Goal: Navigation & Orientation: Find specific page/section

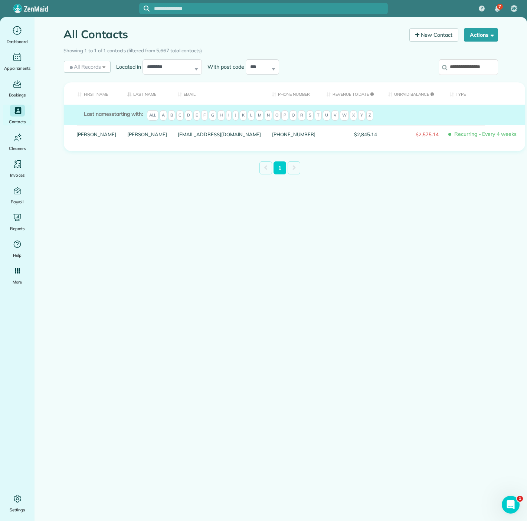
click at [478, 70] on input "**********" at bounding box center [468, 67] width 59 height 16
paste input "search"
click at [468, 63] on input "**********" at bounding box center [468, 67] width 59 height 16
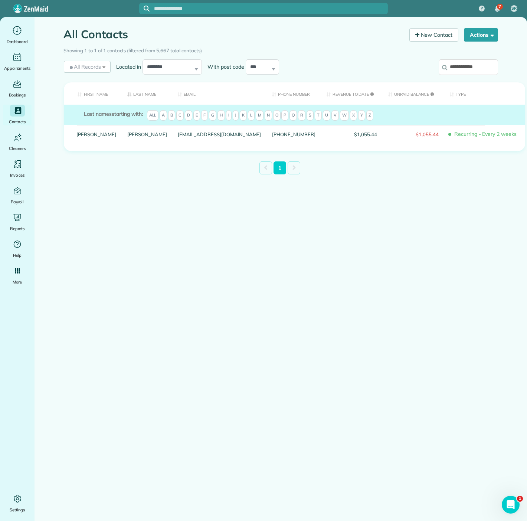
click at [468, 62] on input "**********" at bounding box center [468, 67] width 59 height 16
paste input "*********"
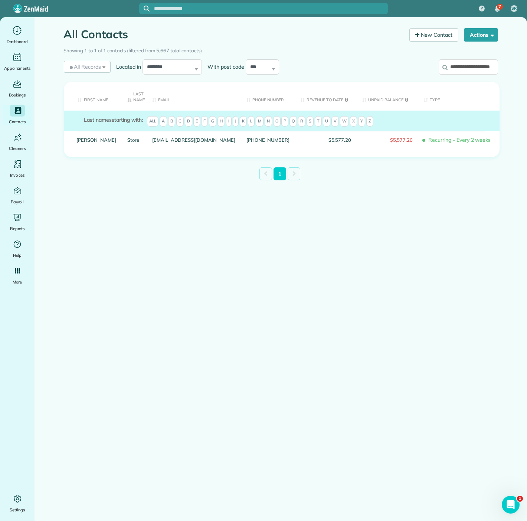
click at [457, 67] on input "**********" at bounding box center [468, 67] width 59 height 16
paste input "search"
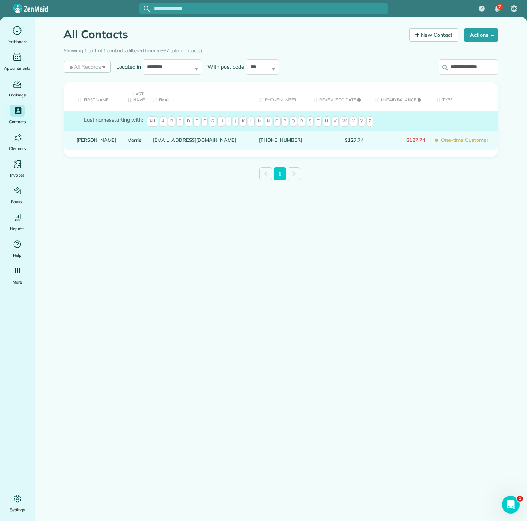
type input "**********"
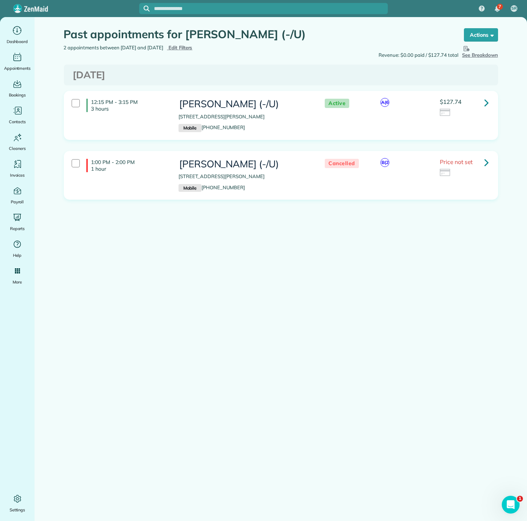
click at [208, 262] on main "Past appointments for Madelyn Morris (-/U) the List View [2 min] Schedule Chang…" at bounding box center [281, 277] width 493 height 521
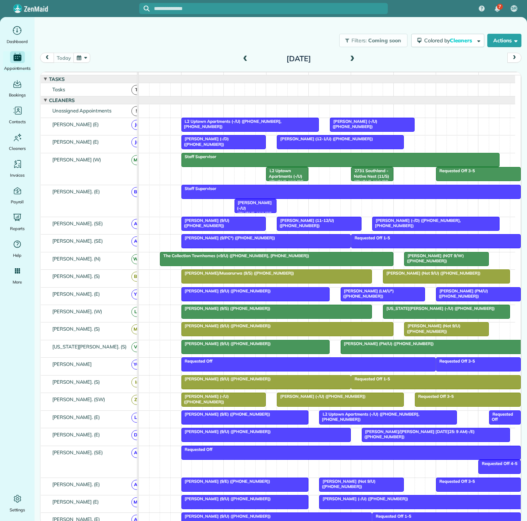
click at [83, 62] on button "button" at bounding box center [82, 58] width 17 height 10
click at [146, 104] on link "16" at bounding box center [147, 108] width 12 height 12
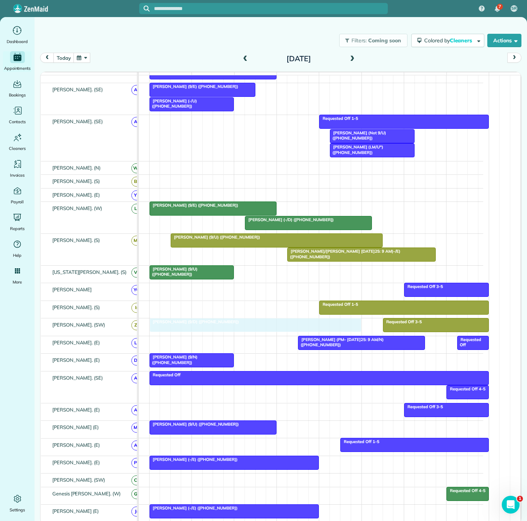
drag, startPoint x: 241, startPoint y: 274, endPoint x: 211, endPoint y: 332, distance: 65.3
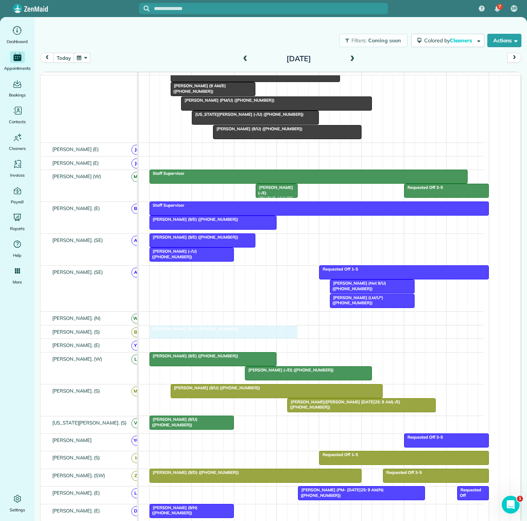
drag, startPoint x: 202, startPoint y: 130, endPoint x: 202, endPoint y: 330, distance: 200.1
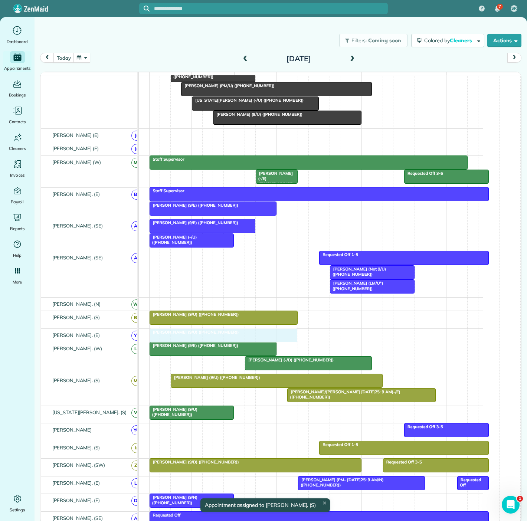
drag, startPoint x: 218, startPoint y: 129, endPoint x: 207, endPoint y: 344, distance: 215.6
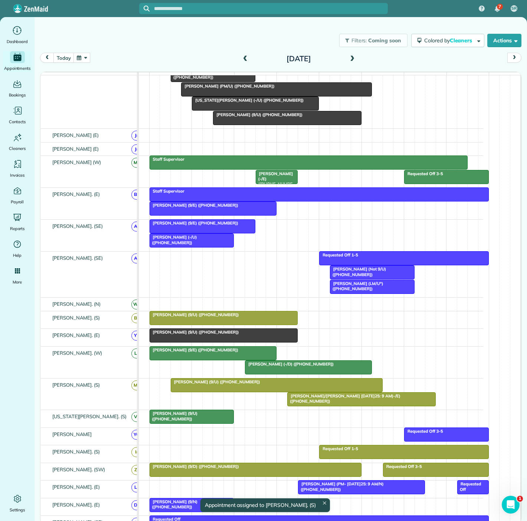
click at [210, 340] on div at bounding box center [223, 335] width 147 height 13
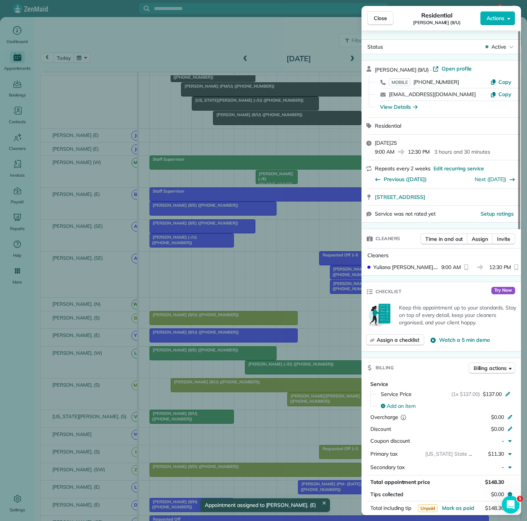
click at [215, 344] on div "Close Residential [PERSON_NAME] (9/U) Actions Status Active [PERSON_NAME] (9/U)…" at bounding box center [263, 260] width 527 height 521
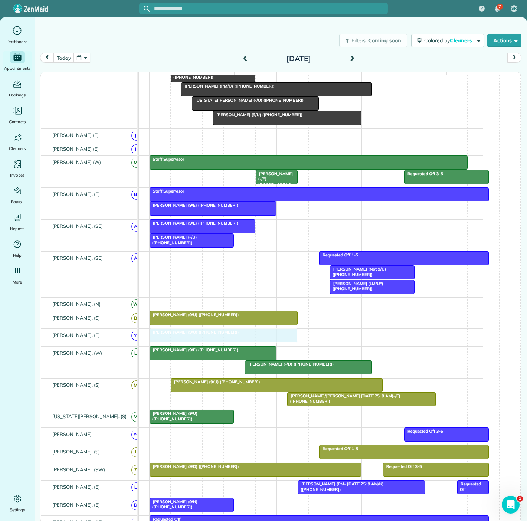
drag, startPoint x: 186, startPoint y: 339, endPoint x: 189, endPoint y: 332, distance: 7.1
click at [189, 317] on span "[PERSON_NAME] (9/U) ([PHONE_NUMBER])" at bounding box center [194, 314] width 90 height 5
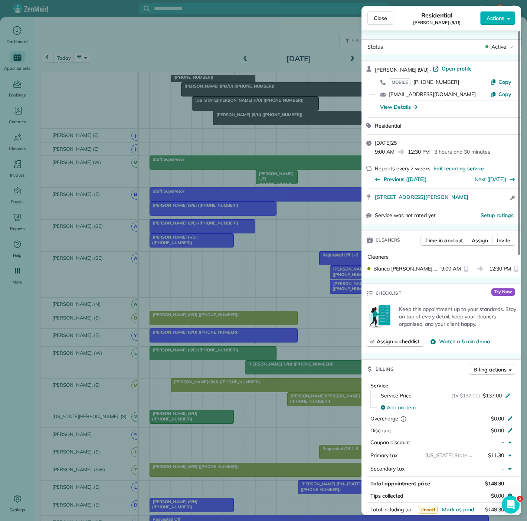
click at [189, 320] on div "Close Residential [PERSON_NAME] (9/U) Actions Status Active [PERSON_NAME] (9/U)…" at bounding box center [263, 260] width 527 height 521
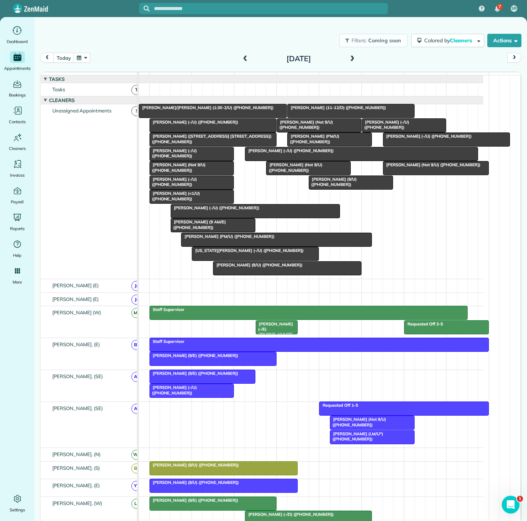
click at [261, 268] on span "[PERSON_NAME] (9/U) ([PHONE_NUMBER])" at bounding box center [258, 264] width 90 height 5
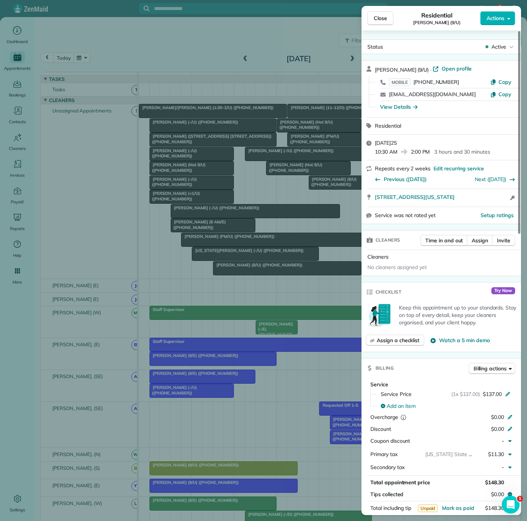
click at [261, 271] on div "Close Residential [PERSON_NAME] (9/U) Actions Status Active [PERSON_NAME] (9/U)…" at bounding box center [263, 260] width 527 height 521
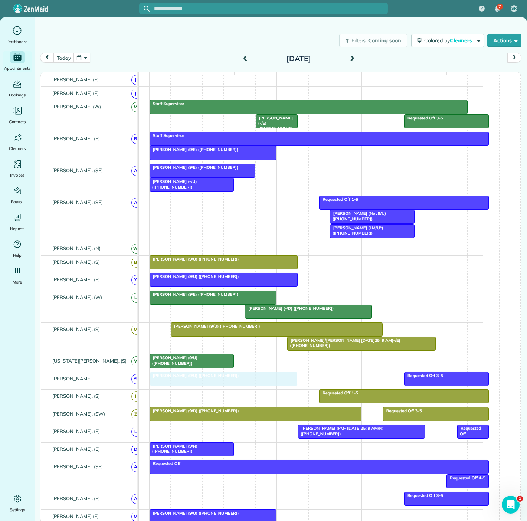
drag, startPoint x: 260, startPoint y: 273, endPoint x: 199, endPoint y: 386, distance: 128.6
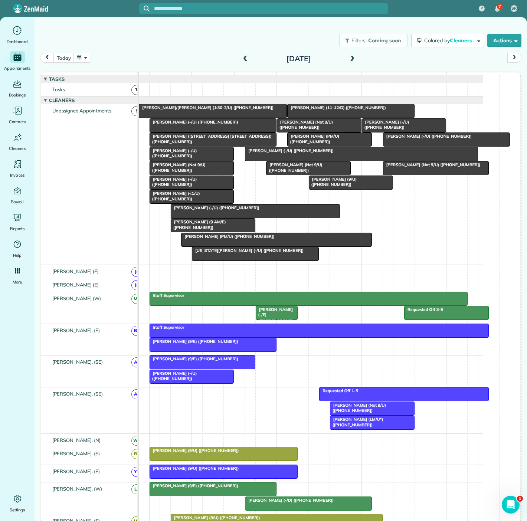
click at [347, 189] on div at bounding box center [351, 182] width 84 height 13
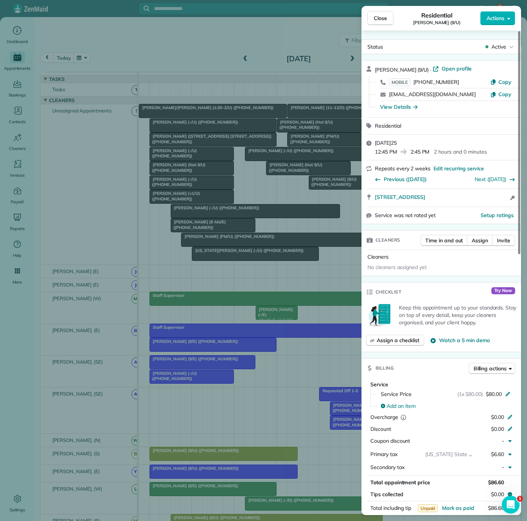
click at [325, 189] on div "Close Residential [PERSON_NAME] (9/U) Actions Status Active [PERSON_NAME] (9/U)…" at bounding box center [263, 260] width 527 height 521
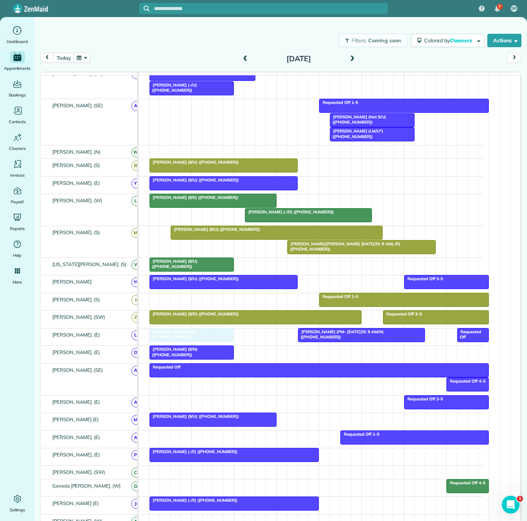
drag, startPoint x: 339, startPoint y: 189, endPoint x: 181, endPoint y: 341, distance: 219.5
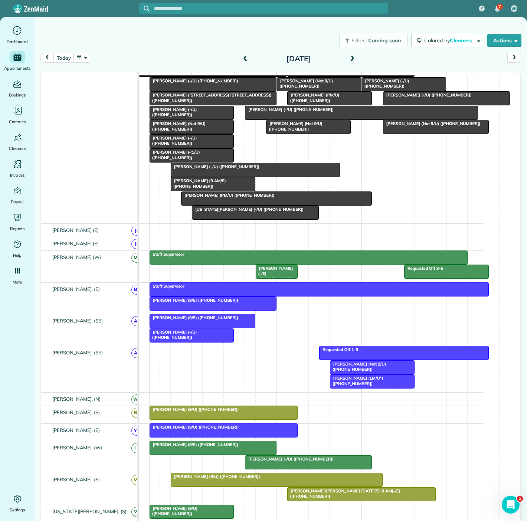
click at [235, 198] on span "[PERSON_NAME] (PM/U) ([PHONE_NUMBER])" at bounding box center [228, 195] width 94 height 5
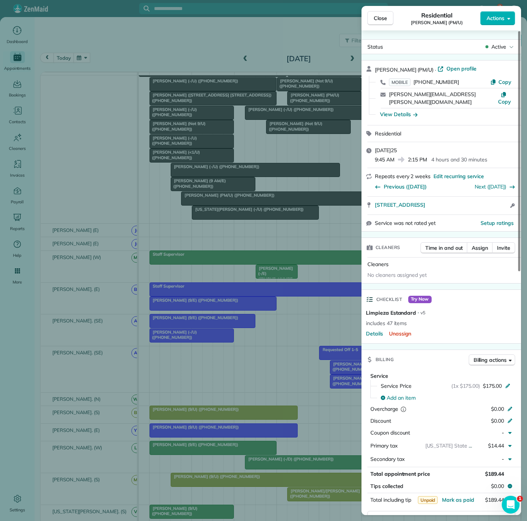
click at [235, 201] on div "Close Residential [PERSON_NAME] (PM/U) Actions Status Active [PERSON_NAME] (PM/…" at bounding box center [263, 260] width 527 height 521
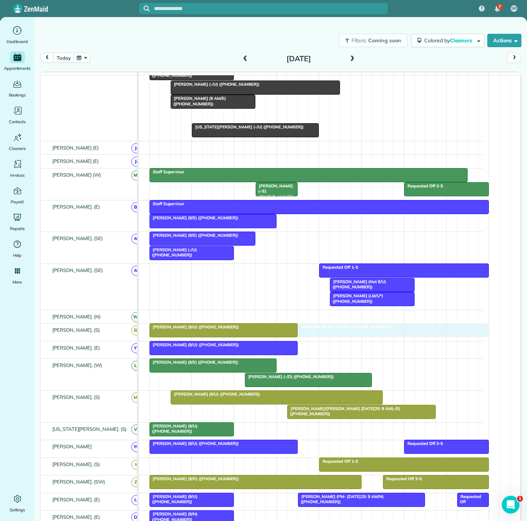
drag, startPoint x: 228, startPoint y: 199, endPoint x: 350, endPoint y: 332, distance: 180.5
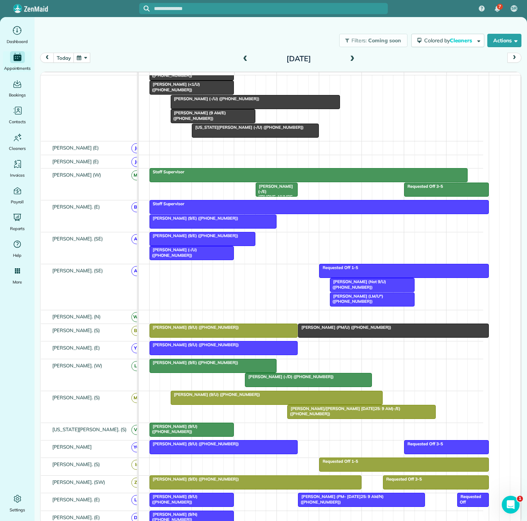
click at [250, 330] on div "[PERSON_NAME] (9/U) ([PHONE_NUMBER])" at bounding box center [224, 327] width 144 height 5
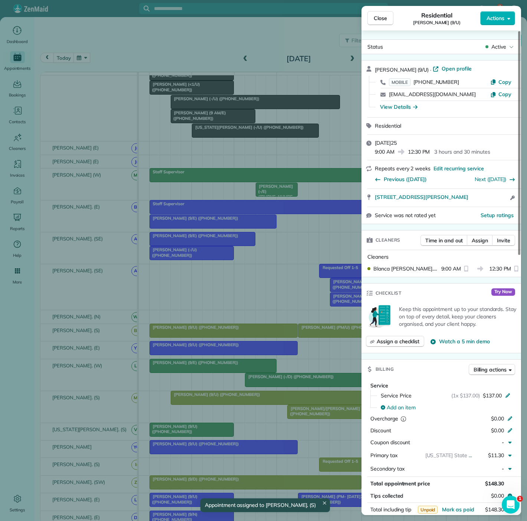
click at [250, 334] on div "Close Residential [PERSON_NAME] (9/U) Actions Status Active [PERSON_NAME] (9/U)…" at bounding box center [263, 260] width 527 height 521
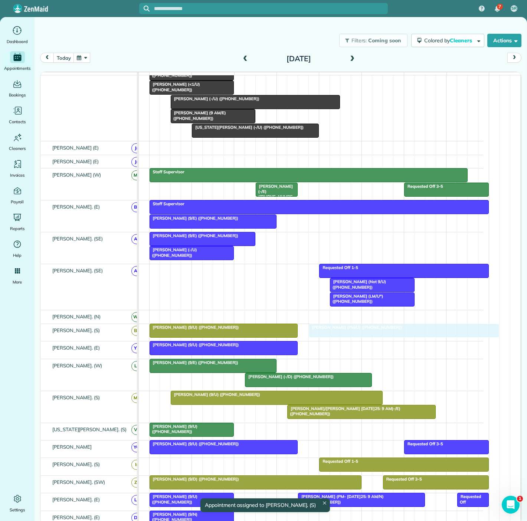
drag, startPoint x: 327, startPoint y: 334, endPoint x: 333, endPoint y: 333, distance: 6.0
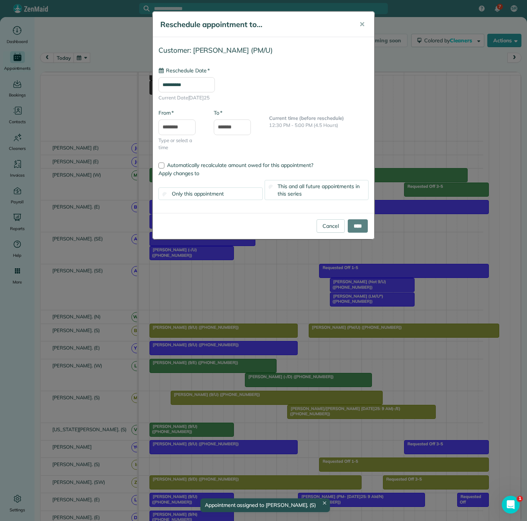
type input "**********"
click at [357, 222] on input "****" at bounding box center [358, 225] width 20 height 13
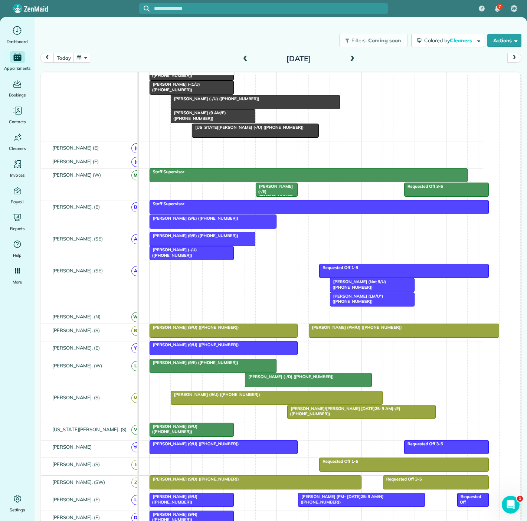
click at [225, 330] on span "[PERSON_NAME] (9/U) ([PHONE_NUMBER])" at bounding box center [194, 327] width 90 height 5
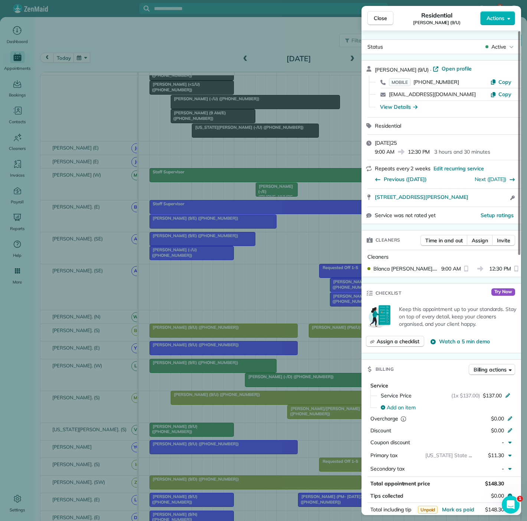
copy span "[STREET_ADDRESS][PERSON_NAME]"
drag, startPoint x: 371, startPoint y: 200, endPoint x: 496, endPoint y: 200, distance: 125.1
click at [496, 200] on div "[STREET_ADDRESS][PERSON_NAME] Open access information" at bounding box center [442, 198] width 160 height 18
click at [260, 343] on div "Close Residential [PERSON_NAME] (9/U) Actions Status Active [PERSON_NAME] (9/U)…" at bounding box center [263, 260] width 527 height 521
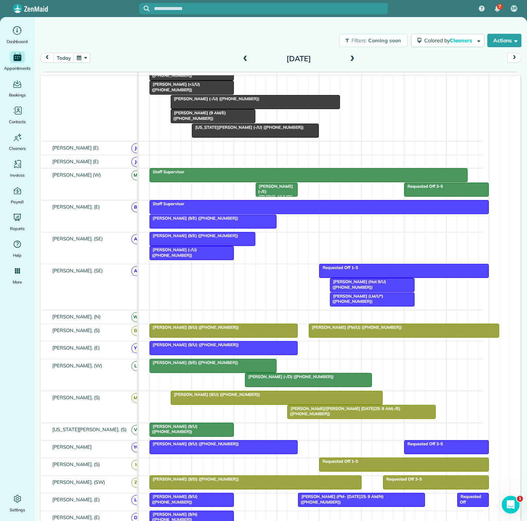
click at [343, 338] on link "[PERSON_NAME] (PM/U) ([PHONE_NUMBER])" at bounding box center [404, 331] width 191 height 14
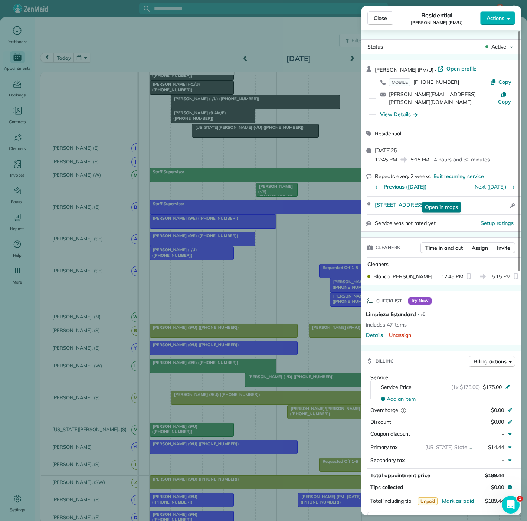
copy span "1818 [GEOGRAPHIC_DATA] 752"
copy span "[STREET_ADDRESS]"
drag, startPoint x: 374, startPoint y: 198, endPoint x: 472, endPoint y: 202, distance: 97.7
click at [472, 202] on div "[STREET_ADDRESS] Open in maps Open in maps Open access information" at bounding box center [442, 206] width 160 height 18
click at [177, 278] on div "Close Residential [PERSON_NAME] (PM/U) Actions Status Active [PERSON_NAME] (PM/…" at bounding box center [263, 260] width 527 height 521
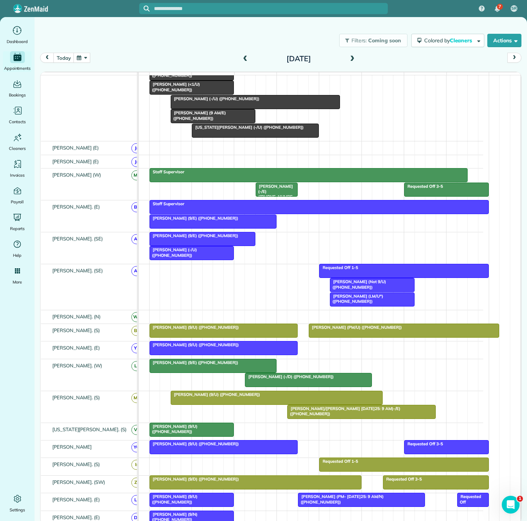
click at [236, 337] on div at bounding box center [223, 330] width 147 height 13
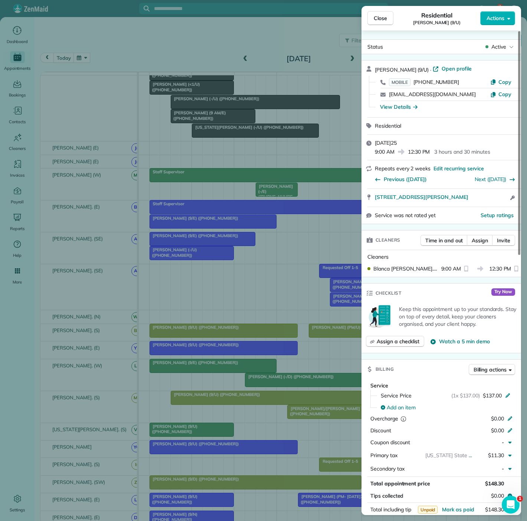
drag, startPoint x: 246, startPoint y: 299, endPoint x: 334, endPoint y: 338, distance: 96.9
click at [247, 299] on div "Close Residential [PERSON_NAME] (9/U) Actions Status Active [PERSON_NAME] (9/U)…" at bounding box center [263, 260] width 527 height 521
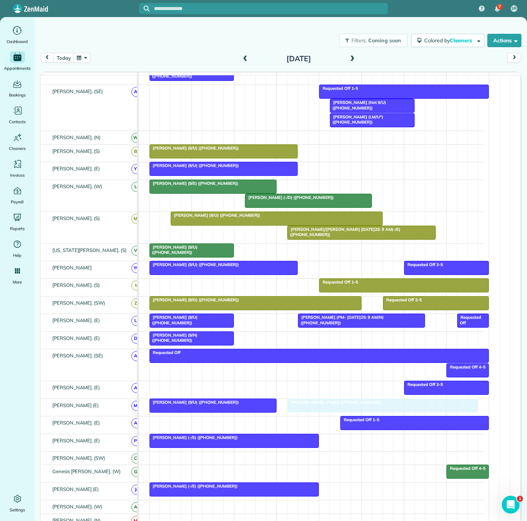
drag, startPoint x: 346, startPoint y: 404, endPoint x: 328, endPoint y: 413, distance: 19.6
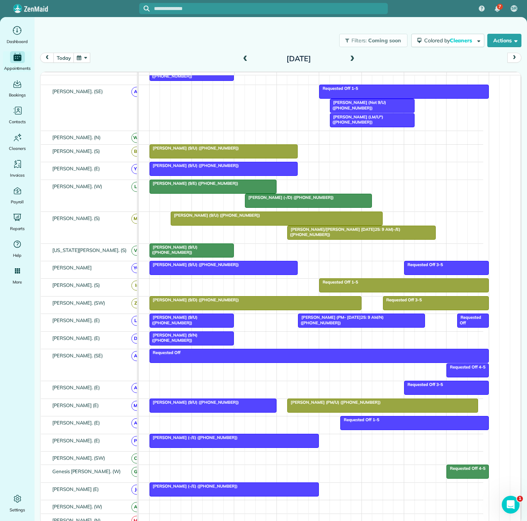
click at [231, 411] on div at bounding box center [213, 405] width 126 height 13
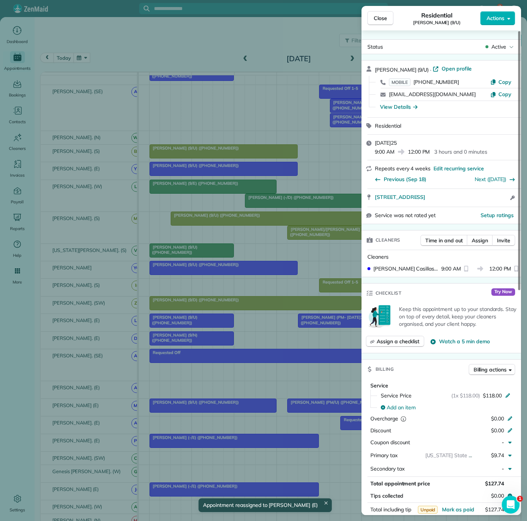
copy span "[STREET_ADDRESS]"
drag, startPoint x: 369, startPoint y: 201, endPoint x: 492, endPoint y: 201, distance: 122.5
click at [492, 201] on div "[STREET_ADDRESS] Open access information" at bounding box center [442, 198] width 160 height 18
drag, startPoint x: 71, startPoint y: 323, endPoint x: 209, endPoint y: 362, distance: 143.1
click at [71, 323] on div "Close Residential [PERSON_NAME] (9/U) Actions Status Active [PERSON_NAME] (9/U)…" at bounding box center [263, 260] width 527 height 521
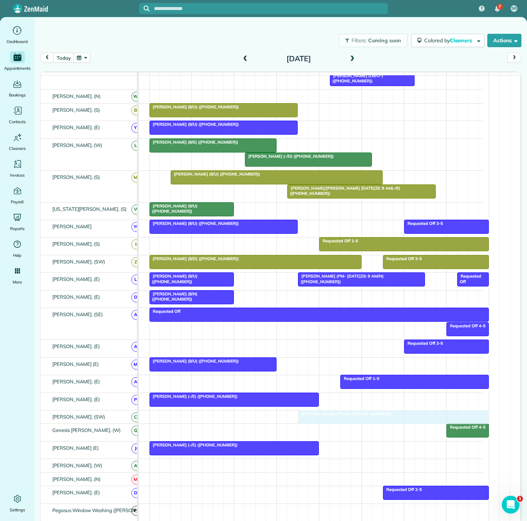
drag, startPoint x: 311, startPoint y: 367, endPoint x: 322, endPoint y: 418, distance: 52.9
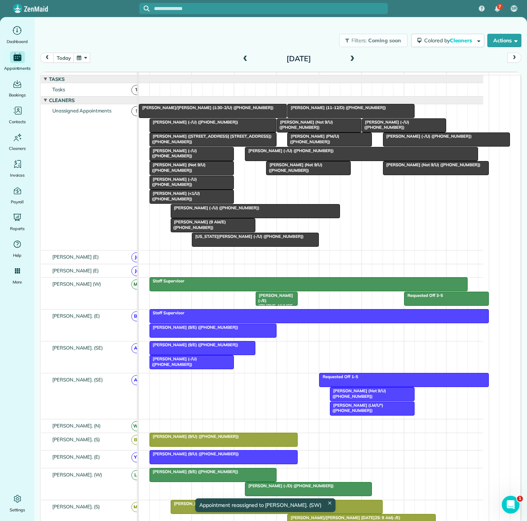
click at [265, 153] on span "[PERSON_NAME] (-/U) ([PHONE_NUMBER])" at bounding box center [289, 150] width 89 height 5
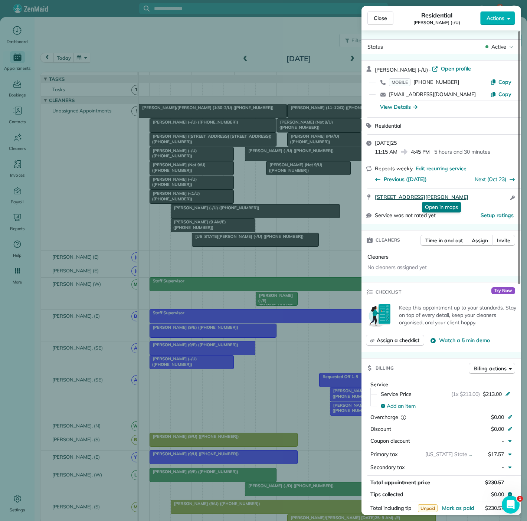
copy span "[STREET_ADDRESS][PERSON_NAME]"
drag, startPoint x: 371, startPoint y: 197, endPoint x: 484, endPoint y: 195, distance: 113.6
click at [484, 195] on div "[STREET_ADDRESS][PERSON_NAME] Open in maps Open in maps Open access information" at bounding box center [442, 198] width 160 height 18
click at [262, 189] on div "Close Residential [PERSON_NAME] (-/U) Actions Status Active [PERSON_NAME] (-/U)…" at bounding box center [263, 260] width 527 height 521
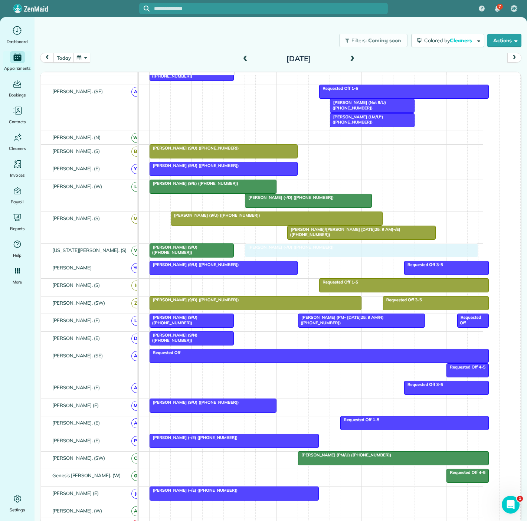
drag, startPoint x: 291, startPoint y: 159, endPoint x: 290, endPoint y: 257, distance: 98.0
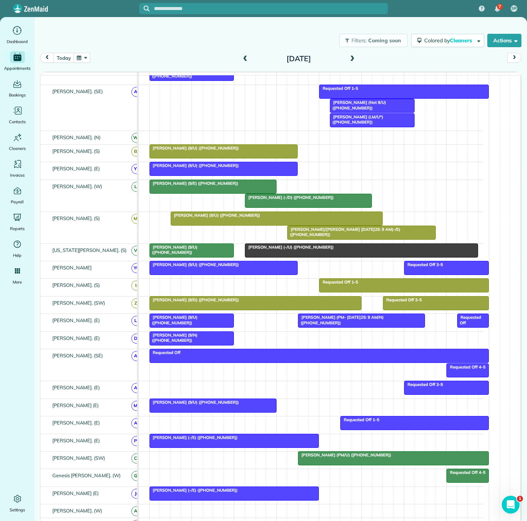
click at [183, 255] on div at bounding box center [192, 250] width 84 height 13
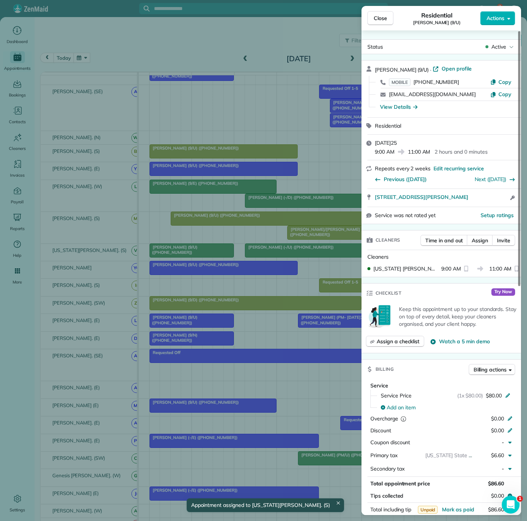
copy span "[STREET_ADDRESS][PERSON_NAME]"
drag, startPoint x: 483, startPoint y: 200, endPoint x: 345, endPoint y: 197, distance: 138.1
click at [345, 197] on div "Close Residential [PERSON_NAME] (9/U) Actions Status Active [PERSON_NAME] (9/U)…" at bounding box center [263, 260] width 527 height 521
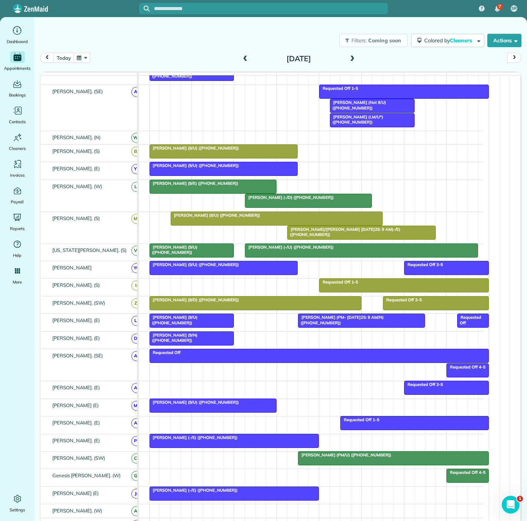
click at [105, 331] on div "[PERSON_NAME]. (E)" at bounding box center [92, 322] width 102 height 17
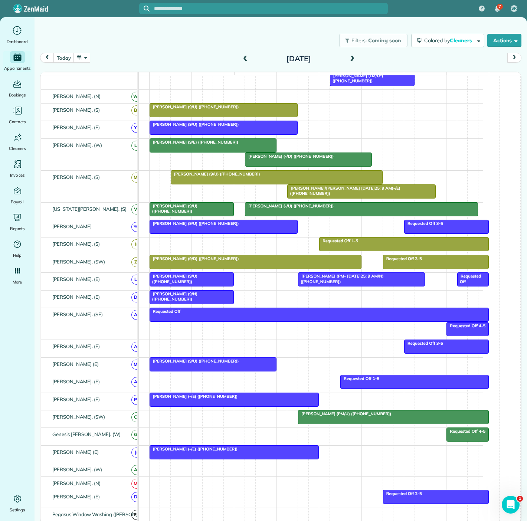
click at [223, 371] on div at bounding box center [213, 364] width 126 height 13
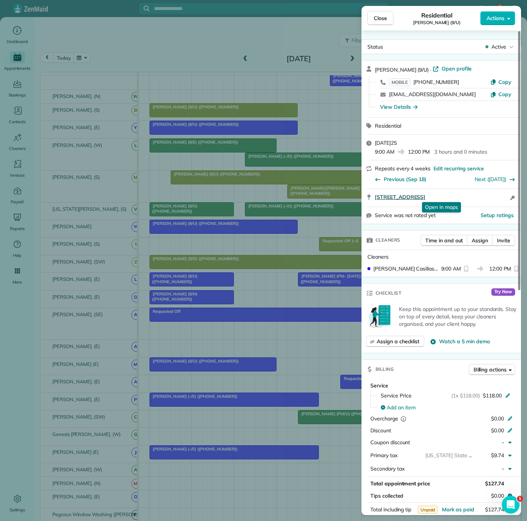
copy span "[STREET_ADDRESS]"
drag, startPoint x: 376, startPoint y: 199, endPoint x: 496, endPoint y: 199, distance: 119.2
click at [496, 199] on div "[STREET_ADDRESS] Open in maps Open in maps Open access information" at bounding box center [442, 198] width 160 height 18
click at [72, 219] on div "Close Residential [PERSON_NAME] (9/U) Actions Status Active [PERSON_NAME] (9/U)…" at bounding box center [263, 260] width 527 height 521
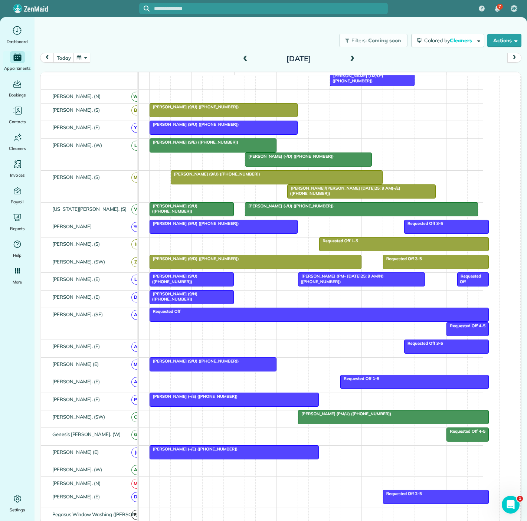
click at [189, 304] on div at bounding box center [192, 297] width 84 height 13
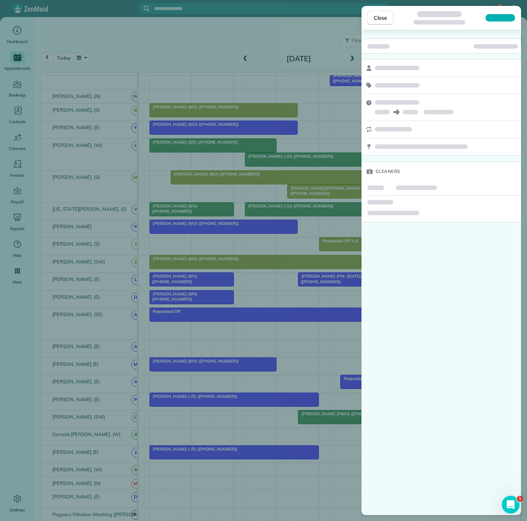
click at [185, 305] on div "Close Cleaners" at bounding box center [263, 260] width 527 height 521
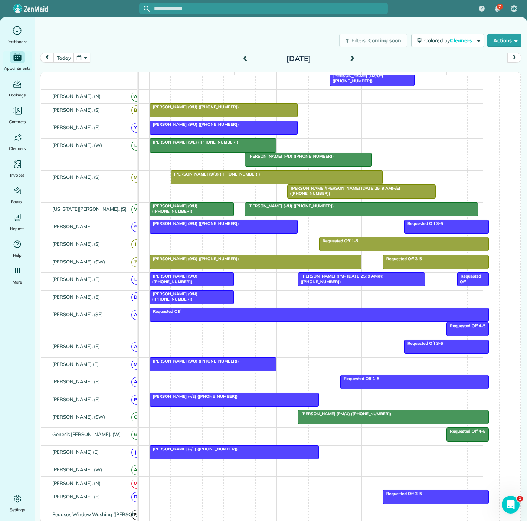
click at [198, 369] on div at bounding box center [213, 364] width 126 height 13
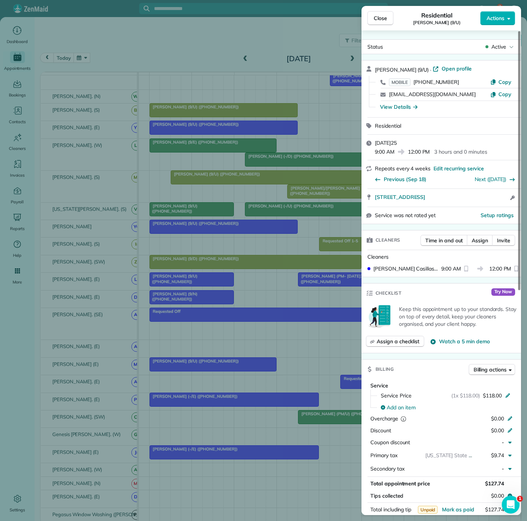
click at [198, 369] on div "Close Residential [PERSON_NAME] (9/U) Actions Status Active [PERSON_NAME] (9/U)…" at bounding box center [263, 260] width 527 height 521
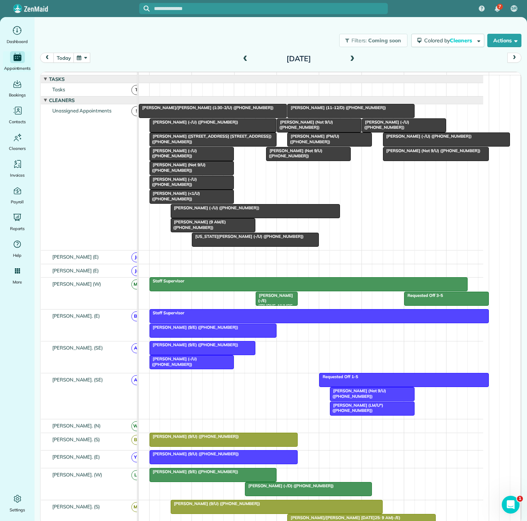
click at [188, 161] on div at bounding box center [192, 153] width 84 height 13
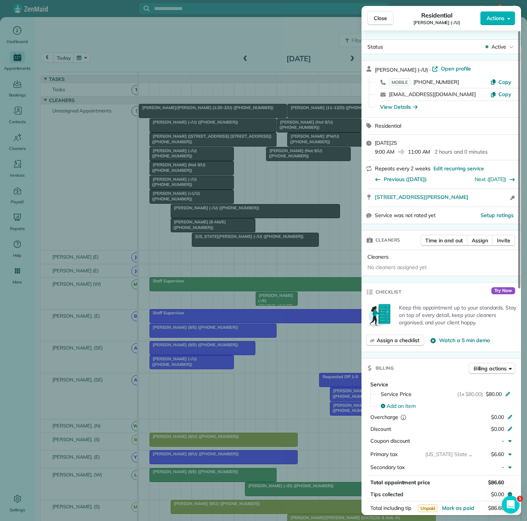
copy span "[STREET_ADDRESS][PERSON_NAME]"
drag, startPoint x: 370, startPoint y: 203, endPoint x: 495, endPoint y: 200, distance: 125.2
click at [495, 200] on div "[STREET_ADDRESS][PERSON_NAME] Open access information" at bounding box center [442, 198] width 160 height 18
click at [194, 254] on div "Close Residential [PERSON_NAME] (-/U) Actions Status Active [PERSON_NAME] (-/U)…" at bounding box center [263, 260] width 527 height 521
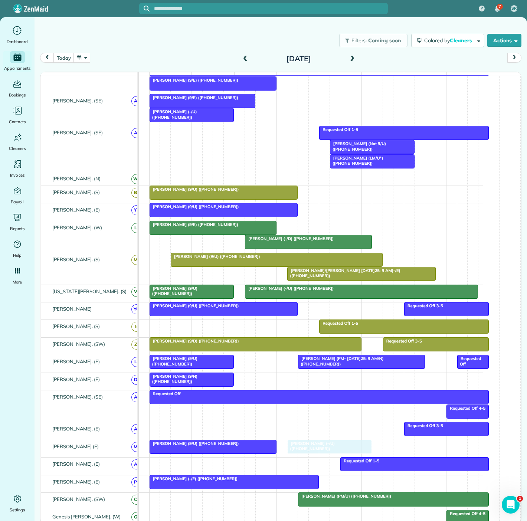
drag, startPoint x: 185, startPoint y: 159, endPoint x: 323, endPoint y: 453, distance: 324.5
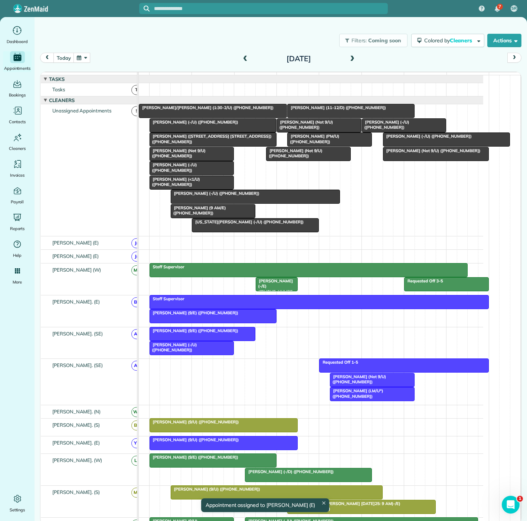
click at [331, 144] on span "[PERSON_NAME] (PM/U) ([PHONE_NUMBER])" at bounding box center [313, 139] width 52 height 10
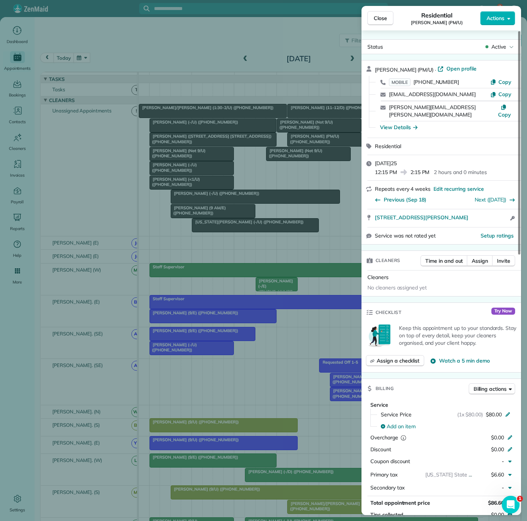
copy span "[STREET_ADDRESS][PERSON_NAME]"
drag, startPoint x: 490, startPoint y: 212, endPoint x: 373, endPoint y: 213, distance: 116.2
click at [373, 213] on div "[STREET_ADDRESS][PERSON_NAME] Open access information" at bounding box center [442, 218] width 160 height 18
click at [96, 272] on div "Close Residential [PERSON_NAME] (PM/U) Actions Status Active [PERSON_NAME] (PM/…" at bounding box center [263, 260] width 527 height 521
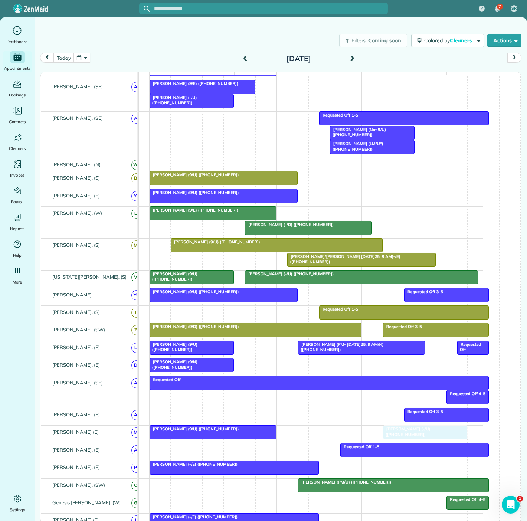
drag, startPoint x: 307, startPoint y: 438, endPoint x: 407, endPoint y: 438, distance: 100.2
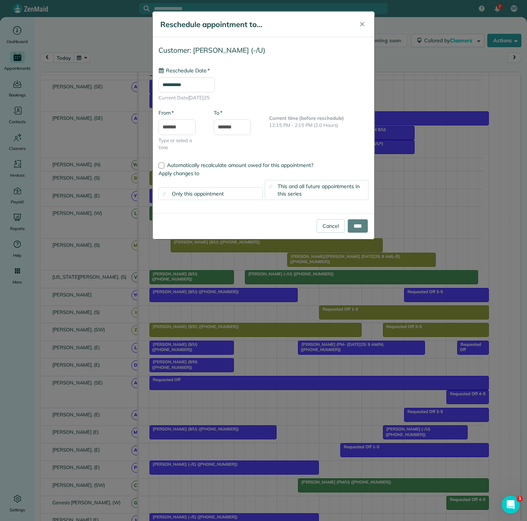
type input "**********"
click at [357, 227] on input "****" at bounding box center [358, 225] width 20 height 13
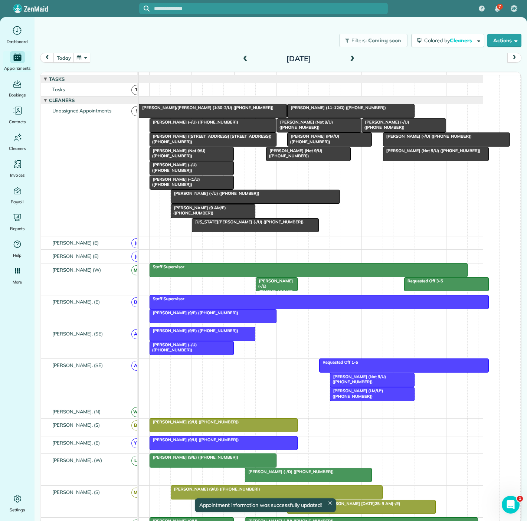
click at [331, 145] on div at bounding box center [330, 139] width 84 height 13
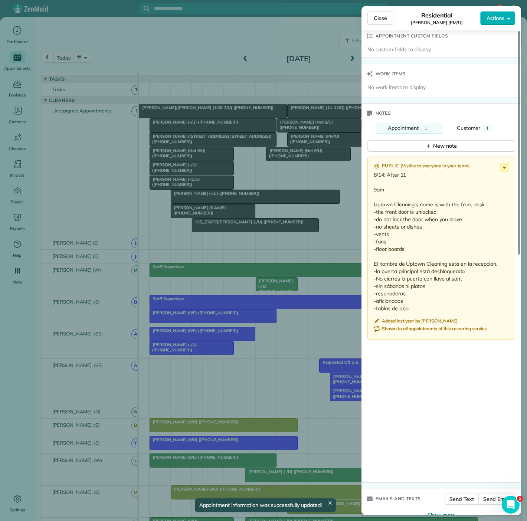
click at [313, 182] on div "Close Residential [PERSON_NAME] (PM/U) Actions Status Active [PERSON_NAME] (PM/…" at bounding box center [263, 260] width 527 height 521
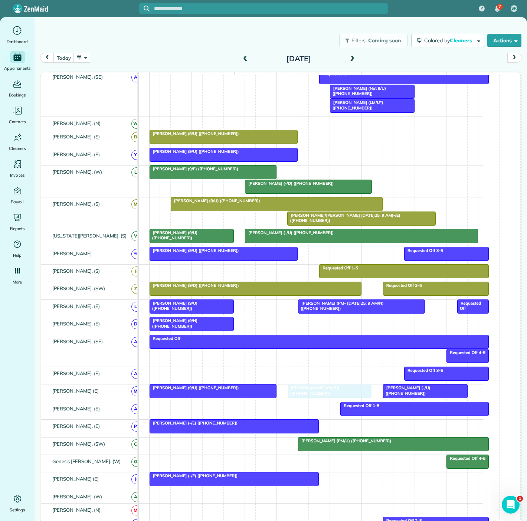
drag, startPoint x: 319, startPoint y: 146, endPoint x: 317, endPoint y: 397, distance: 251.7
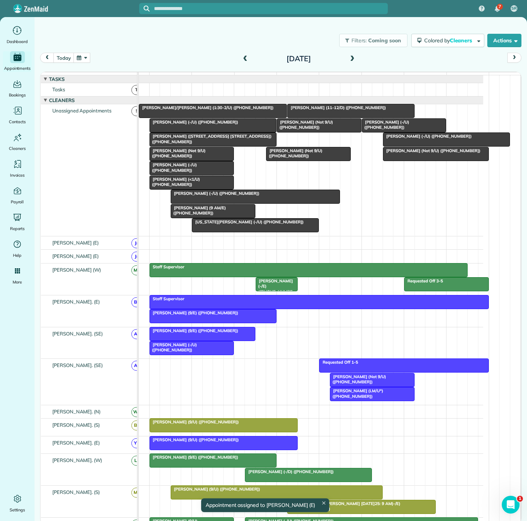
click at [230, 203] on div at bounding box center [255, 196] width 169 height 13
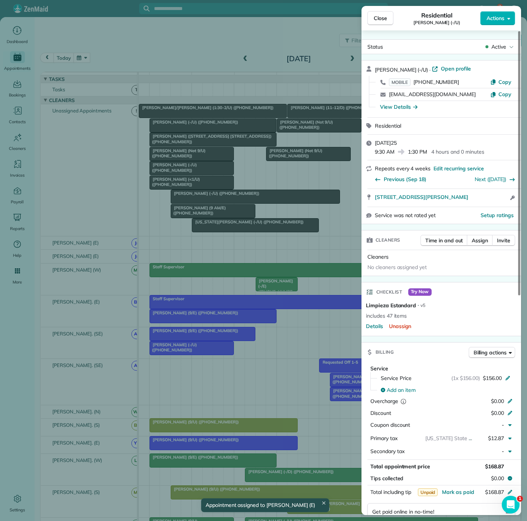
click at [230, 202] on div "Close Residential [PERSON_NAME] (-/U) Actions Status Active [PERSON_NAME] (-/U)…" at bounding box center [263, 260] width 527 height 521
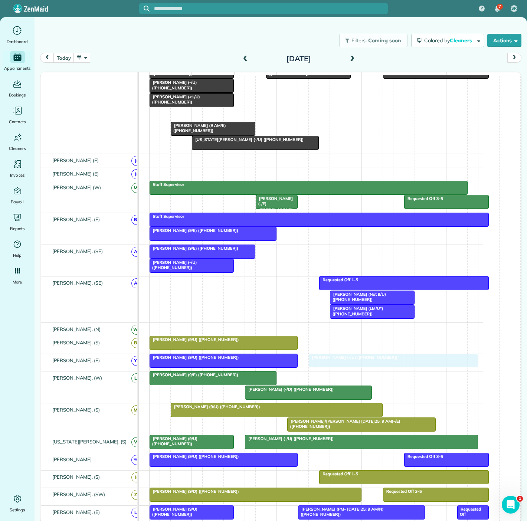
drag, startPoint x: 230, startPoint y: 203, endPoint x: 363, endPoint y: 362, distance: 207.4
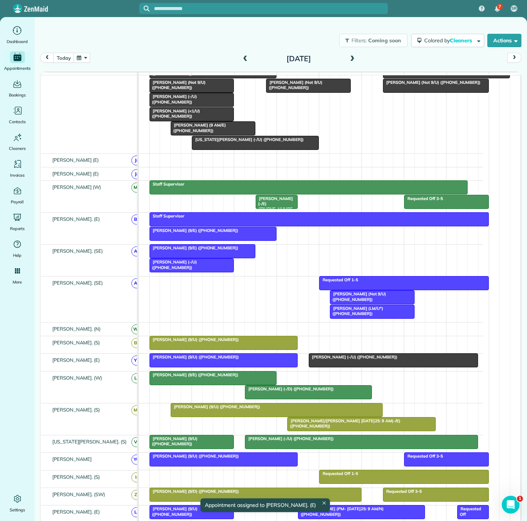
click at [266, 360] on div "[PERSON_NAME] (9/U) ([PHONE_NUMBER])" at bounding box center [224, 357] width 144 height 5
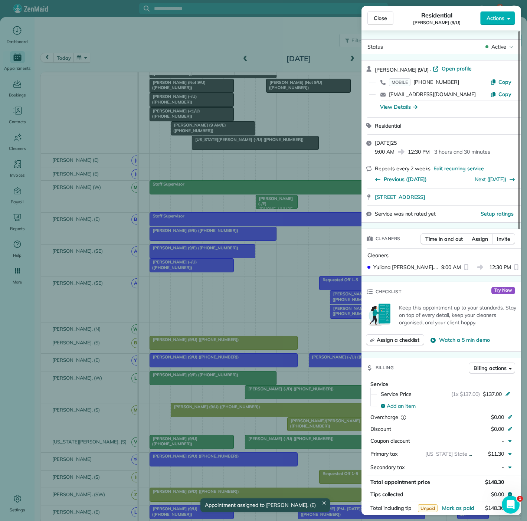
click at [248, 343] on div "Close Residential [PERSON_NAME] (9/U) Actions Status Active [PERSON_NAME] (9/U)…" at bounding box center [263, 260] width 527 height 521
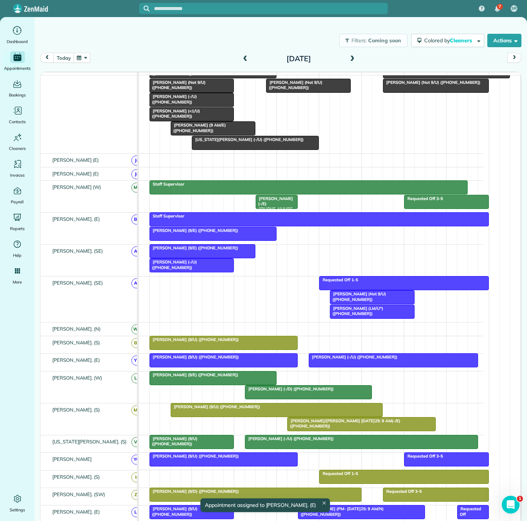
click at [234, 347] on div at bounding box center [223, 342] width 147 height 13
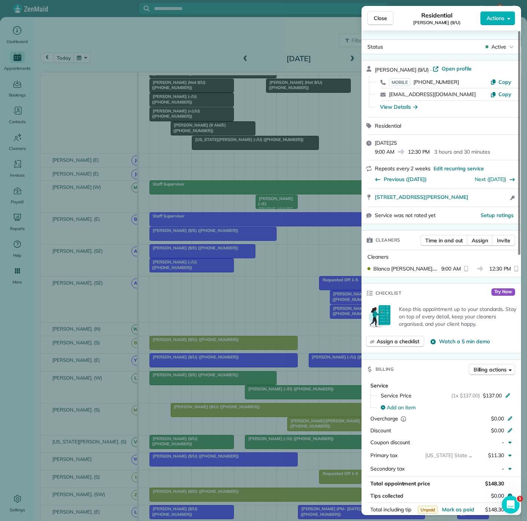
copy div "[STREET_ADDRESS][PERSON_NAME] Open access information"
drag, startPoint x: 509, startPoint y: 201, endPoint x: 362, endPoint y: 200, distance: 147.0
click at [362, 200] on div "[STREET_ADDRESS][PERSON_NAME] Open access information" at bounding box center [442, 198] width 160 height 18
click at [190, 359] on div "Close Residential [PERSON_NAME] (9/U) Actions Status Active [PERSON_NAME] (9/U)…" at bounding box center [263, 260] width 527 height 521
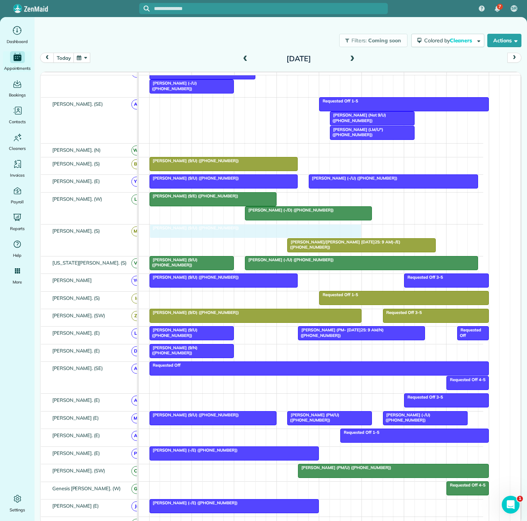
drag, startPoint x: 195, startPoint y: 235, endPoint x: 171, endPoint y: 235, distance: 23.4
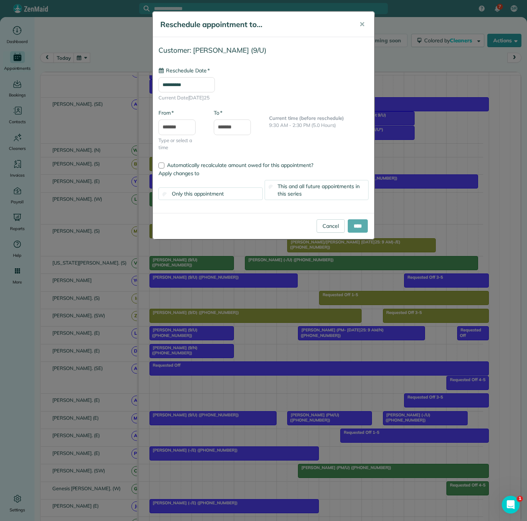
type input "**********"
click at [356, 226] on input "****" at bounding box center [358, 225] width 20 height 13
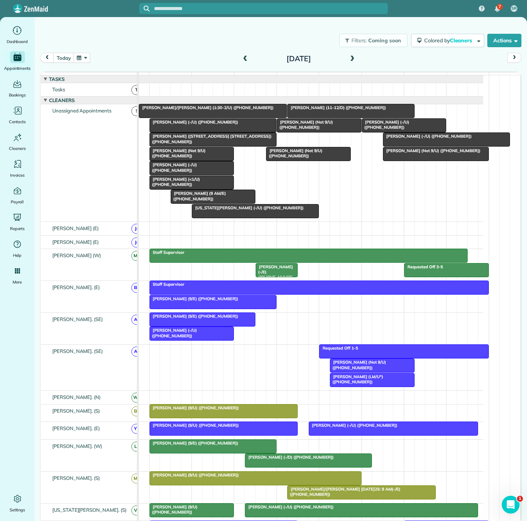
click at [189, 416] on div at bounding box center [223, 411] width 147 height 13
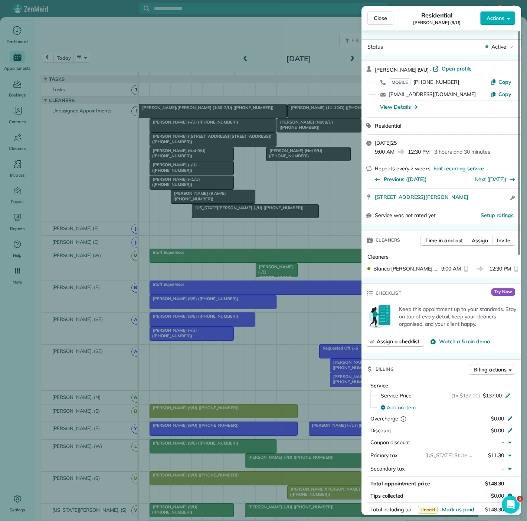
click at [189, 416] on div "Close Residential [PERSON_NAME] (9/U) Actions Status Active [PERSON_NAME] (9/U)…" at bounding box center [263, 260] width 527 height 521
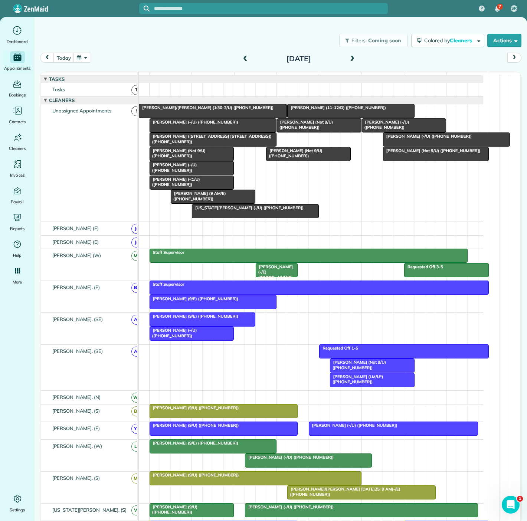
click at [333, 428] on span "[PERSON_NAME] (-/U) ([PHONE_NUMBER])" at bounding box center [353, 425] width 89 height 5
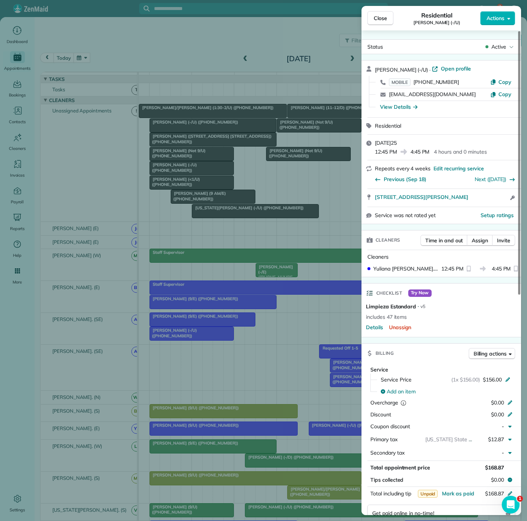
drag, startPoint x: 483, startPoint y: 202, endPoint x: 373, endPoint y: 196, distance: 110.4
click at [373, 196] on div "[STREET_ADDRESS][PERSON_NAME] Open access information" at bounding box center [442, 198] width 160 height 18
click at [200, 344] on div "Close Residential [PERSON_NAME] (-/U) Actions Status Active [PERSON_NAME] (-/U)…" at bounding box center [263, 260] width 527 height 521
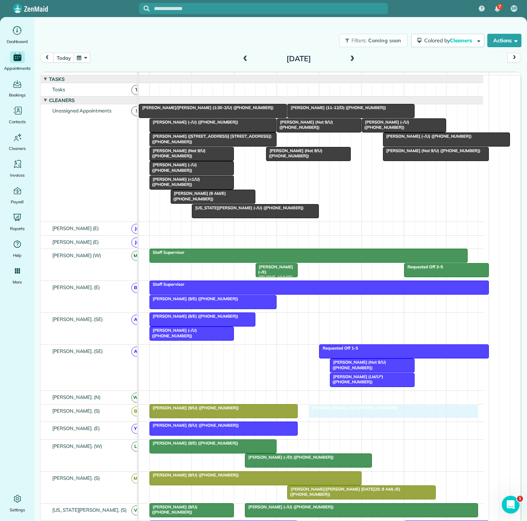
drag, startPoint x: 335, startPoint y: 427, endPoint x: 335, endPoint y: 422, distance: 4.1
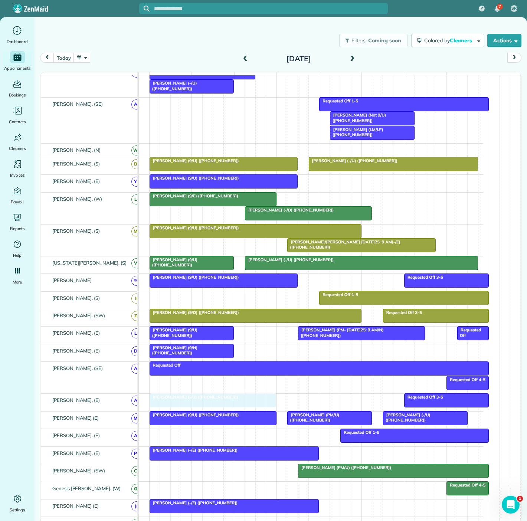
drag, startPoint x: 453, startPoint y: 146, endPoint x: 214, endPoint y: 405, distance: 352.1
click at [217, 404] on div at bounding box center [213, 400] width 126 height 13
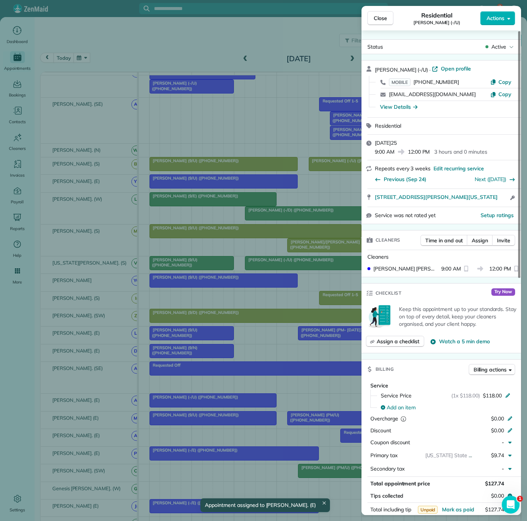
drag, startPoint x: 373, startPoint y: 202, endPoint x: 491, endPoint y: 202, distance: 117.7
click at [491, 202] on div "[STREET_ADDRESS][PERSON_NAME][US_STATE] Open access information" at bounding box center [442, 198] width 160 height 18
click at [63, 206] on div "Close Residential [PERSON_NAME] (-/U) Actions Status Active [PERSON_NAME] (-/U)…" at bounding box center [263, 260] width 527 height 521
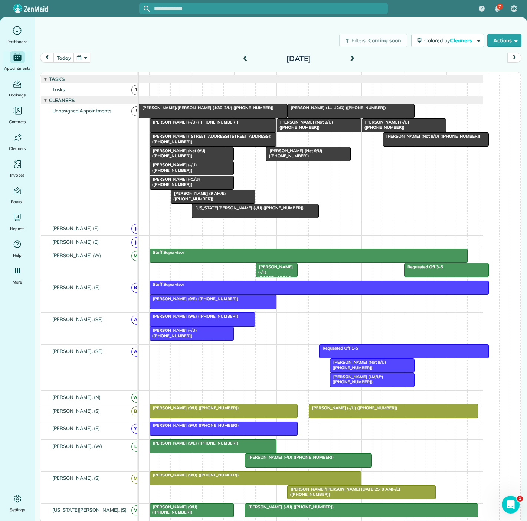
click at [209, 130] on div at bounding box center [213, 125] width 126 height 13
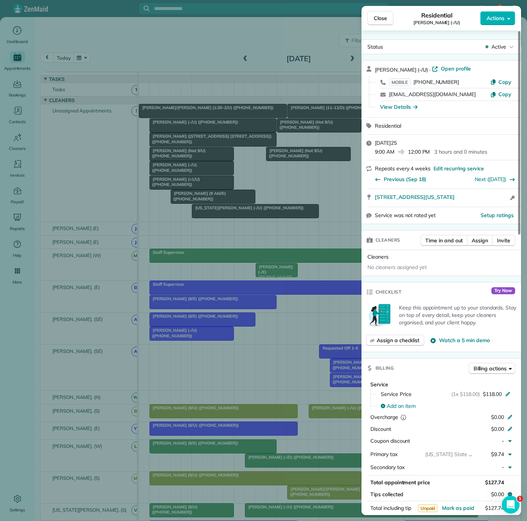
drag, startPoint x: 412, startPoint y: 199, endPoint x: 498, endPoint y: 204, distance: 85.9
click at [498, 204] on div "[STREET_ADDRESS][US_STATE] Open access information" at bounding box center [442, 198] width 160 height 18
click at [216, 225] on div "Close Residential [PERSON_NAME] (-/U) Actions Status Active [PERSON_NAME] (-/U)…" at bounding box center [263, 260] width 527 height 521
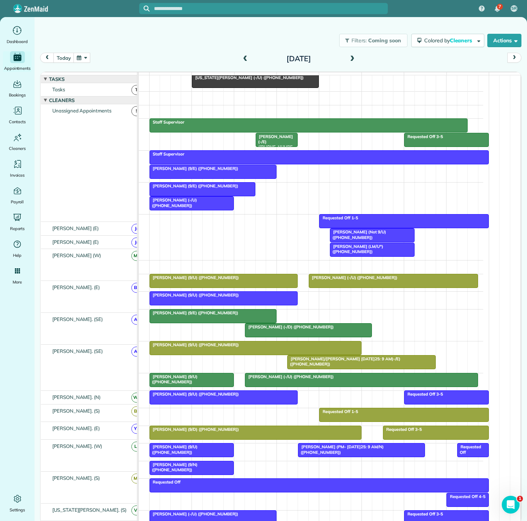
scroll to position [130, 0]
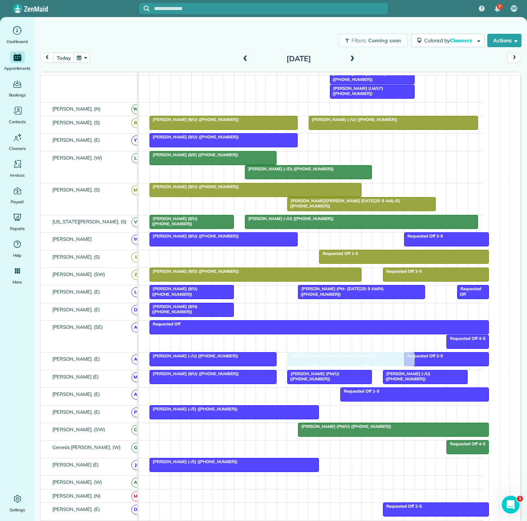
drag, startPoint x: 197, startPoint y: 131, endPoint x: 340, endPoint y: 365, distance: 274.7
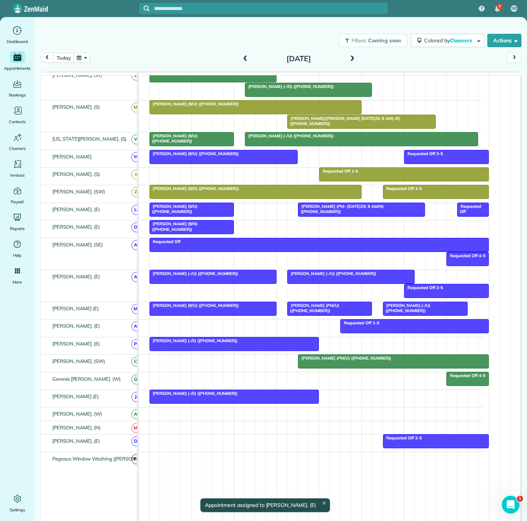
click at [320, 366] on div at bounding box center [393, 361] width 190 height 13
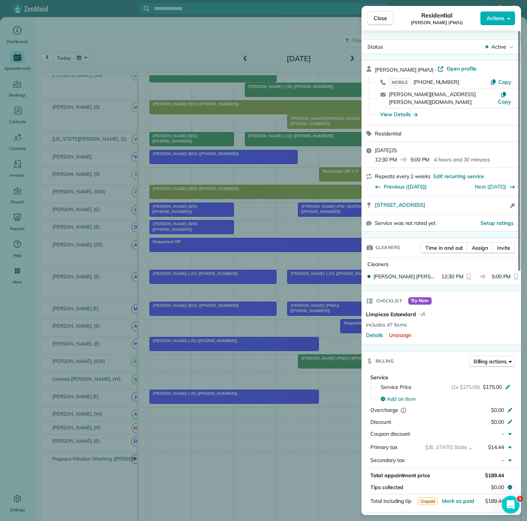
drag, startPoint x: 370, startPoint y: 203, endPoint x: 473, endPoint y: 201, distance: 103.2
click at [473, 201] on div "[STREET_ADDRESS] Open access information" at bounding box center [442, 206] width 160 height 18
click at [84, 255] on div "Close Residential [PERSON_NAME] (PM/U) Actions Status Active [PERSON_NAME] (PM/…" at bounding box center [263, 260] width 527 height 521
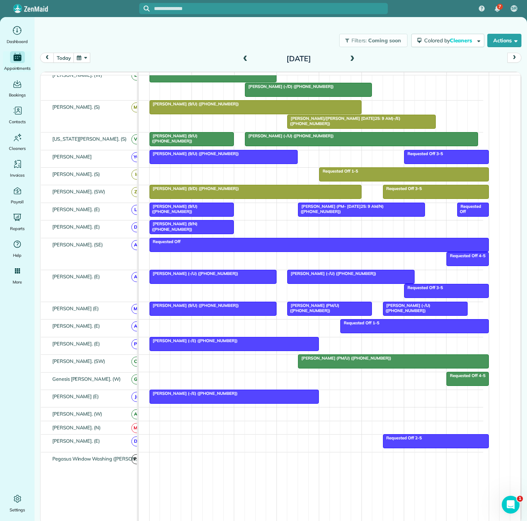
scroll to position [229, 0]
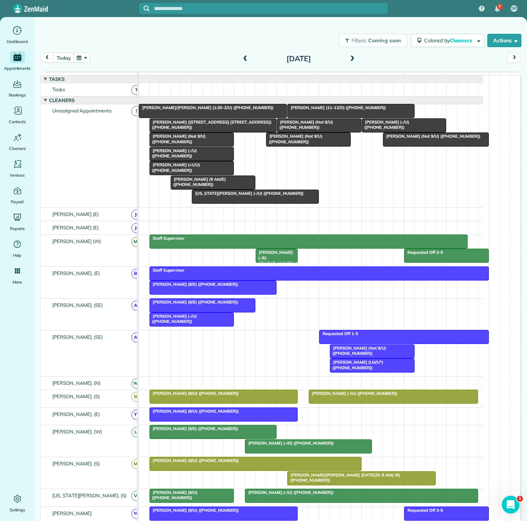
click at [317, 118] on div at bounding box center [351, 110] width 126 height 13
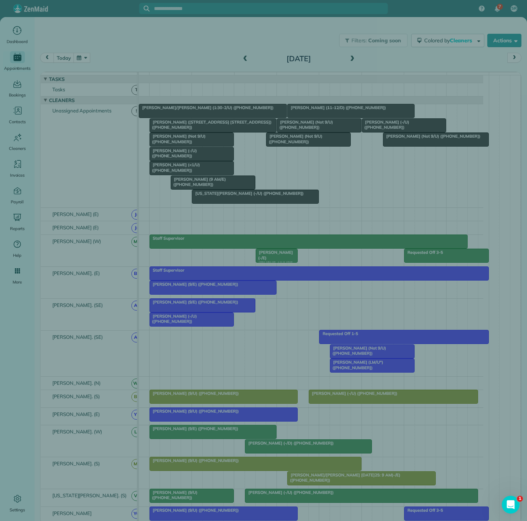
click at [213, 133] on div "Close Cleaners" at bounding box center [263, 260] width 527 height 521
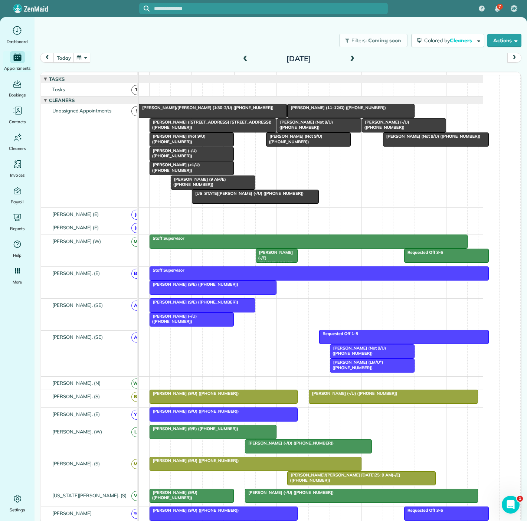
click at [243, 203] on div at bounding box center [255, 196] width 126 height 13
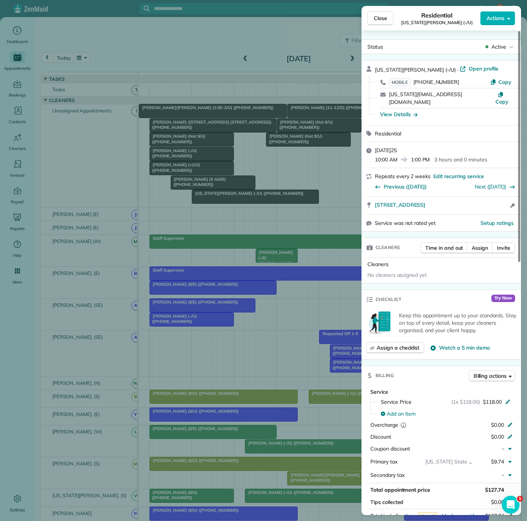
drag, startPoint x: 370, startPoint y: 205, endPoint x: 471, endPoint y: 203, distance: 101.0
click at [471, 203] on div "[STREET_ADDRESS] Open access information" at bounding box center [442, 206] width 160 height 18
click at [167, 150] on div "Close Residential [US_STATE][PERSON_NAME] (-/U) Actions Status Active [US_STATE…" at bounding box center [263, 260] width 527 height 521
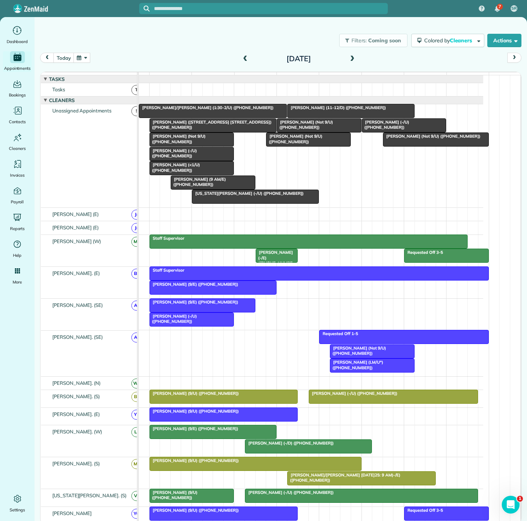
click at [223, 130] on div "[PERSON_NAME] ([STREET_ADDRESS] [STREET_ADDRESS]) ([PHONE_NUMBER])" at bounding box center [213, 125] width 123 height 11
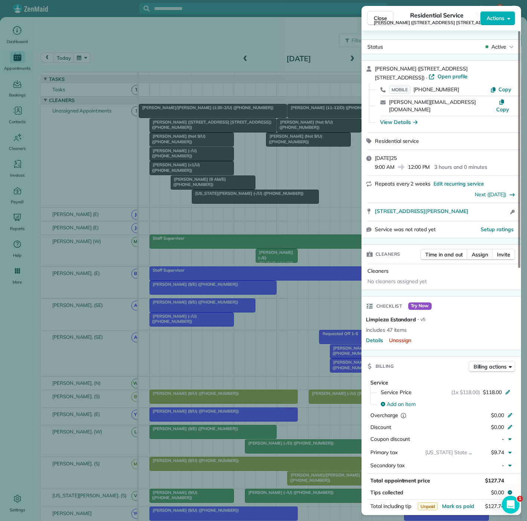
click at [223, 174] on div "Close Residential Service [PERSON_NAME] ([STREET_ADDRESS] [STREET_ADDRESS] -/E)…" at bounding box center [263, 260] width 527 height 521
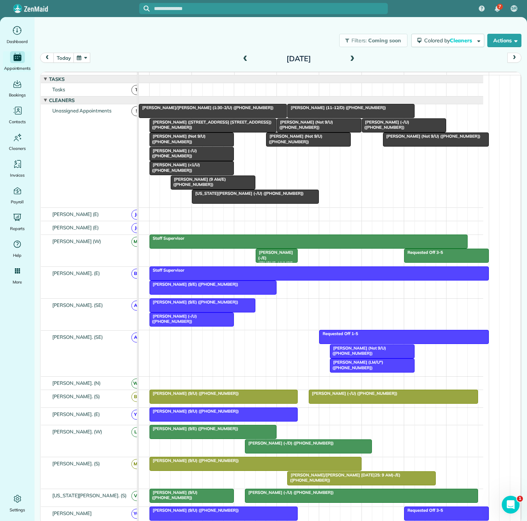
click at [236, 130] on div "[PERSON_NAME] ([STREET_ADDRESS] [STREET_ADDRESS]) ([PHONE_NUMBER])" at bounding box center [213, 125] width 123 height 11
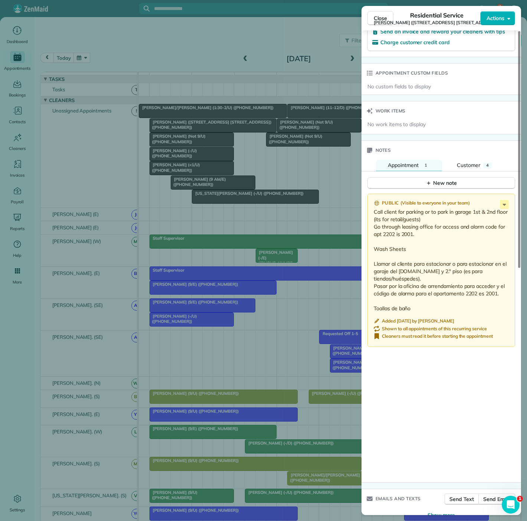
click at [163, 124] on div "Close Residential Service [PERSON_NAME] ([STREET_ADDRESS] [STREET_ADDRESS] -/E)…" at bounding box center [263, 260] width 527 height 521
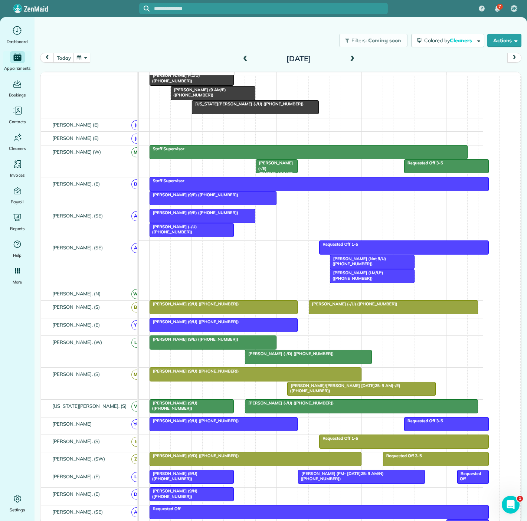
scroll to position [124, 32]
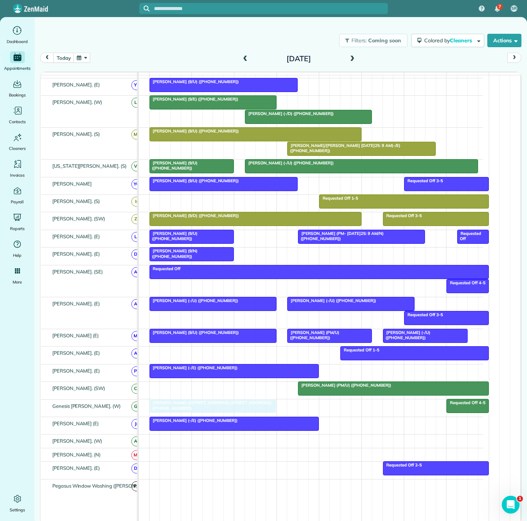
drag, startPoint x: 191, startPoint y: 129, endPoint x: 193, endPoint y: 410, distance: 281.0
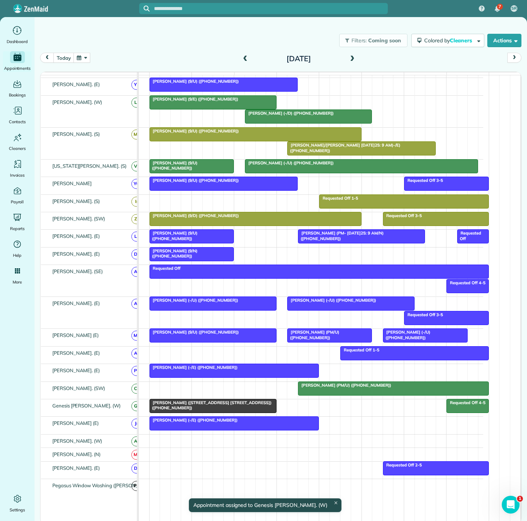
click at [193, 410] on div "[PERSON_NAME] ([STREET_ADDRESS] [STREET_ADDRESS]) ([PHONE_NUMBER])" at bounding box center [213, 405] width 123 height 11
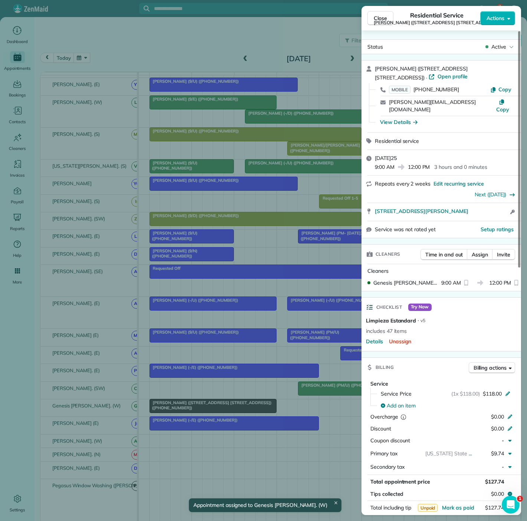
click at [193, 410] on div "Close Residential Service [PERSON_NAME] ([STREET_ADDRESS] [STREET_ADDRESS] -/E)…" at bounding box center [263, 260] width 527 height 521
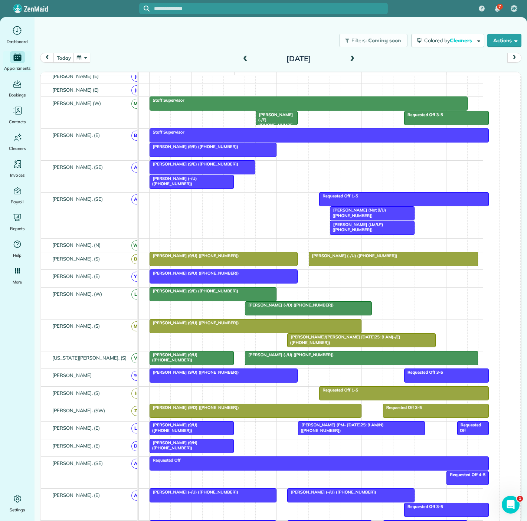
click at [244, 283] on div at bounding box center [223, 276] width 147 height 13
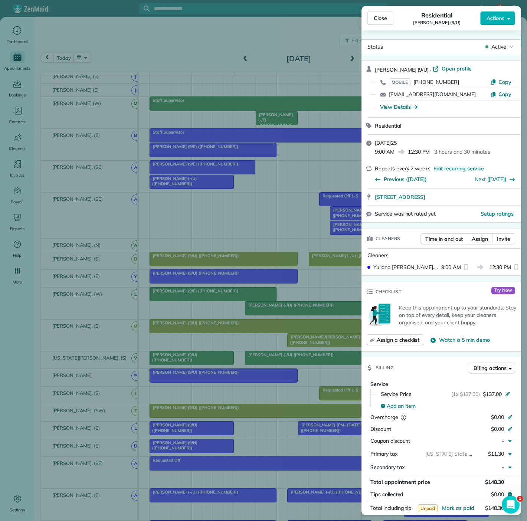
click at [244, 283] on div "Close Residential [PERSON_NAME] (9/U) Actions Status Active [PERSON_NAME] (9/U)…" at bounding box center [263, 260] width 527 height 521
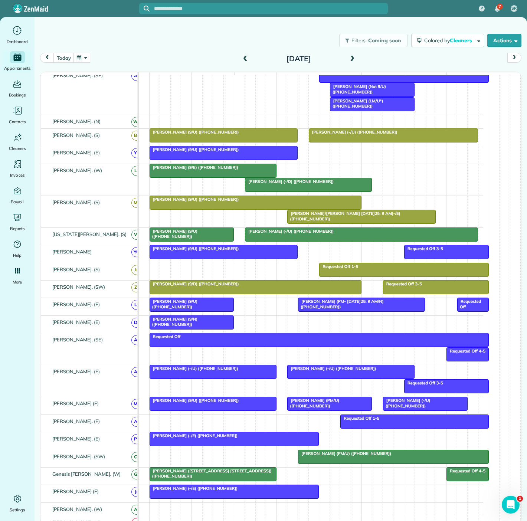
click at [331, 310] on div at bounding box center [361, 304] width 126 height 13
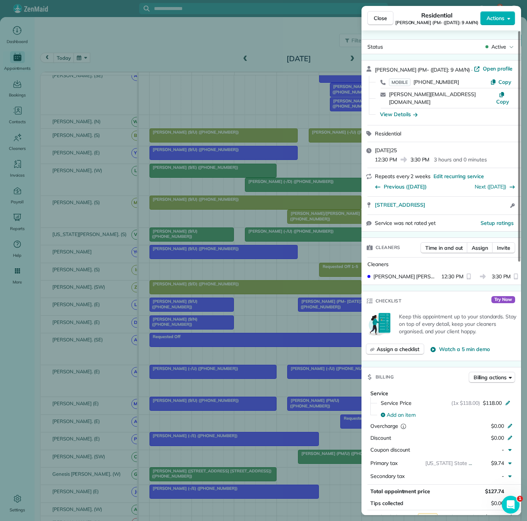
click at [300, 307] on div "Close Residential [PERSON_NAME] (PM- ([DATE]: 9 AM/N) Actions Status Active [PE…" at bounding box center [263, 260] width 527 height 521
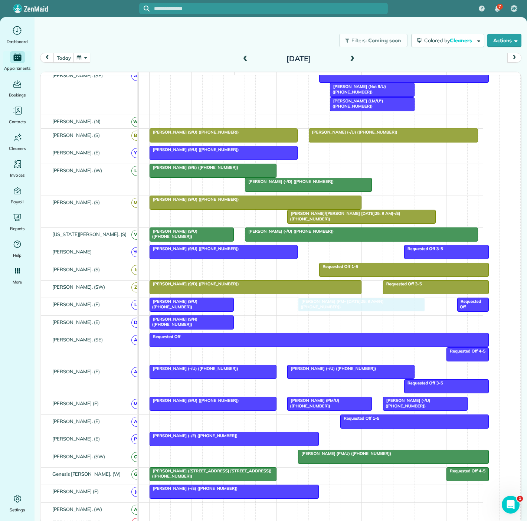
drag, startPoint x: 344, startPoint y: 307, endPoint x: 347, endPoint y: 301, distance: 6.6
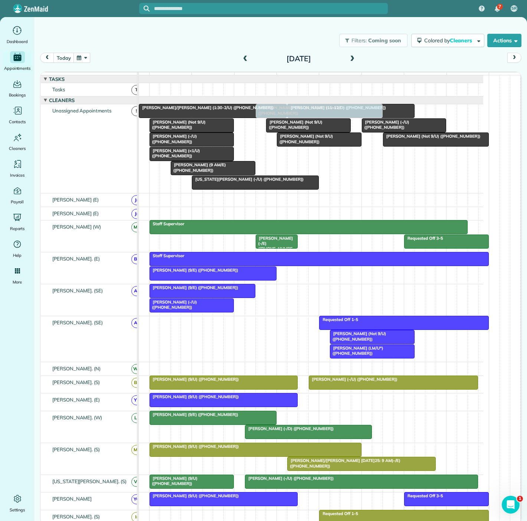
drag, startPoint x: 351, startPoint y: 311, endPoint x: 312, endPoint y: 156, distance: 160.7
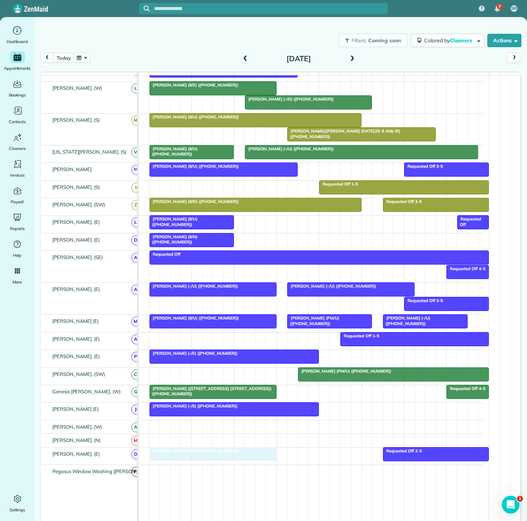
drag, startPoint x: 224, startPoint y: 278, endPoint x: 219, endPoint y: 454, distance: 175.7
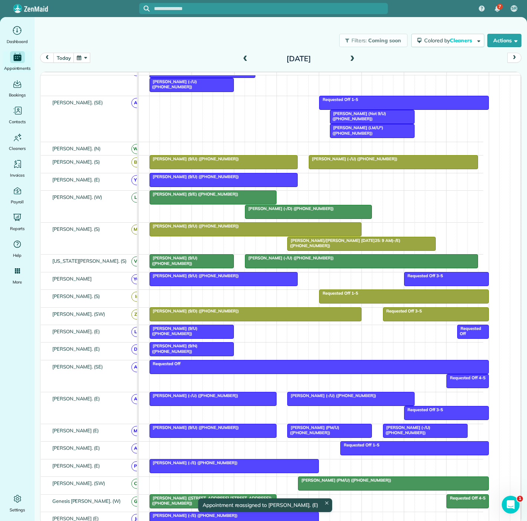
click at [214, 285] on div at bounding box center [223, 278] width 147 height 13
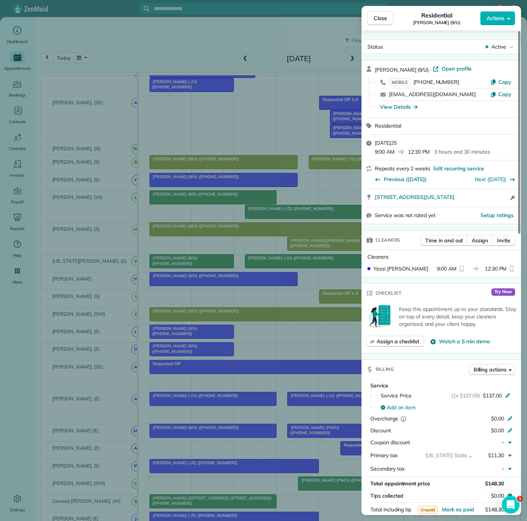
drag, startPoint x: 406, startPoint y: 200, endPoint x: 489, endPoint y: 200, distance: 82.8
click at [489, 200] on div "[STREET_ADDRESS][US_STATE] Open access information" at bounding box center [442, 198] width 160 height 18
click at [104, 199] on div "Close Residential [PERSON_NAME] (9/U) Actions Status Active [PERSON_NAME] (9/U)…" at bounding box center [263, 260] width 527 height 521
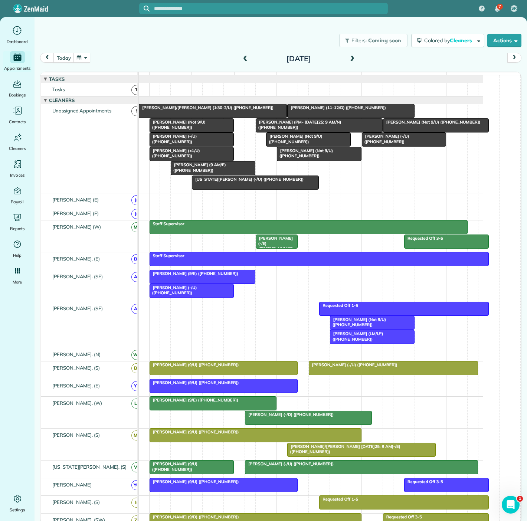
click at [181, 144] on span "[PERSON_NAME] (-/U) ([PHONE_NUMBER])" at bounding box center [173, 139] width 48 height 10
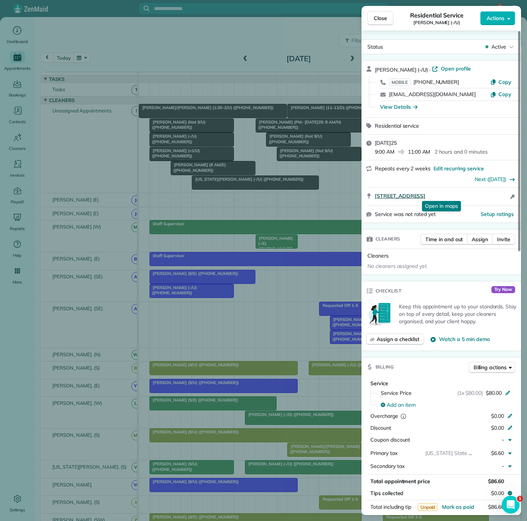
drag, startPoint x: 390, startPoint y: 195, endPoint x: 487, endPoint y: 197, distance: 97.3
click at [487, 197] on div "[STREET_ADDRESS] Open in maps Open in maps Open access information" at bounding box center [442, 197] width 160 height 18
drag, startPoint x: 135, startPoint y: 225, endPoint x: 198, endPoint y: 222, distance: 63.5
click at [135, 225] on div "Close Residential Service [PERSON_NAME] (-/U) Actions Status Active [PERSON_NAM…" at bounding box center [263, 260] width 527 height 521
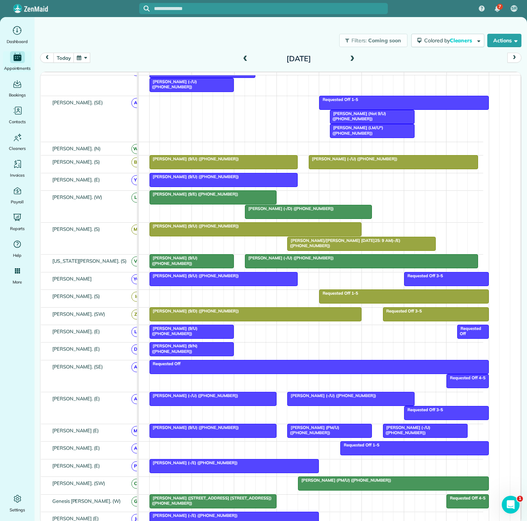
click at [234, 284] on div at bounding box center [223, 278] width 147 height 13
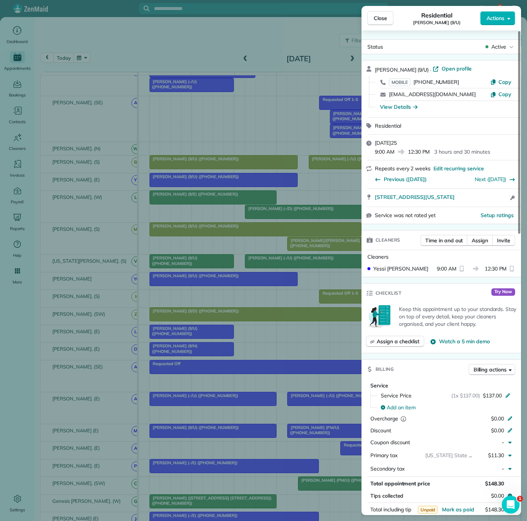
drag, startPoint x: 426, startPoint y: 201, endPoint x: 474, endPoint y: 203, distance: 47.9
click at [474, 203] on div "[STREET_ADDRESS][US_STATE] Open access information" at bounding box center [442, 198] width 160 height 18
click at [64, 234] on div "Close Residential [PERSON_NAME] (9/U) Actions Status Active [PERSON_NAME] (9/U)…" at bounding box center [263, 260] width 527 height 521
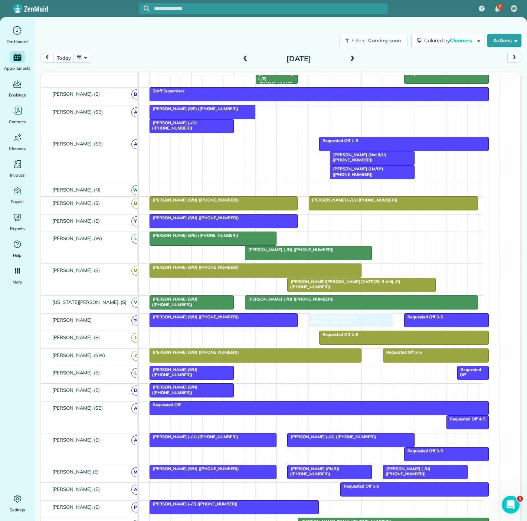
drag, startPoint x: 177, startPoint y: 145, endPoint x: 337, endPoint y: 326, distance: 241.7
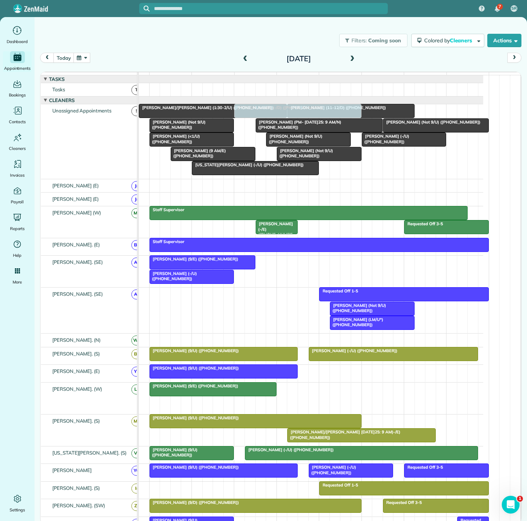
drag, startPoint x: 305, startPoint y: 319, endPoint x: 294, endPoint y: 165, distance: 154.0
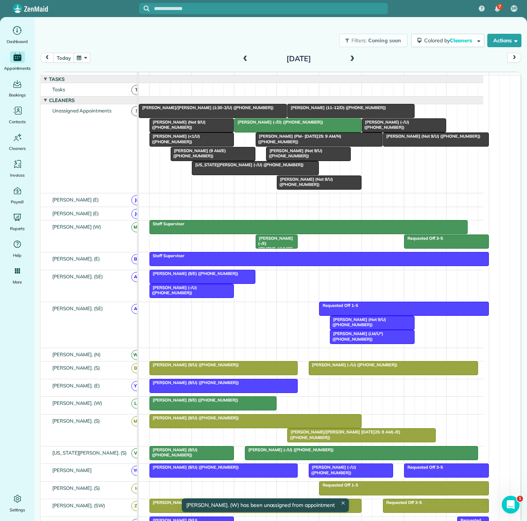
click at [223, 428] on div at bounding box center [255, 421] width 211 height 13
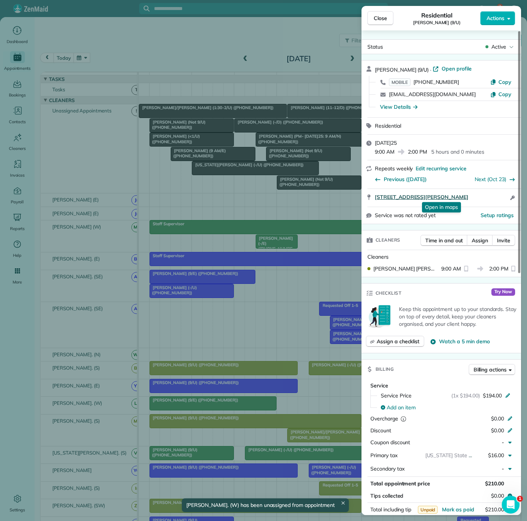
drag, startPoint x: 370, startPoint y: 200, endPoint x: 497, endPoint y: 198, distance: 127.4
click at [497, 198] on div "[STREET_ADDRESS][PERSON_NAME] Open in maps Open in maps Open access information" at bounding box center [442, 198] width 160 height 18
click at [148, 425] on div "Close Residential [PERSON_NAME] (9/U) Actions Status Active [PERSON_NAME] (9/U)…" at bounding box center [263, 260] width 527 height 521
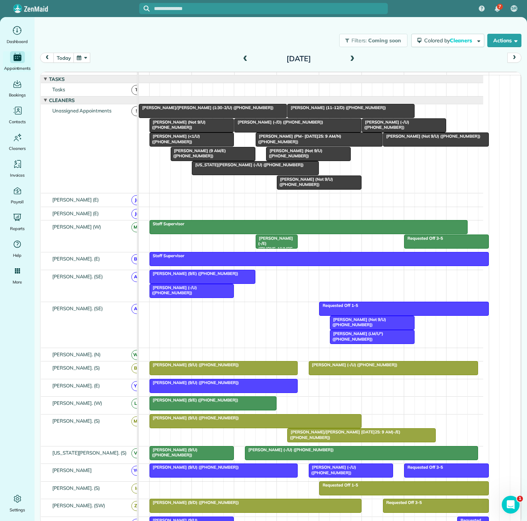
click at [319, 440] on div at bounding box center [361, 435] width 147 height 13
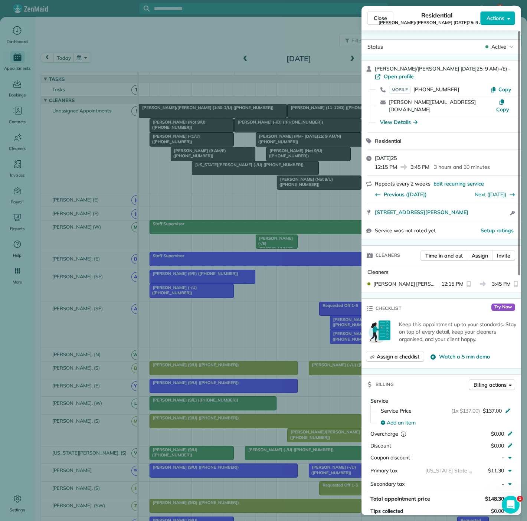
click at [272, 285] on div "Close Residential [PERSON_NAME]/[PERSON_NAME] (([DATE]: 9 AM)-/E) Actions Statu…" at bounding box center [263, 260] width 527 height 521
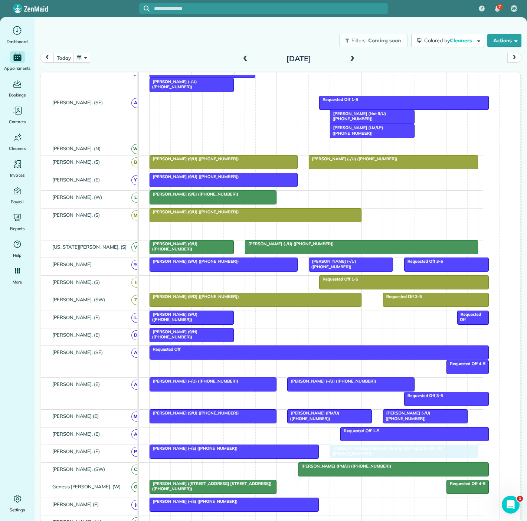
drag, startPoint x: 326, startPoint y: 437, endPoint x: 364, endPoint y: 452, distance: 40.9
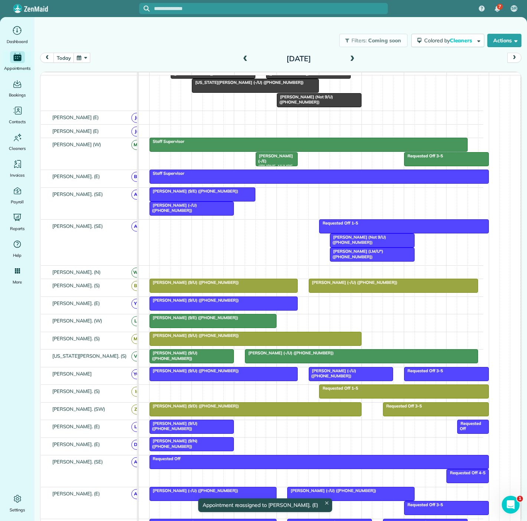
click at [243, 338] on div "[PERSON_NAME] (9/U) ([PHONE_NUMBER])" at bounding box center [256, 335] width 208 height 5
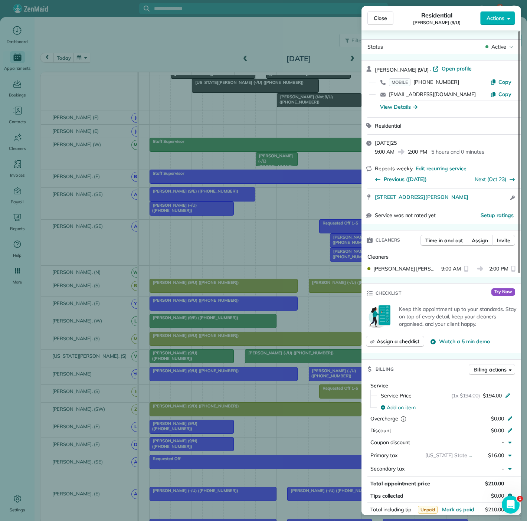
click at [243, 339] on div "Close Residential [PERSON_NAME] (9/U) Actions Status Active [PERSON_NAME] (9/U)…" at bounding box center [263, 260] width 527 height 521
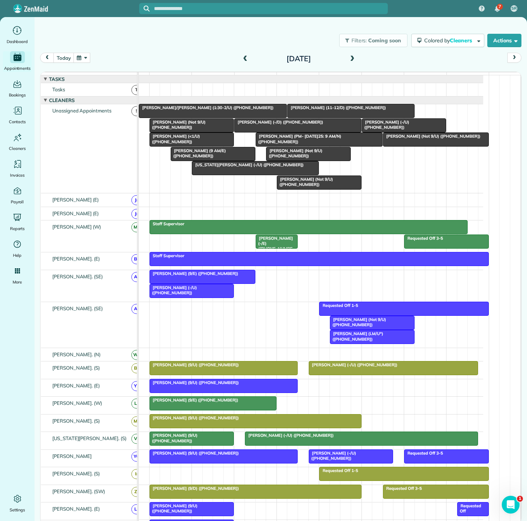
click at [167, 146] on div at bounding box center [192, 139] width 84 height 13
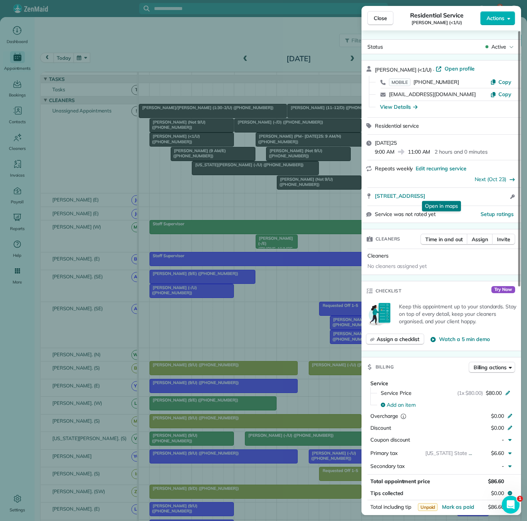
drag, startPoint x: 372, startPoint y: 198, endPoint x: 181, endPoint y: 184, distance: 191.7
click at [503, 198] on div "[STREET_ADDRESS] Open in maps Open in maps Open access information" at bounding box center [442, 197] width 160 height 18
drag, startPoint x: 267, startPoint y: 148, endPoint x: 258, endPoint y: 144, distance: 10.1
click at [267, 148] on div "Close Residential Service [PERSON_NAME] (<1/U) Actions Status Active [PERSON_NA…" at bounding box center [263, 260] width 527 height 521
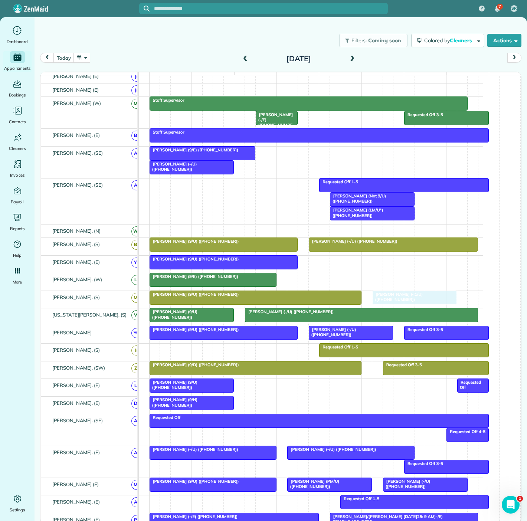
drag, startPoint x: 199, startPoint y: 146, endPoint x: 424, endPoint y: 304, distance: 274.8
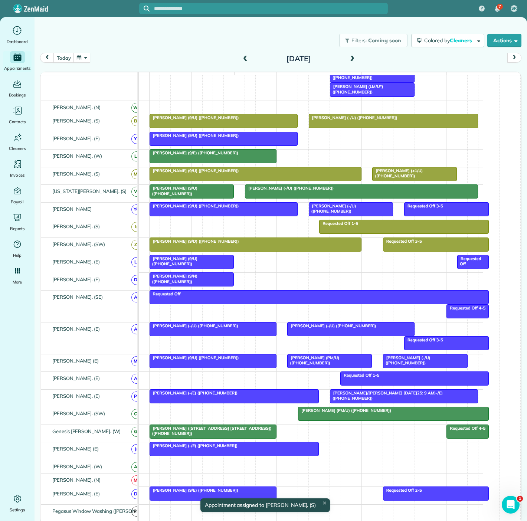
click at [281, 403] on div at bounding box center [234, 396] width 169 height 13
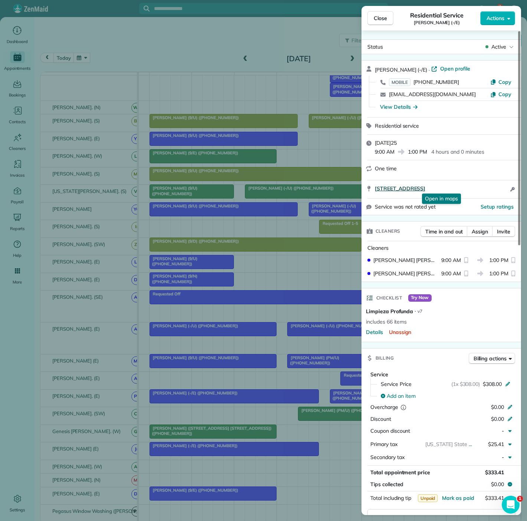
drag, startPoint x: 378, startPoint y: 190, endPoint x: 484, endPoint y: 188, distance: 106.2
click at [484, 188] on div "[STREET_ADDRESS] Open in maps Open in maps Open access information" at bounding box center [442, 189] width 160 height 18
click at [162, 386] on div "Close Residential Service [PERSON_NAME] (-/E) Actions Status Active [PERSON_NAM…" at bounding box center [263, 260] width 527 height 521
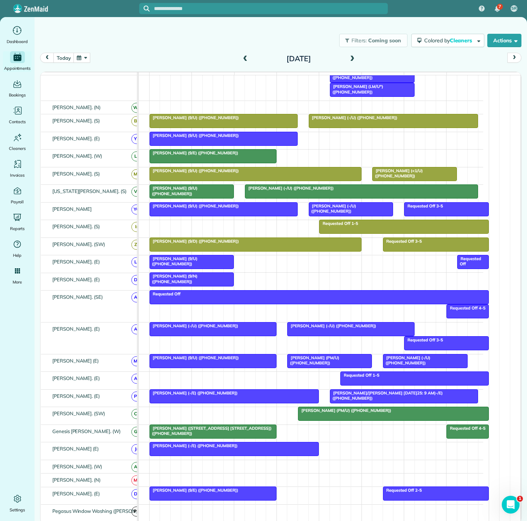
click at [376, 395] on span "[PERSON_NAME]/[PERSON_NAME] [DATE]25: 9 AM)-/E) ([PHONE_NUMBER])" at bounding box center [386, 396] width 113 height 10
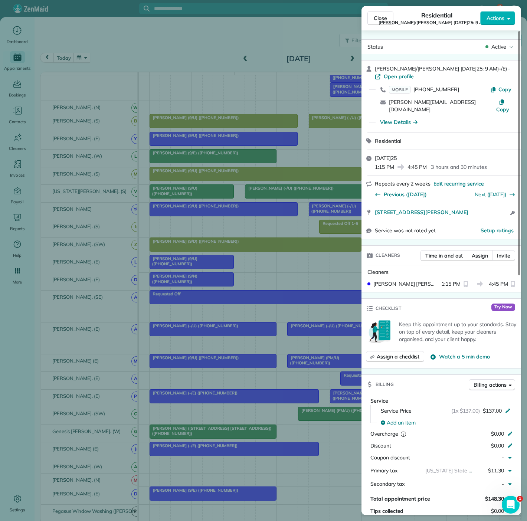
drag, startPoint x: 368, startPoint y: 201, endPoint x: 477, endPoint y: 199, distance: 109.5
click at [477, 204] on div "[STREET_ADDRESS][PERSON_NAME] Open access information" at bounding box center [442, 213] width 160 height 18
click at [114, 274] on div "Close Residential [PERSON_NAME]/[PERSON_NAME] (([DATE]: 9 AM)-/E) Actions Statu…" at bounding box center [263, 260] width 527 height 521
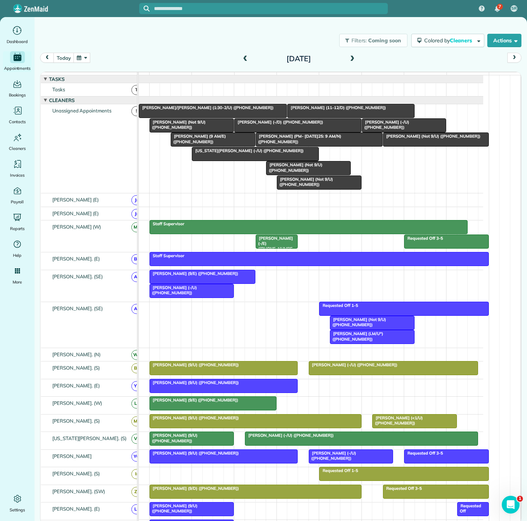
click at [229, 161] on div at bounding box center [255, 153] width 126 height 13
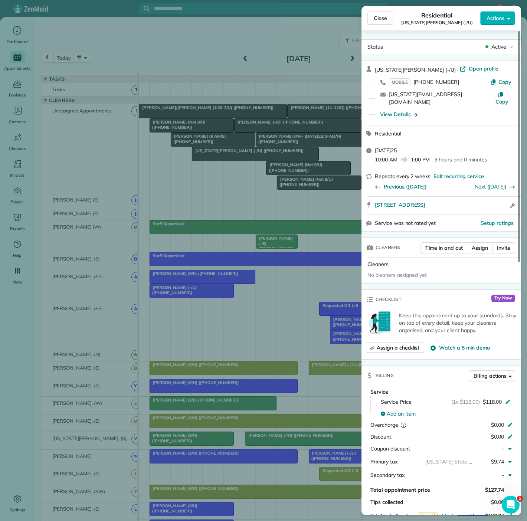
drag, startPoint x: 370, startPoint y: 200, endPoint x: 483, endPoint y: 203, distance: 112.5
click at [483, 203] on div "[STREET_ADDRESS] Open access information" at bounding box center [442, 206] width 160 height 18
drag, startPoint x: 96, startPoint y: 220, endPoint x: 157, endPoint y: 198, distance: 64.5
click at [96, 220] on div "Close Residential [US_STATE][PERSON_NAME] (-/U) Actions Status Active [US_STATE…" at bounding box center [263, 260] width 527 height 521
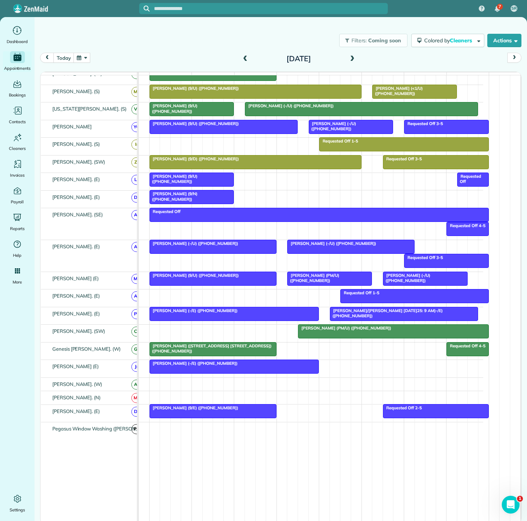
click at [341, 335] on div at bounding box center [393, 331] width 190 height 13
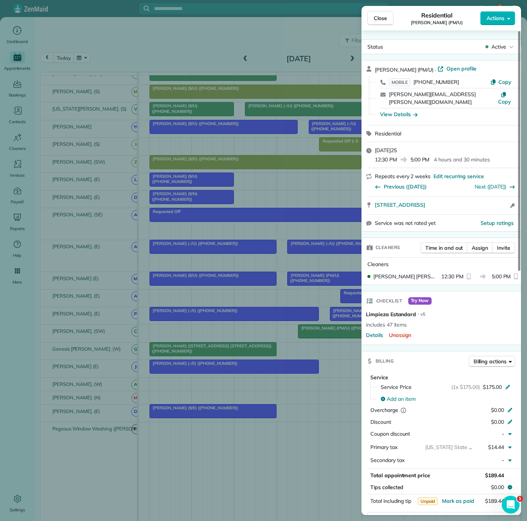
drag, startPoint x: 376, startPoint y: 200, endPoint x: 480, endPoint y: 203, distance: 104.7
click at [480, 203] on div "[STREET_ADDRESS] Open access information" at bounding box center [442, 206] width 160 height 18
click at [156, 271] on div "Close Residential [PERSON_NAME] (PM/U) Actions Status Active [PERSON_NAME] (PM/…" at bounding box center [263, 260] width 527 height 521
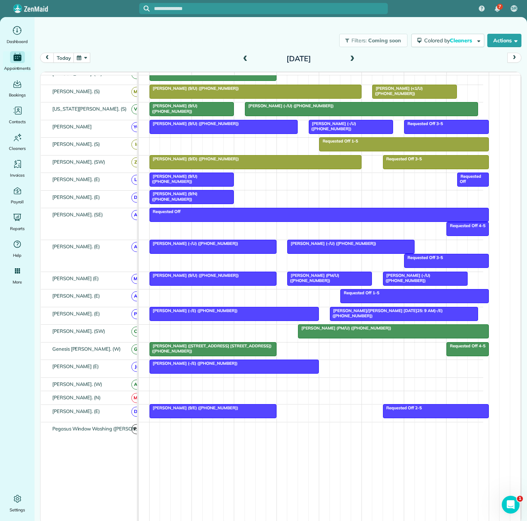
click at [228, 411] on div "[PERSON_NAME] (9/E) ([PHONE_NUMBER])" at bounding box center [213, 407] width 123 height 5
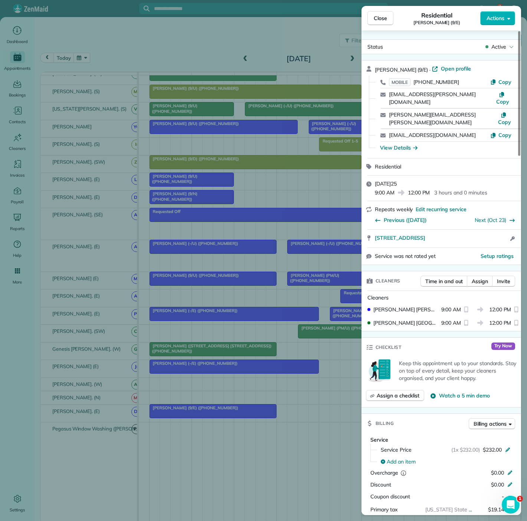
click at [228, 413] on div "Close Residential [PERSON_NAME] (9/E) Actions Status Active [PERSON_NAME] (9/E)…" at bounding box center [263, 260] width 527 height 521
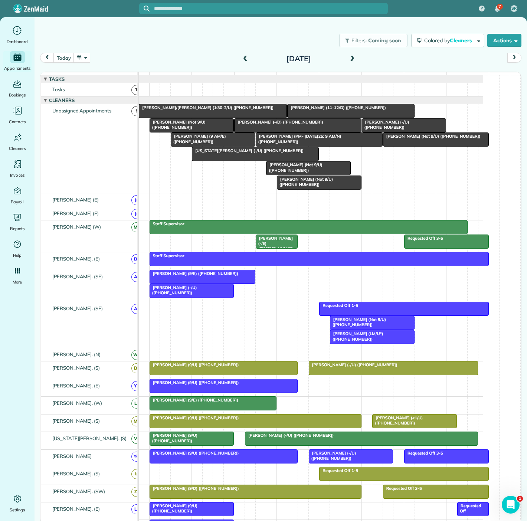
click at [272, 125] on span "[PERSON_NAME] (-/D) ([PHONE_NUMBER])" at bounding box center [278, 122] width 89 height 5
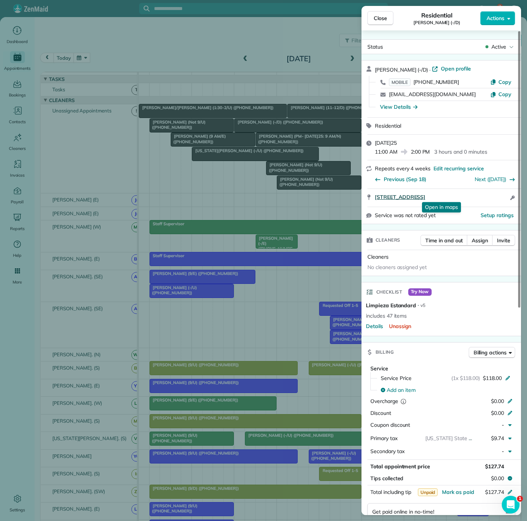
drag, startPoint x: 386, startPoint y: 198, endPoint x: 491, endPoint y: 197, distance: 104.3
click at [491, 197] on div "[STREET_ADDRESS] Open in maps Open in maps Open access information" at bounding box center [446, 197] width 142 height 9
click at [201, 203] on div "Close Residential [PERSON_NAME] (-/D) Actions Status Active [PERSON_NAME] (-/D)…" at bounding box center [263, 260] width 527 height 521
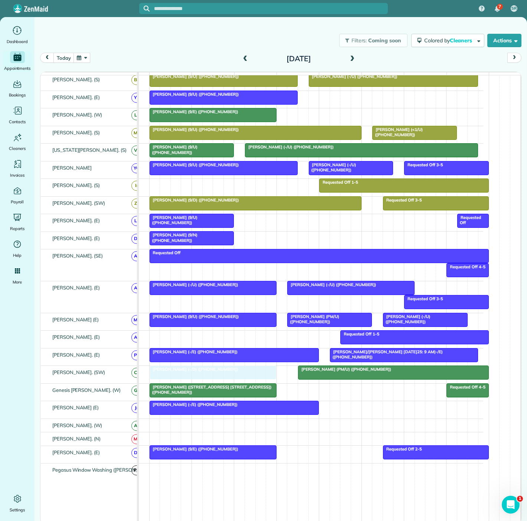
drag, startPoint x: 272, startPoint y: 131, endPoint x: 190, endPoint y: 374, distance: 255.9
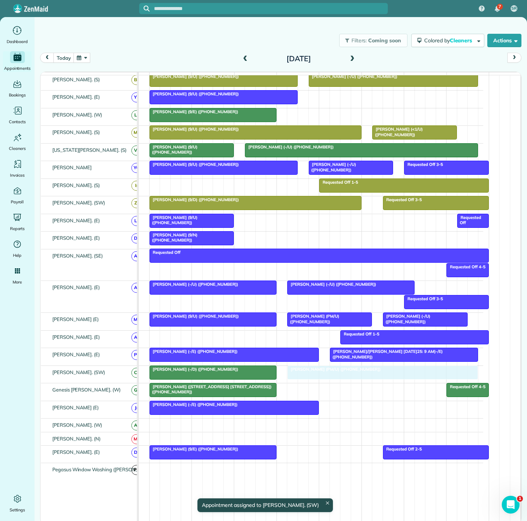
drag, startPoint x: 390, startPoint y: 379, endPoint x: 383, endPoint y: 379, distance: 6.7
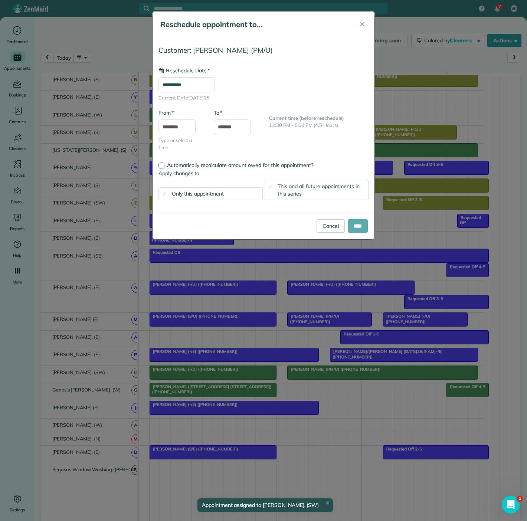
type input "**********"
click at [360, 225] on input "****" at bounding box center [358, 225] width 20 height 13
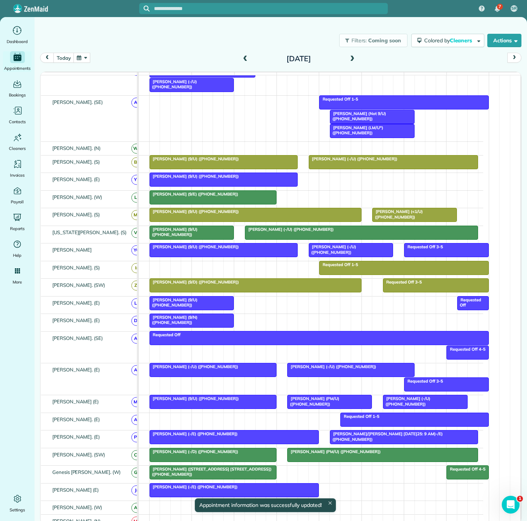
click at [192, 309] on div at bounding box center [192, 303] width 84 height 13
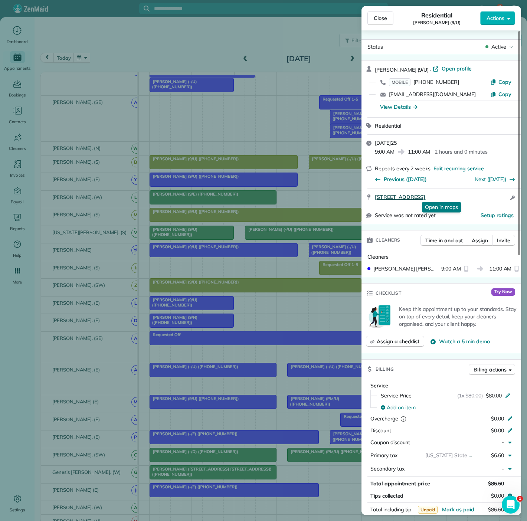
drag, startPoint x: 372, startPoint y: 200, endPoint x: 122, endPoint y: 106, distance: 266.9
click at [508, 193] on div "[STREET_ADDRESS] Open in maps Open in maps Open access information" at bounding box center [442, 198] width 160 height 18
click at [94, 265] on div "Close Residential [PERSON_NAME] (9/U) Actions Status Active [PERSON_NAME] (9/U)…" at bounding box center [263, 260] width 527 height 521
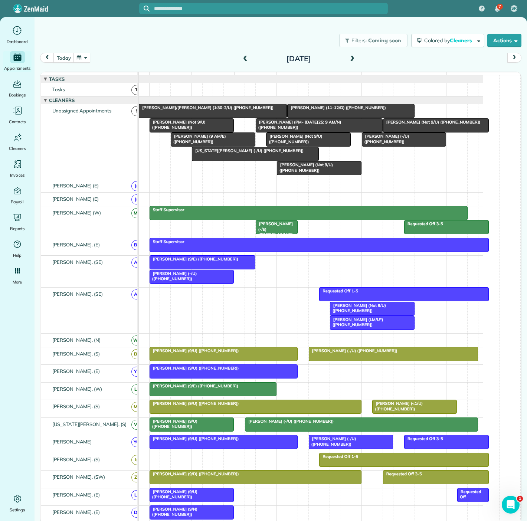
click at [392, 146] on div at bounding box center [404, 139] width 84 height 13
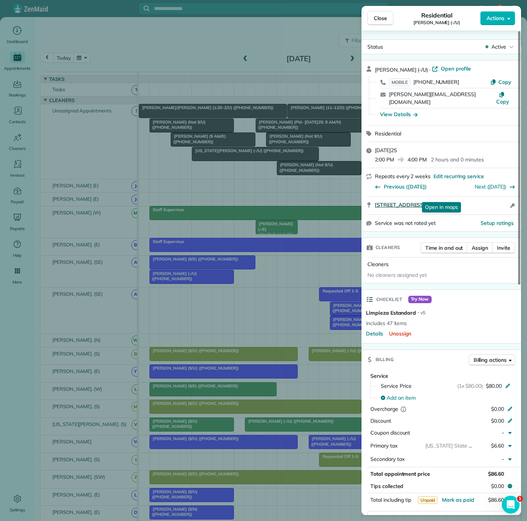
drag, startPoint x: 370, startPoint y: 200, endPoint x: 507, endPoint y: 195, distance: 137.4
click at [508, 197] on div "[STREET_ADDRESS] Open in maps Open in maps Open access information" at bounding box center [442, 206] width 160 height 18
click at [257, 146] on div "Close Residential [PERSON_NAME] (-/U) Actions Status Active [PERSON_NAME] (-/U)…" at bounding box center [263, 260] width 527 height 521
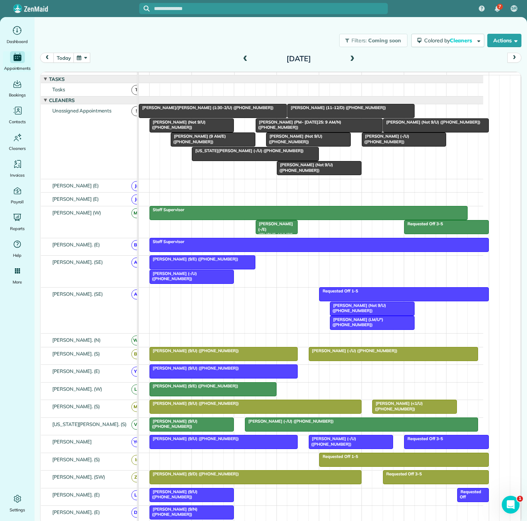
click at [406, 132] on div at bounding box center [435, 125] width 105 height 13
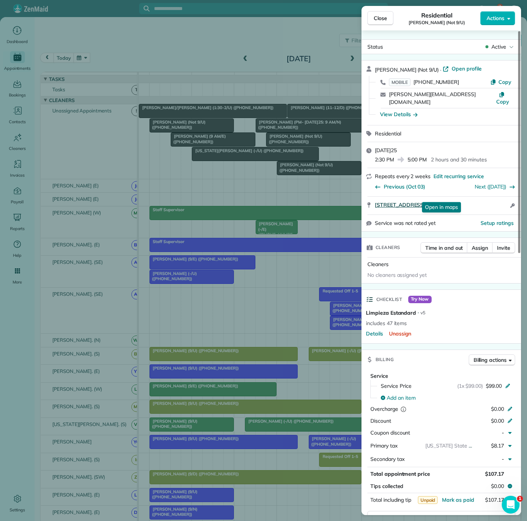
drag, startPoint x: 369, startPoint y: 200, endPoint x: 482, endPoint y: 198, distance: 113.6
click at [482, 198] on div "[STREET_ADDRESS] Open in maps Open in maps Open access information" at bounding box center [442, 206] width 160 height 18
click at [189, 231] on div "Close Residential [PERSON_NAME] (Not 9/U) Actions Status Active [PERSON_NAME] (…" at bounding box center [263, 260] width 527 height 521
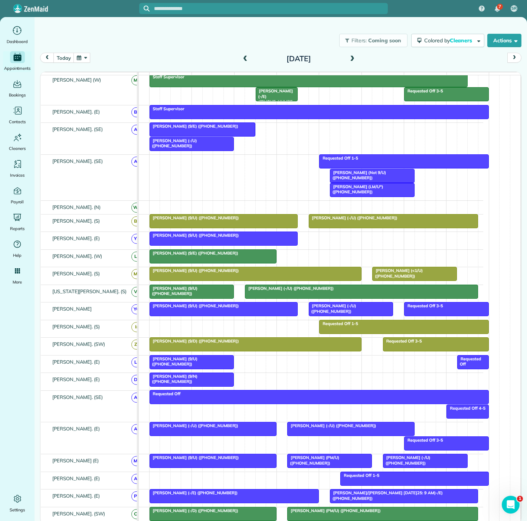
scroll to position [165, 0]
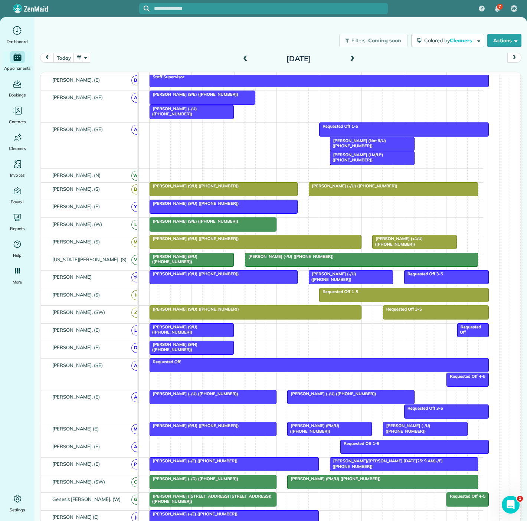
click at [185, 330] on span "[PERSON_NAME] (9/U) ([PHONE_NUMBER])" at bounding box center [173, 329] width 49 height 10
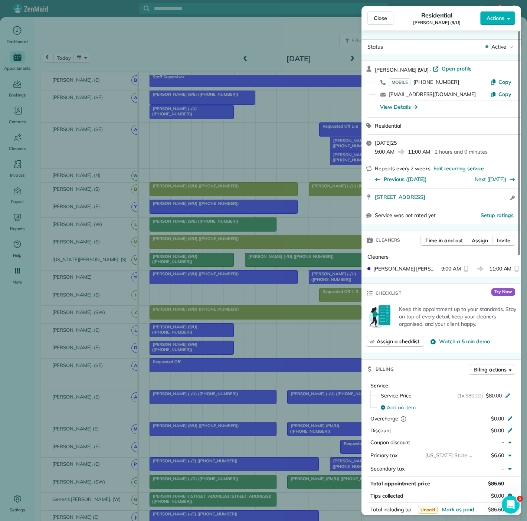
click at [185, 330] on div "Close Residential [PERSON_NAME] (9/U) Actions Status Active [PERSON_NAME] (9/U)…" at bounding box center [263, 260] width 527 height 521
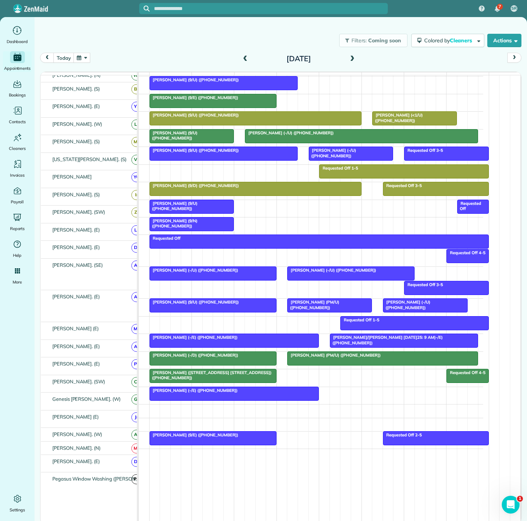
scroll to position [288, 0]
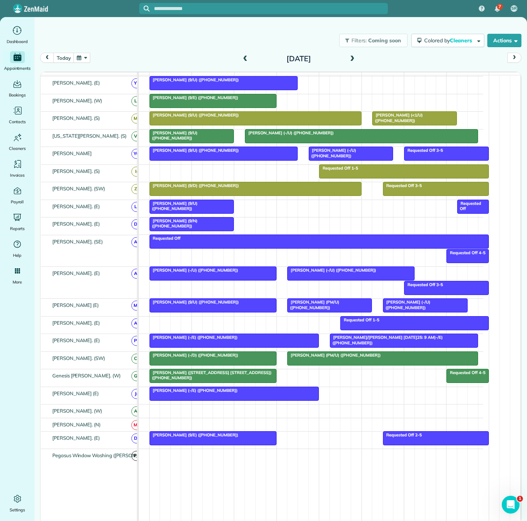
click at [192, 378] on div "[PERSON_NAME] ([STREET_ADDRESS] [STREET_ADDRESS]) ([PHONE_NUMBER])" at bounding box center [213, 375] width 123 height 11
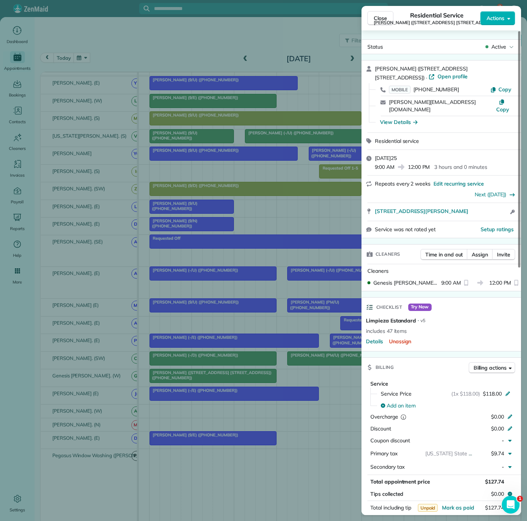
click at [192, 378] on div "Close Residential Service [PERSON_NAME] ([STREET_ADDRESS] [STREET_ADDRESS] -/E)…" at bounding box center [263, 260] width 527 height 521
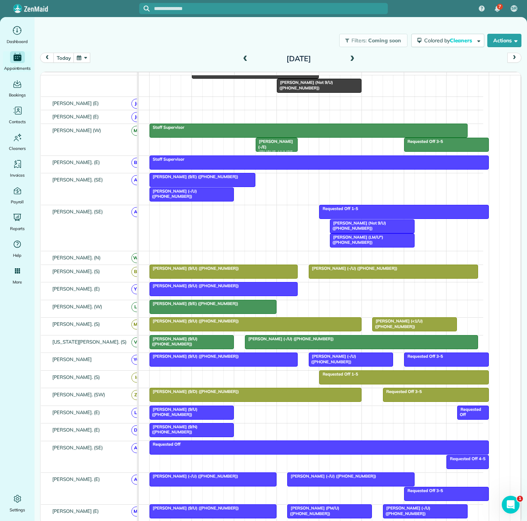
scroll to position [39, 0]
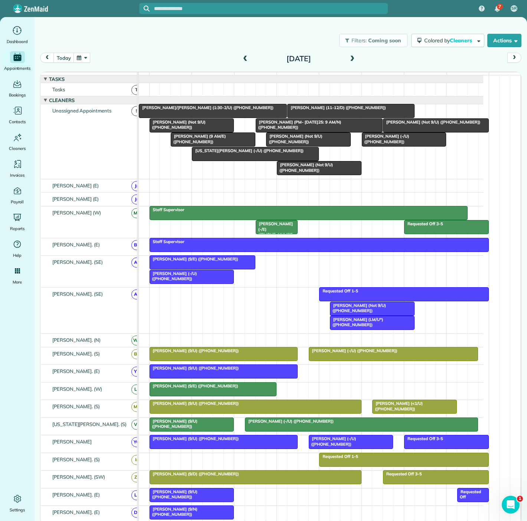
click at [205, 377] on div at bounding box center [223, 371] width 147 height 13
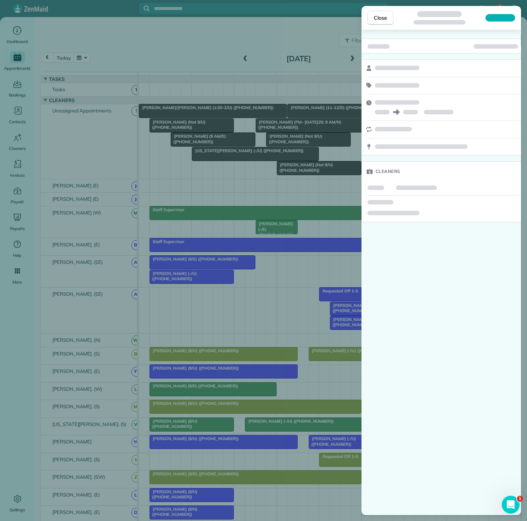
click at [205, 377] on div "Close Cleaners" at bounding box center [263, 260] width 527 height 521
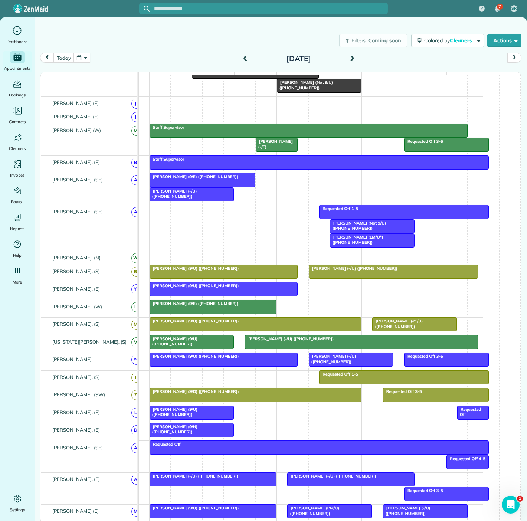
click at [185, 416] on div at bounding box center [192, 412] width 84 height 13
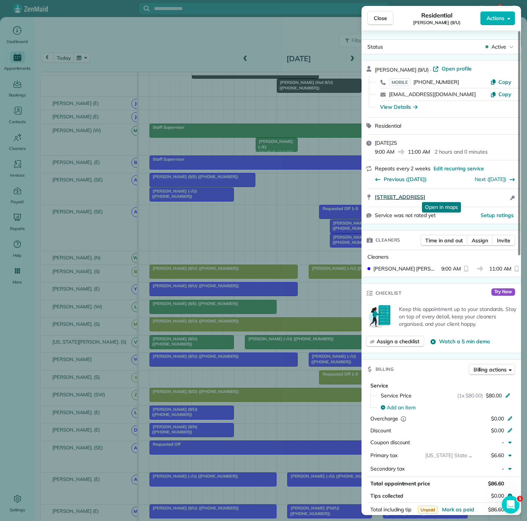
drag, startPoint x: 371, startPoint y: 198, endPoint x: 500, endPoint y: 193, distance: 129.3
click at [500, 193] on div "[STREET_ADDRESS] Open in maps Open in maps Open access information" at bounding box center [442, 198] width 160 height 18
click at [191, 225] on div "Close Residential [PERSON_NAME] (9/U) Actions Status Active [PERSON_NAME] (9/U)…" at bounding box center [263, 260] width 527 height 521
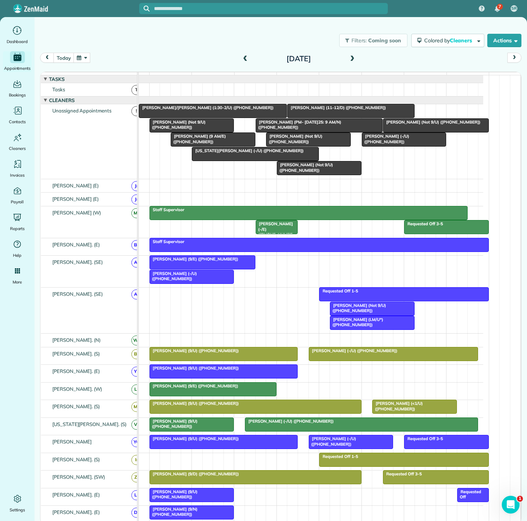
click at [333, 118] on div at bounding box center [351, 110] width 126 height 13
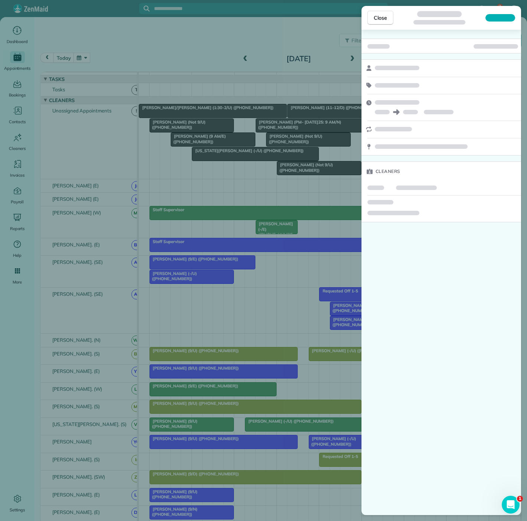
click at [313, 120] on div "Close Cleaners" at bounding box center [263, 260] width 527 height 521
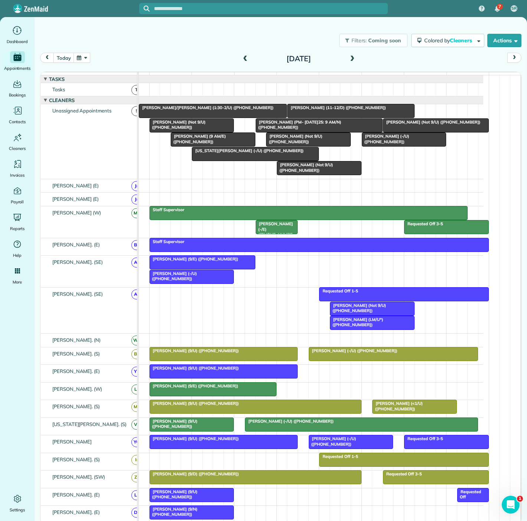
click at [310, 142] on span "[PERSON_NAME] (Not 9/U) ([PHONE_NUMBER])" at bounding box center [294, 139] width 56 height 10
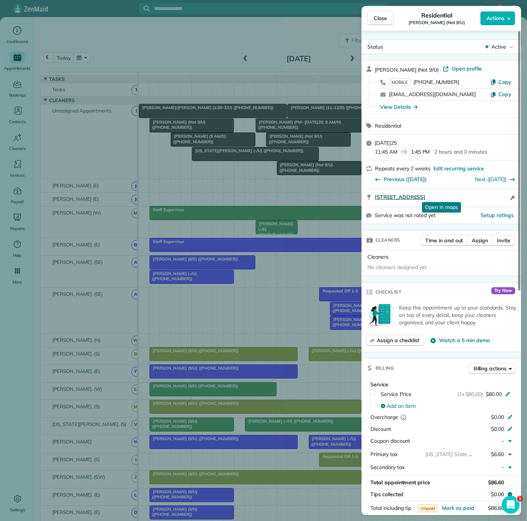
drag, startPoint x: 372, startPoint y: 198, endPoint x: 490, endPoint y: 193, distance: 118.5
click at [490, 193] on div "[STREET_ADDRESS] Open in maps Open in maps Open access information" at bounding box center [442, 198] width 160 height 18
click at [211, 173] on div "Close Residential [PERSON_NAME] (Not 9/U) Actions Status Active [PERSON_NAME] (…" at bounding box center [263, 260] width 527 height 521
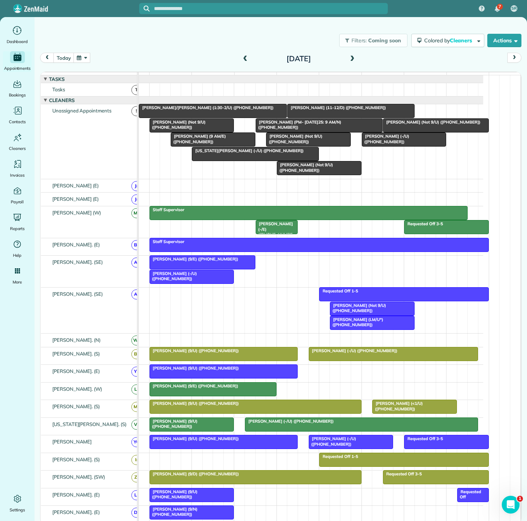
click at [394, 144] on span "[PERSON_NAME] (-/U) ([PHONE_NUMBER])" at bounding box center [386, 139] width 48 height 10
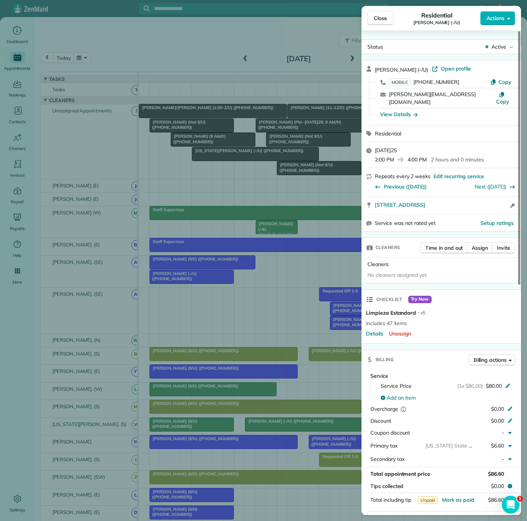
drag, startPoint x: 385, startPoint y: 201, endPoint x: 500, endPoint y: 200, distance: 114.7
click at [500, 200] on div "[STREET_ADDRESS] Open access information" at bounding box center [442, 206] width 160 height 18
click at [190, 177] on div "Close Residential [PERSON_NAME] (-/U) Actions Status Active [PERSON_NAME] (-/U)…" at bounding box center [263, 260] width 527 height 521
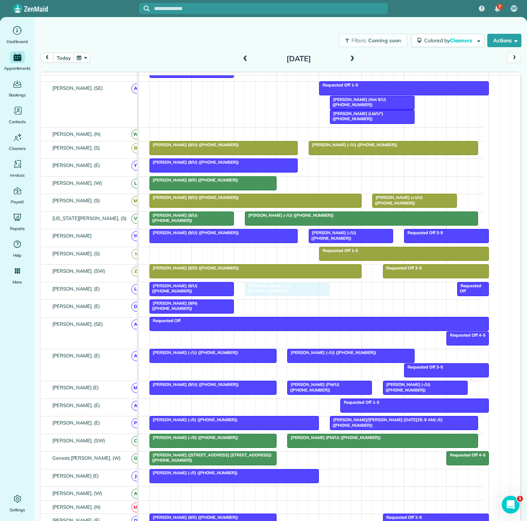
drag, startPoint x: 368, startPoint y: 179, endPoint x: 264, endPoint y: 297, distance: 157.8
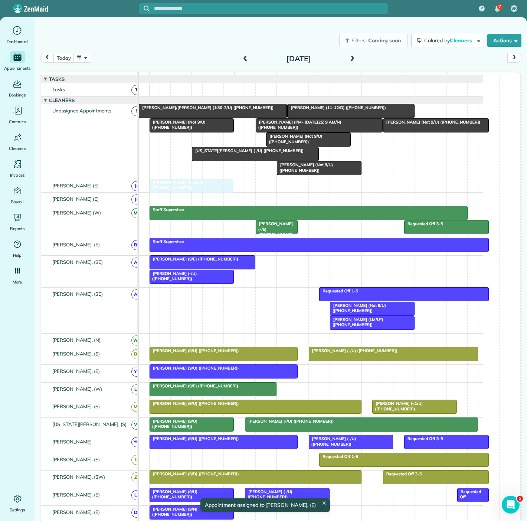
drag, startPoint x: 213, startPoint y: 146, endPoint x: 191, endPoint y: 196, distance: 55.0
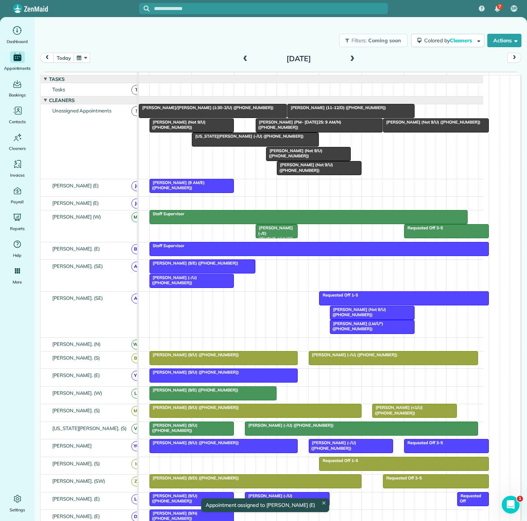
click at [186, 130] on div "[PERSON_NAME] (Not 9/U) ([PHONE_NUMBER])" at bounding box center [192, 125] width 80 height 11
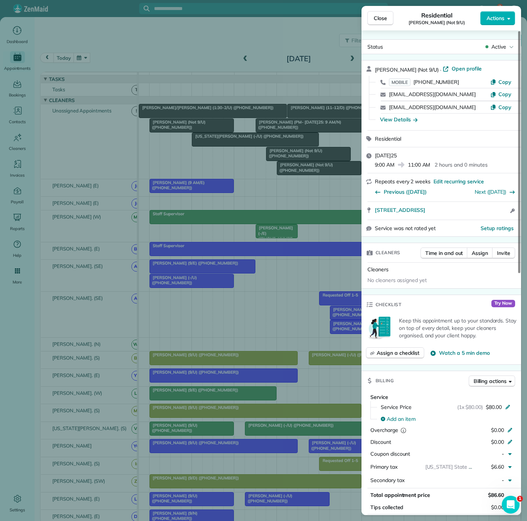
drag, startPoint x: 370, startPoint y: 209, endPoint x: 498, endPoint y: 212, distance: 128.5
click at [498, 212] on div "[STREET_ADDRESS] Open access information" at bounding box center [442, 211] width 160 height 18
drag, startPoint x: 166, startPoint y: 205, endPoint x: 169, endPoint y: 202, distance: 3.9
click at [166, 205] on div "Close Residential [PERSON_NAME] (Not 9/U) Actions Status Active [PERSON_NAME] (…" at bounding box center [263, 260] width 527 height 521
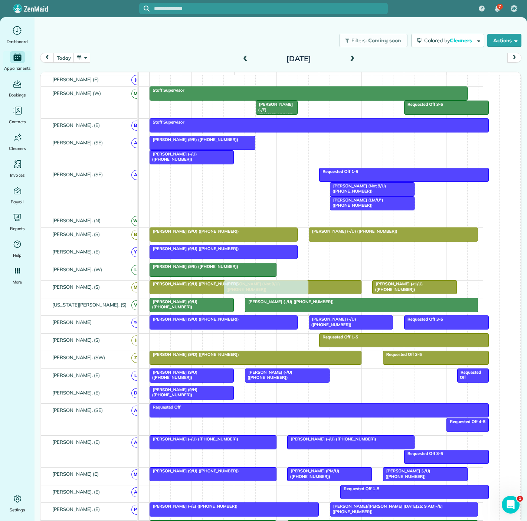
scroll to position [165, 0]
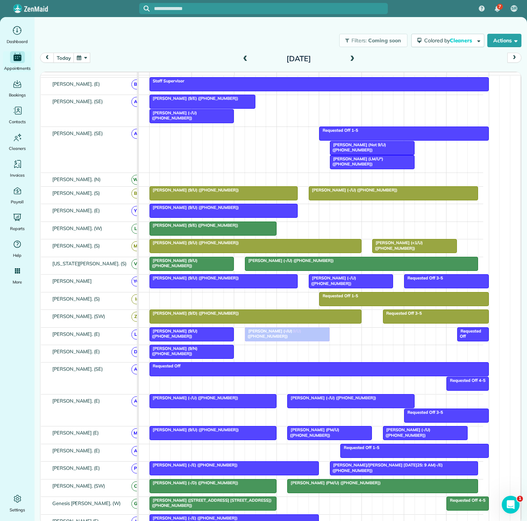
drag, startPoint x: 188, startPoint y: 127, endPoint x: 279, endPoint y: 332, distance: 224.2
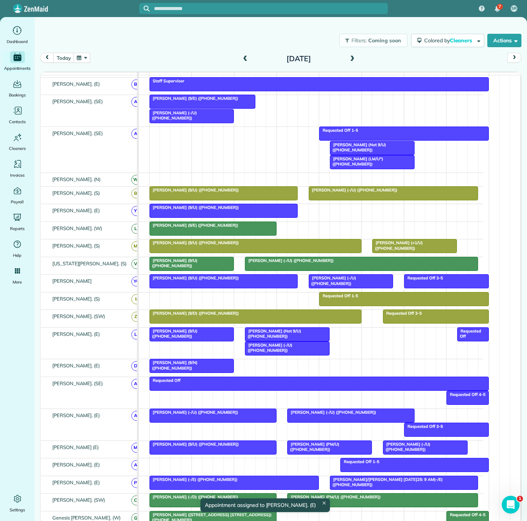
click at [263, 349] on span "[PERSON_NAME] (-/U) ([PHONE_NUMBER])" at bounding box center [269, 348] width 48 height 10
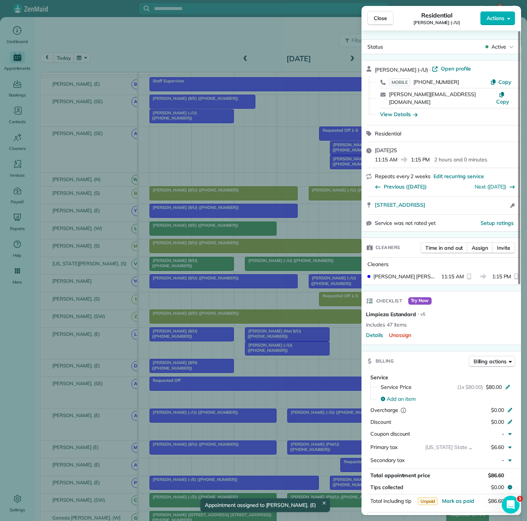
click at [263, 349] on div "Close Residential [PERSON_NAME] (-/U) Actions Status Active [PERSON_NAME] (-/U)…" at bounding box center [263, 260] width 527 height 521
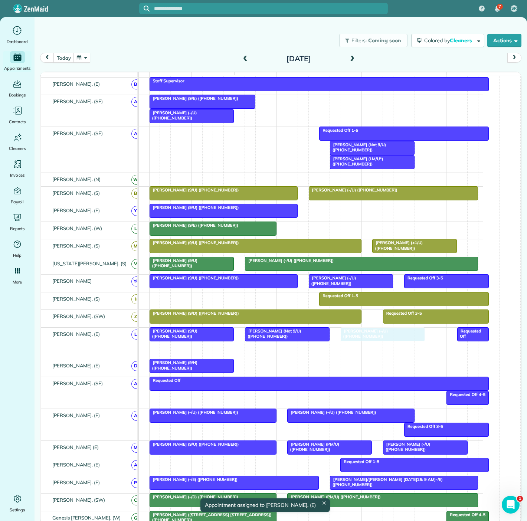
drag, startPoint x: 263, startPoint y: 352, endPoint x: 360, endPoint y: 349, distance: 97.3
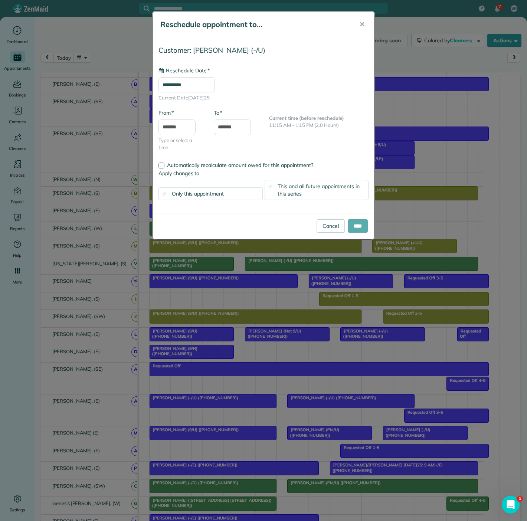
type input "**********"
click at [356, 230] on input "****" at bounding box center [358, 225] width 20 height 13
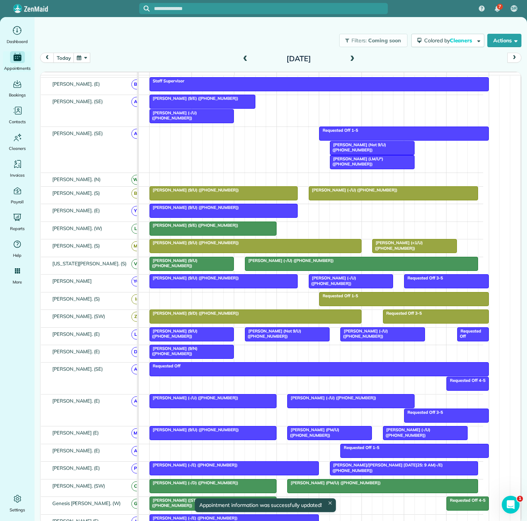
scroll to position [247, 0]
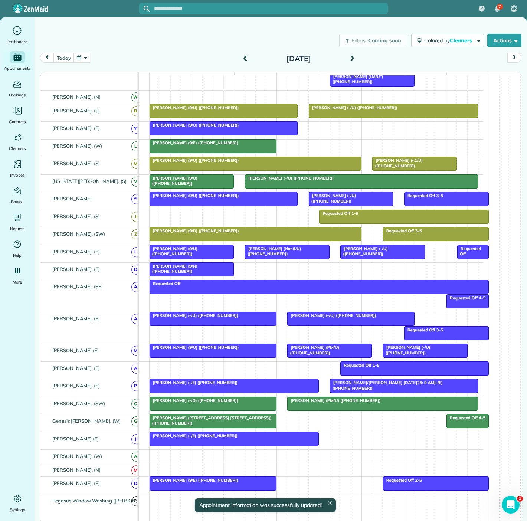
click at [241, 421] on span "[PERSON_NAME] ([STREET_ADDRESS] [STREET_ADDRESS]) ([PHONE_NUMBER])" at bounding box center [210, 420] width 123 height 10
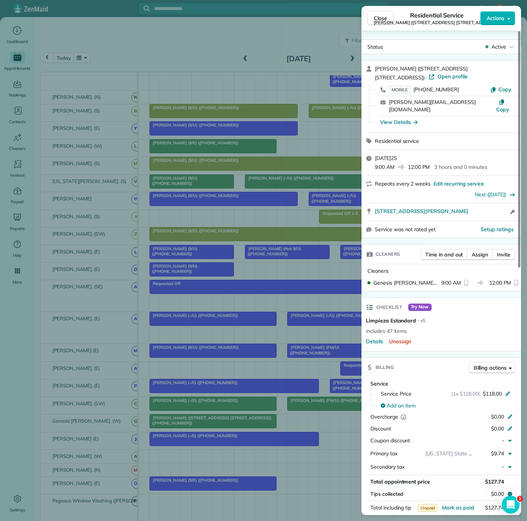
click at [254, 354] on div "Close Residential Service [PERSON_NAME] ([STREET_ADDRESS] [STREET_ADDRESS] -/E)…" at bounding box center [263, 260] width 527 height 521
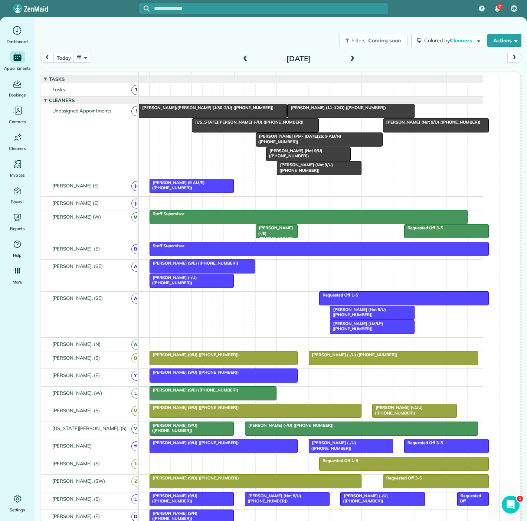
click at [222, 118] on div at bounding box center [212, 110] width 147 height 13
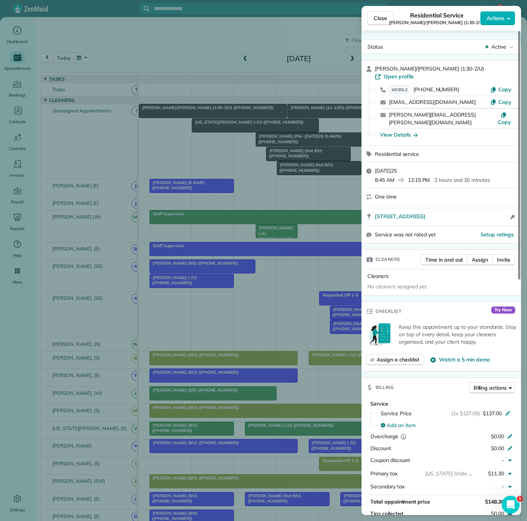
click at [222, 118] on div "Close Residential Service [PERSON_NAME]/[PERSON_NAME] (1:30-2/U) Actions Status…" at bounding box center [263, 260] width 527 height 521
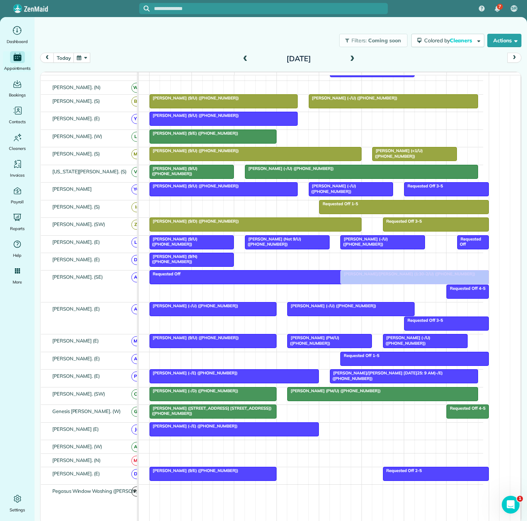
scroll to position [330, 0]
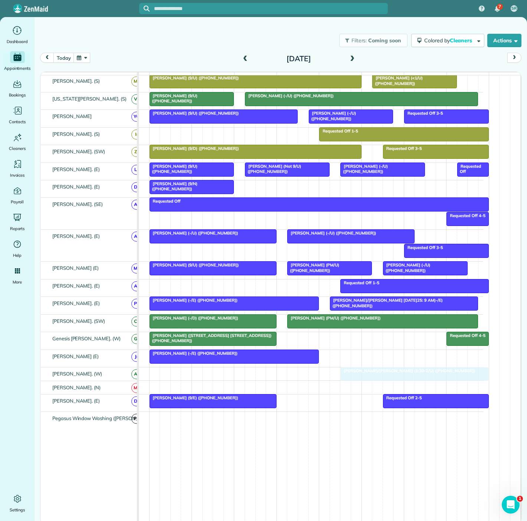
drag, startPoint x: 190, startPoint y: 115, endPoint x: 394, endPoint y: 381, distance: 335.2
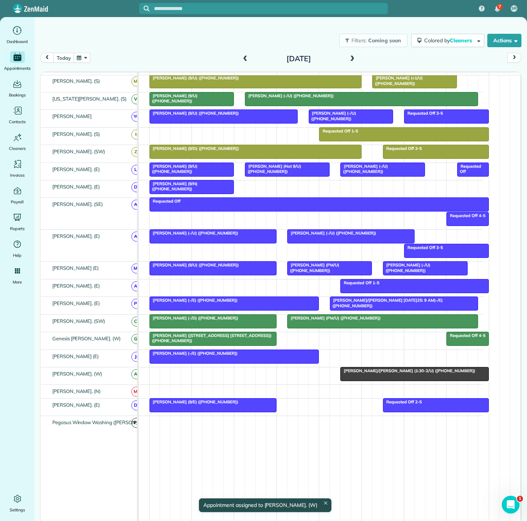
click at [394, 373] on span "[PERSON_NAME]/[PERSON_NAME] (1:30-2/U) ([PHONE_NUMBER])" at bounding box center [408, 370] width 136 height 5
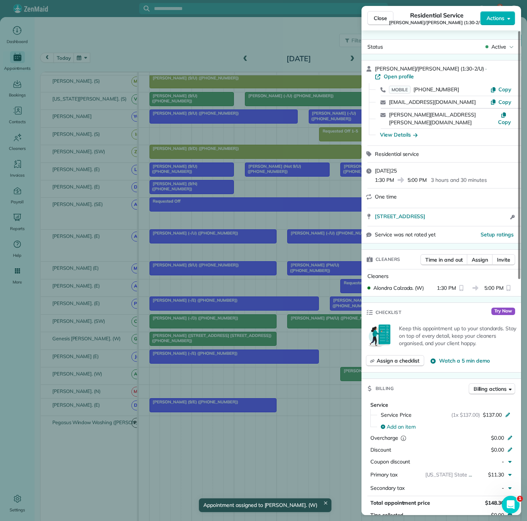
click at [329, 371] on div "Close Residential Service [PERSON_NAME]/[PERSON_NAME] (1:30-2/U) Actions Status…" at bounding box center [263, 260] width 527 height 521
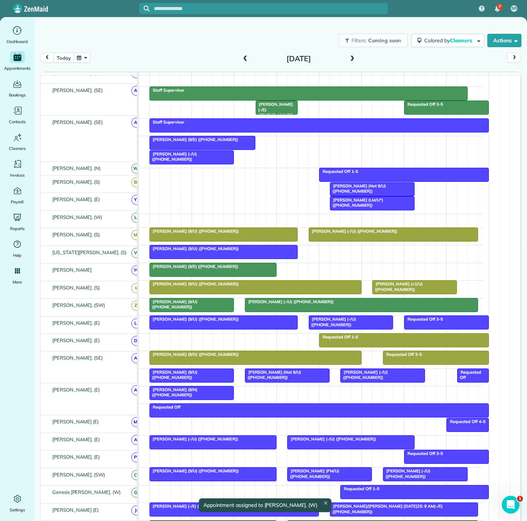
scroll to position [124, 0]
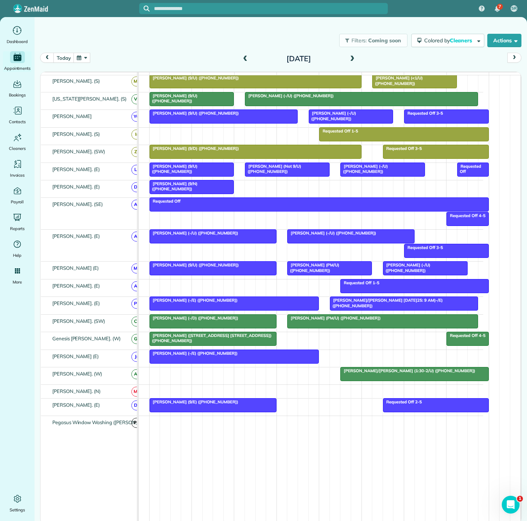
click at [359, 372] on span "[PERSON_NAME]/[PERSON_NAME] (1:30-2/U) ([PHONE_NUMBER])" at bounding box center [408, 370] width 136 height 5
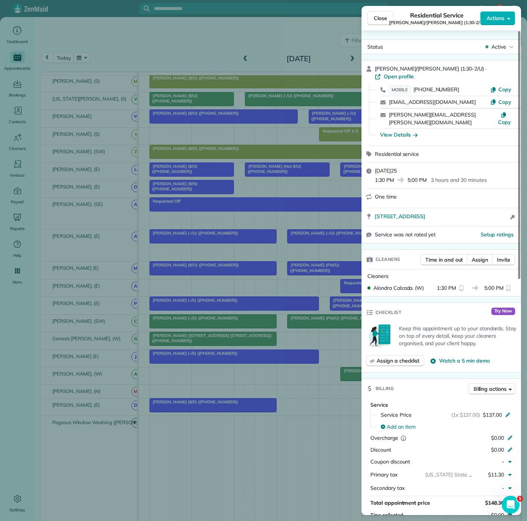
drag, startPoint x: 374, startPoint y: 202, endPoint x: 503, endPoint y: 205, distance: 129.2
click at [503, 208] on div "[STREET_ADDRESS] Open access information" at bounding box center [442, 217] width 160 height 18
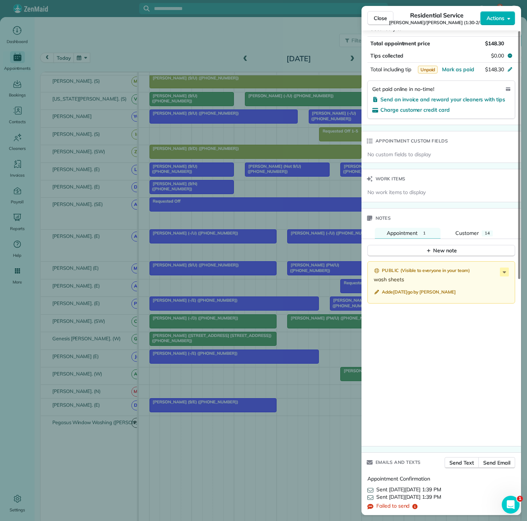
click at [242, 189] on div "Close Residential Service [PERSON_NAME]/[PERSON_NAME] (1:30-2/U) Actions Status…" at bounding box center [263, 260] width 527 height 521
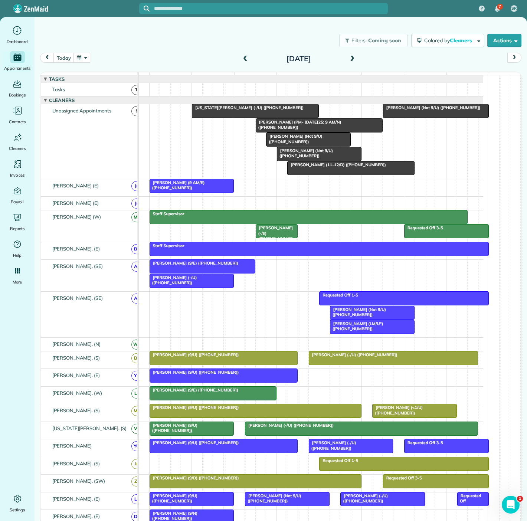
click at [302, 159] on span "[PERSON_NAME] (Not 9/U) ([PHONE_NUMBER])" at bounding box center [305, 153] width 56 height 10
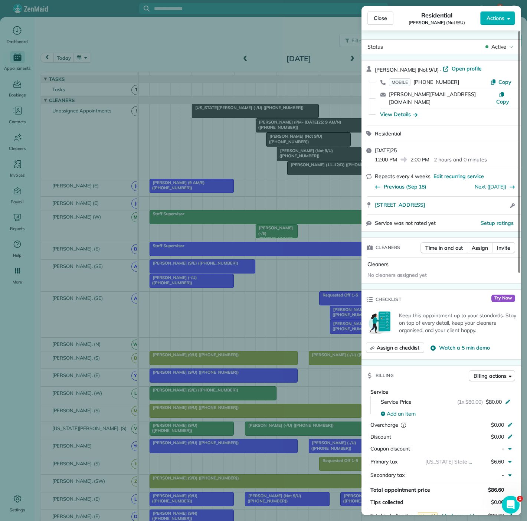
drag, startPoint x: 374, startPoint y: 200, endPoint x: 492, endPoint y: 201, distance: 117.7
click at [492, 201] on div "[STREET_ADDRESS] Open access information" at bounding box center [442, 206] width 160 height 18
drag, startPoint x: 278, startPoint y: 229, endPoint x: 292, endPoint y: 236, distance: 15.4
click at [278, 229] on div "Close Residential [PERSON_NAME] (Not 9/U) Actions Status Active [PERSON_NAME] (…" at bounding box center [263, 260] width 527 height 521
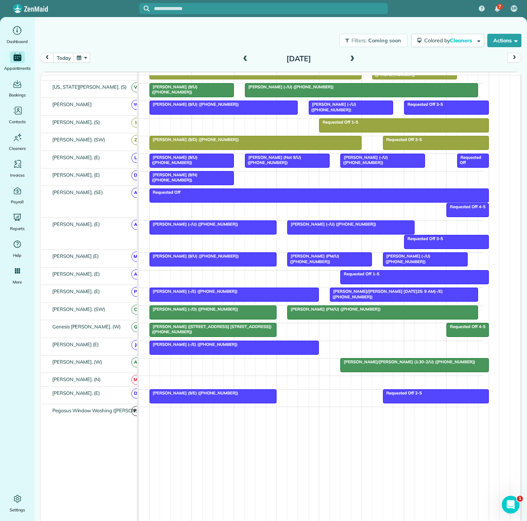
click at [359, 364] on span "[PERSON_NAME]/[PERSON_NAME] (1:30-2/U) ([PHONE_NUMBER])" at bounding box center [408, 361] width 136 height 5
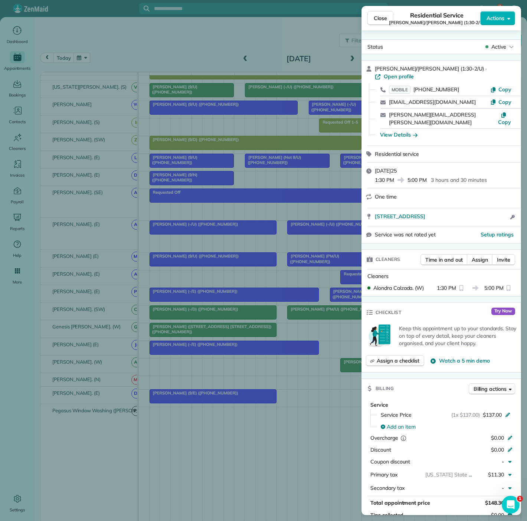
click at [288, 295] on div "Close Residential Service [PERSON_NAME]/[PERSON_NAME] (1:30-2/U) Actions Status…" at bounding box center [263, 260] width 527 height 521
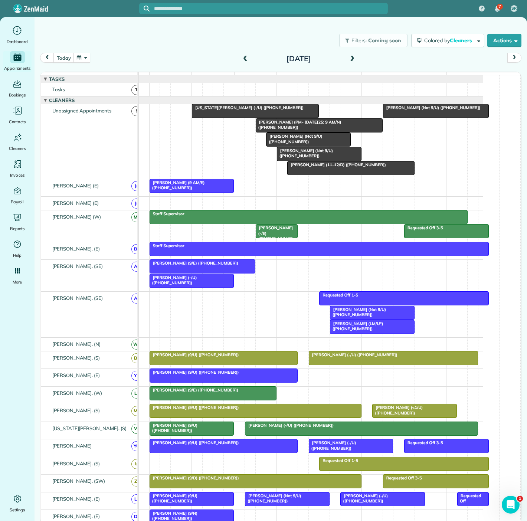
click at [285, 146] on div at bounding box center [309, 139] width 84 height 13
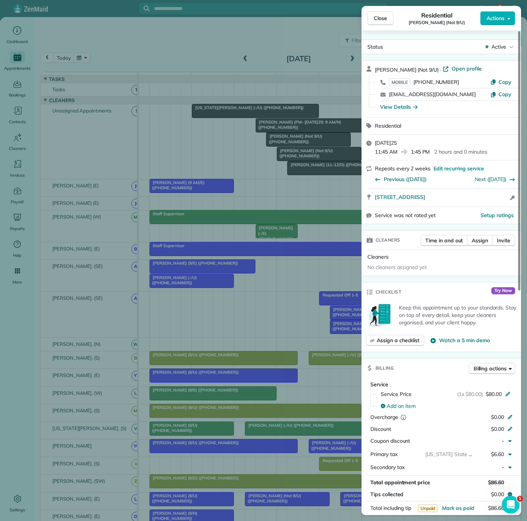
click at [285, 146] on div "Close Residential [PERSON_NAME] (Not 9/U) Actions Status Active [PERSON_NAME] (…" at bounding box center [263, 260] width 527 height 521
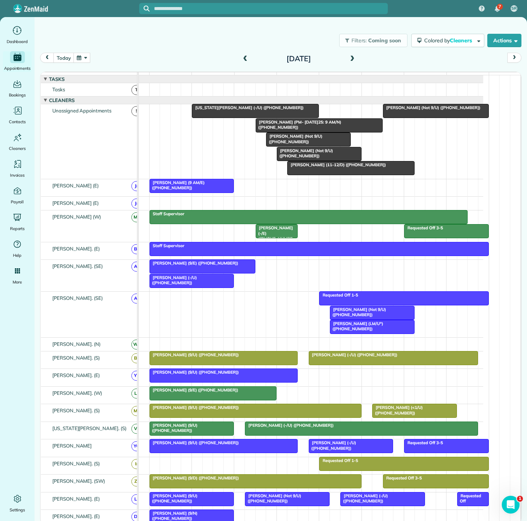
click at [299, 159] on span "[PERSON_NAME] (Not 9/U) ([PHONE_NUMBER])" at bounding box center [305, 153] width 56 height 10
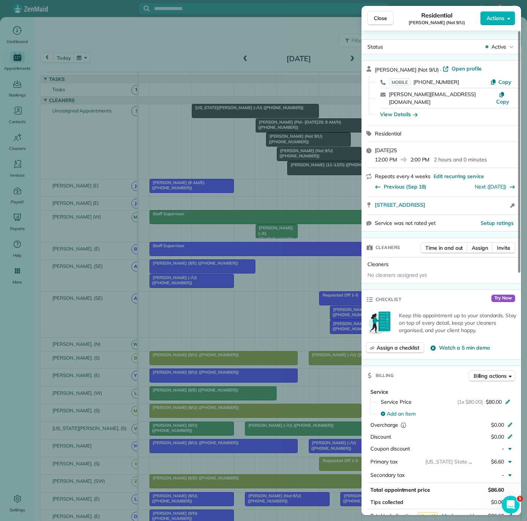
click at [299, 159] on div "Close Residential [PERSON_NAME] (Not 9/U) Actions Status Active [PERSON_NAME] (…" at bounding box center [263, 260] width 527 height 521
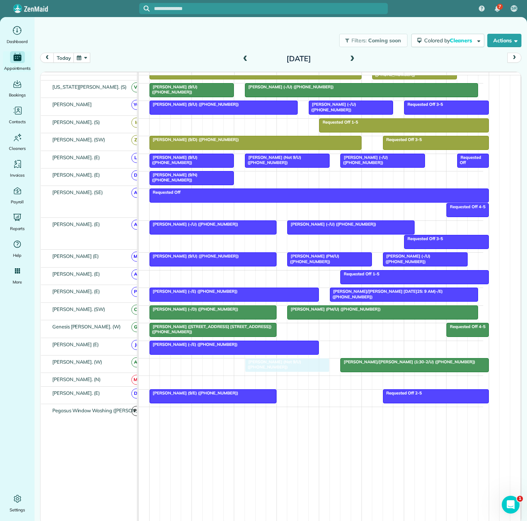
drag, startPoint x: 300, startPoint y: 160, endPoint x: 273, endPoint y: 364, distance: 206.3
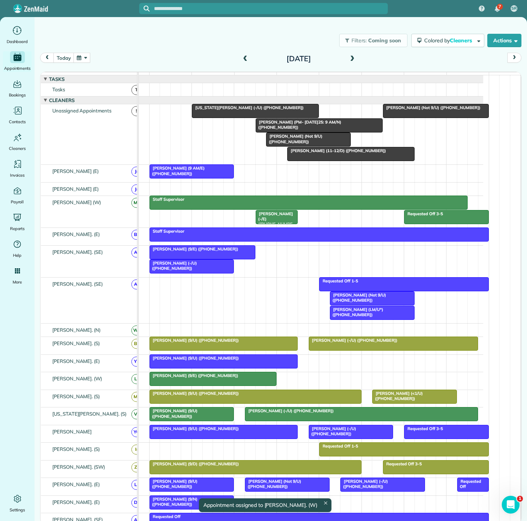
click at [295, 146] on div at bounding box center [309, 139] width 84 height 13
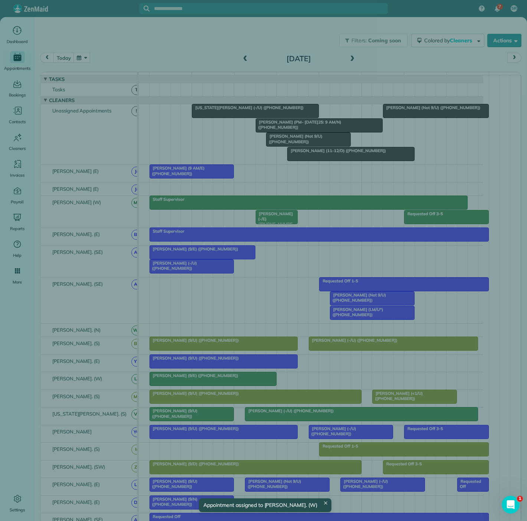
click at [295, 148] on div "Close Residential [PERSON_NAME] (Not 9/U) Actions Status Active [PERSON_NAME] (…" at bounding box center [263, 260] width 527 height 521
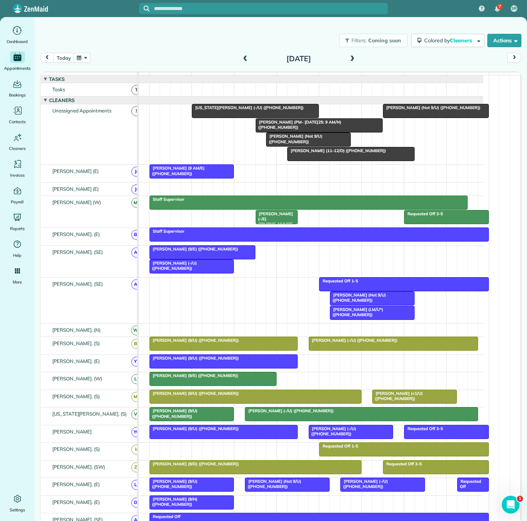
click at [192, 272] on div at bounding box center [192, 266] width 84 height 13
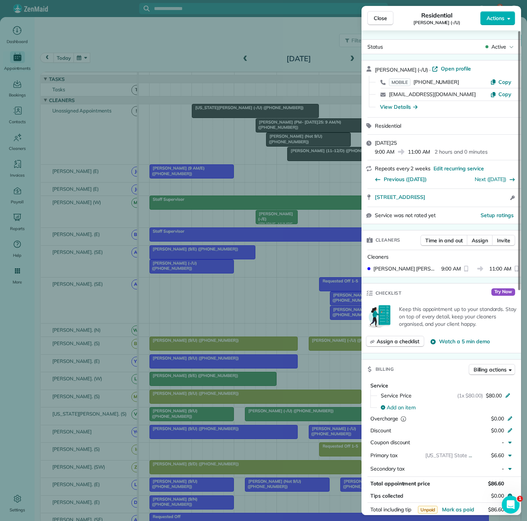
drag, startPoint x: 373, startPoint y: 203, endPoint x: 488, endPoint y: 201, distance: 114.7
click at [488, 201] on div "[STREET_ADDRESS] Open access information" at bounding box center [442, 198] width 160 height 18
drag, startPoint x: 257, startPoint y: 154, endPoint x: 301, endPoint y: 181, distance: 51.4
click at [257, 154] on div "Close Residential [PERSON_NAME] (-/U) Actions Status Active [PERSON_NAME] (-/U)…" at bounding box center [263, 260] width 527 height 521
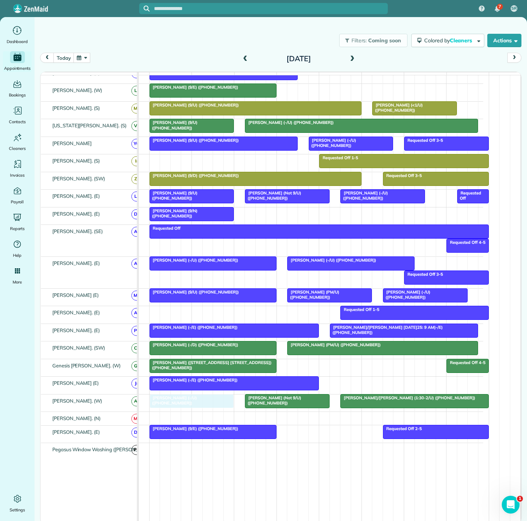
drag, startPoint x: 191, startPoint y: 268, endPoint x: 190, endPoint y: 395, distance: 127.7
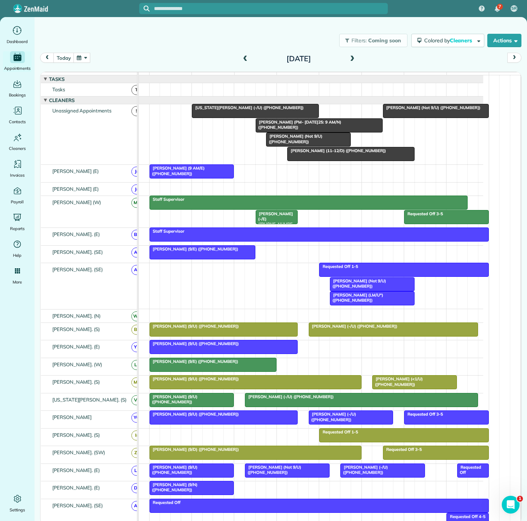
click at [307, 129] on span "[PERSON_NAME] (PM- [DATE]25: 9 AM/N) ([PHONE_NUMBER])" at bounding box center [298, 125] width 86 height 10
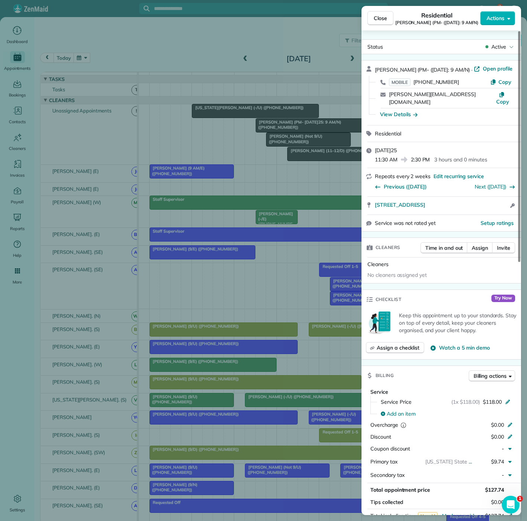
click at [281, 148] on div "Close Residential [PERSON_NAME] (PM- ([DATE]: 9 AM/N) Actions Status Active [PE…" at bounding box center [263, 260] width 527 height 521
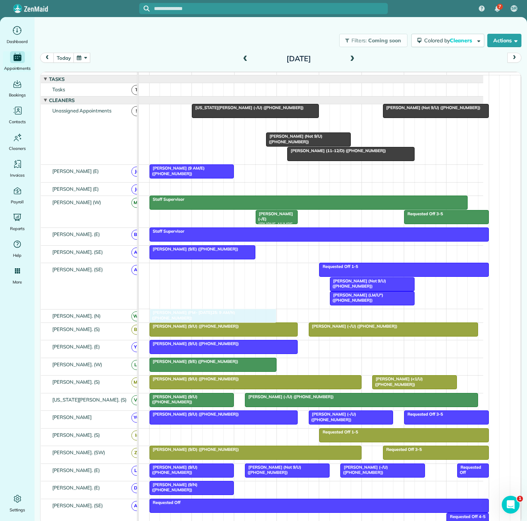
drag, startPoint x: 323, startPoint y: 132, endPoint x: 216, endPoint y: 322, distance: 218.3
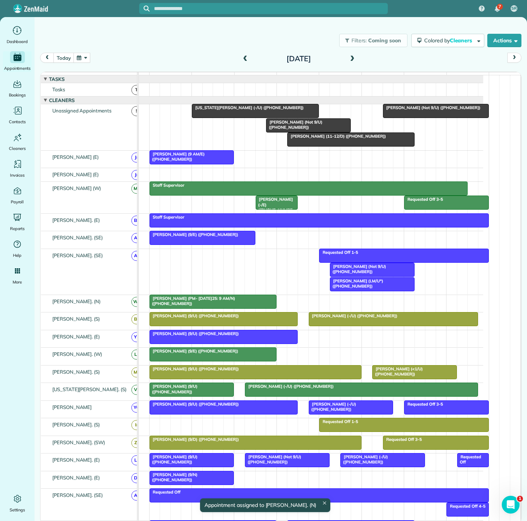
click at [352, 287] on span "[PERSON_NAME] (LM/U*) ([PHONE_NUMBER])" at bounding box center [357, 283] width 54 height 10
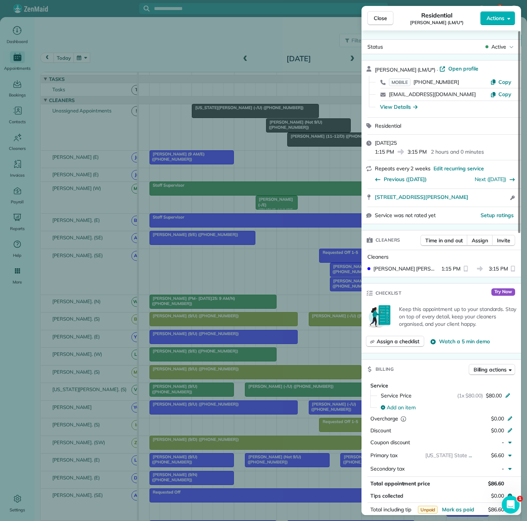
click at [330, 291] on div "Close Residential [PERSON_NAME] (LM/U*) Actions Status Active [PERSON_NAME] (LM…" at bounding box center [263, 260] width 527 height 521
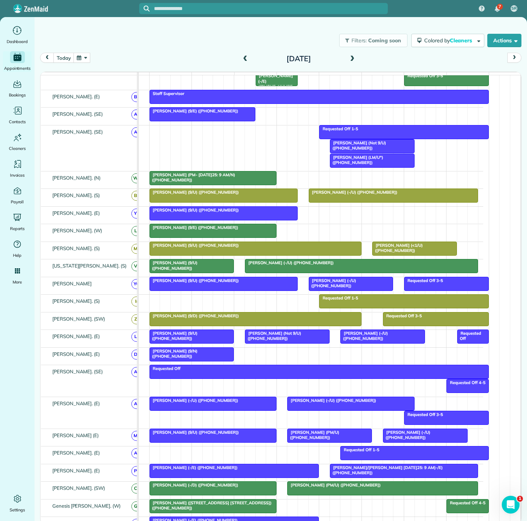
click at [203, 360] on div at bounding box center [192, 354] width 84 height 13
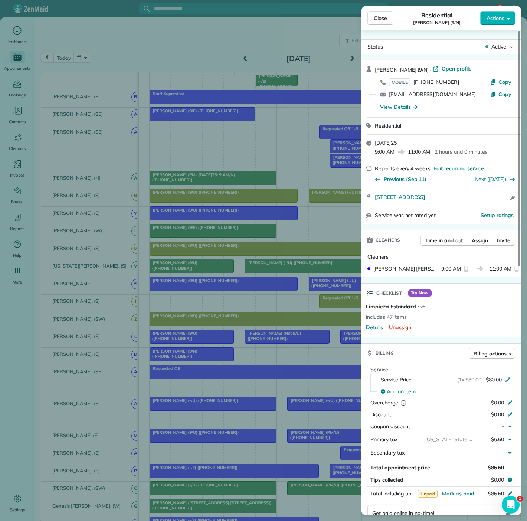
click at [203, 360] on div "Close Residential [PERSON_NAME] (9/N) Actions Status Active [PERSON_NAME] (9/N)…" at bounding box center [263, 260] width 527 height 521
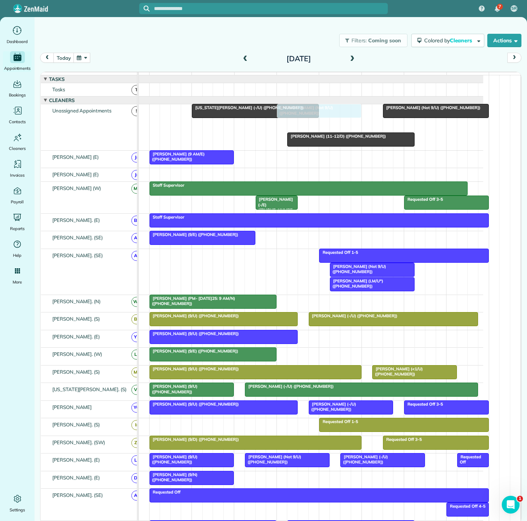
drag, startPoint x: 300, startPoint y: 130, endPoint x: 308, endPoint y: 131, distance: 8.7
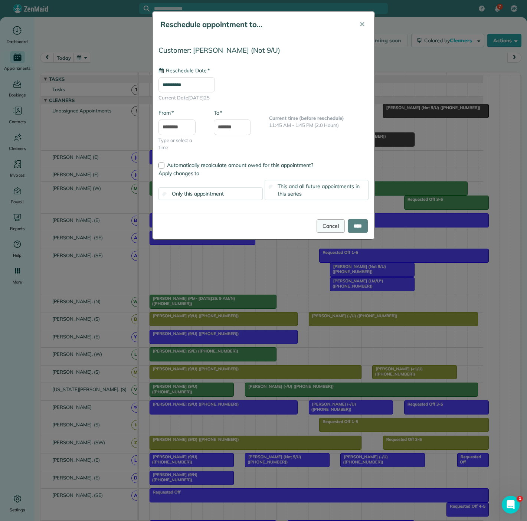
type input "**********"
drag, startPoint x: 329, startPoint y: 225, endPoint x: 333, endPoint y: 229, distance: 5.5
click at [329, 225] on link "Cancel" at bounding box center [331, 225] width 28 height 13
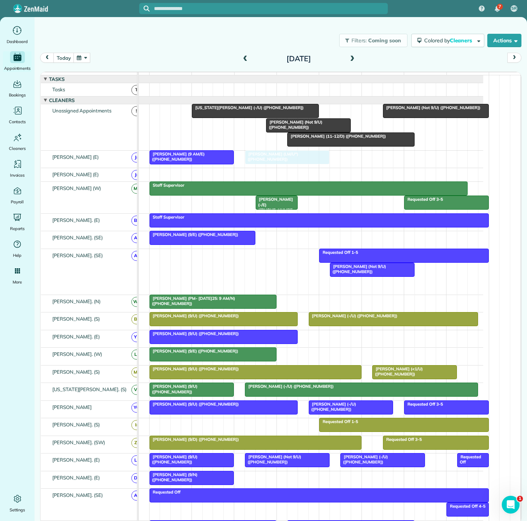
drag, startPoint x: 363, startPoint y: 288, endPoint x: 278, endPoint y: 164, distance: 150.3
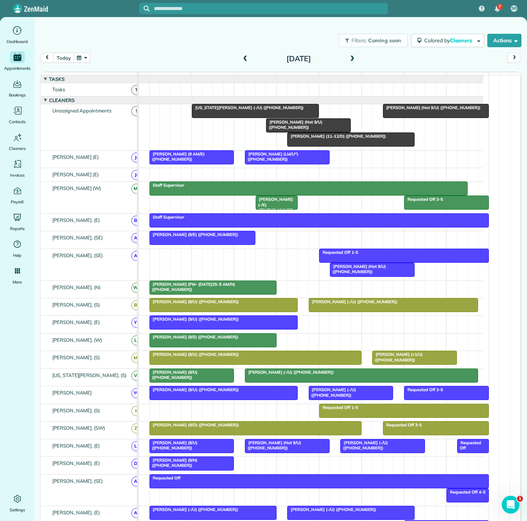
click at [208, 163] on div at bounding box center [192, 157] width 84 height 13
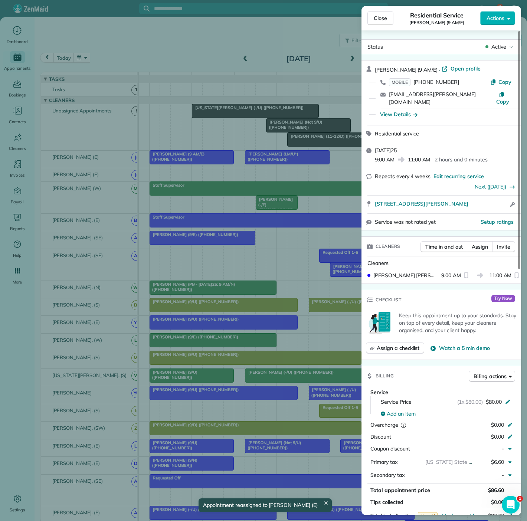
click at [208, 163] on div "Close Residential Service [PERSON_NAME] (9 AM/E) Actions Status Active [PERSON_…" at bounding box center [263, 260] width 527 height 521
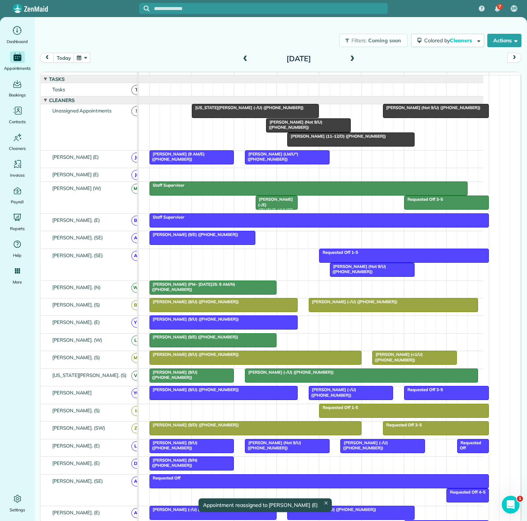
click at [268, 163] on div "7 SR Dashboard Appointments Bookings Contacts Cleaners Invoices Payroll Reports…" at bounding box center [263, 260] width 527 height 521
click at [268, 163] on div at bounding box center [287, 157] width 84 height 13
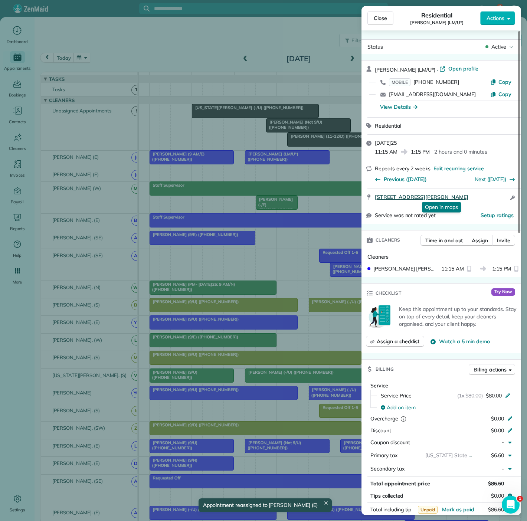
drag, startPoint x: 375, startPoint y: 200, endPoint x: 493, endPoint y: 199, distance: 118.4
click at [493, 199] on div "[STREET_ADDRESS][PERSON_NAME] Open in maps Open in maps Open access information" at bounding box center [446, 197] width 142 height 9
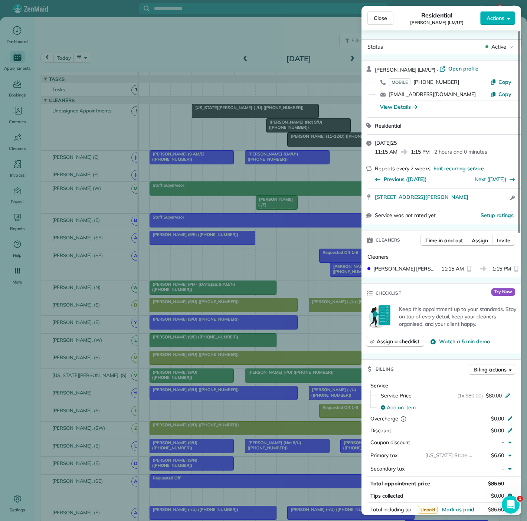
click at [278, 193] on div "Close Residential [PERSON_NAME] (LM/U*) Actions Status Active [PERSON_NAME] (LM…" at bounding box center [263, 260] width 527 height 521
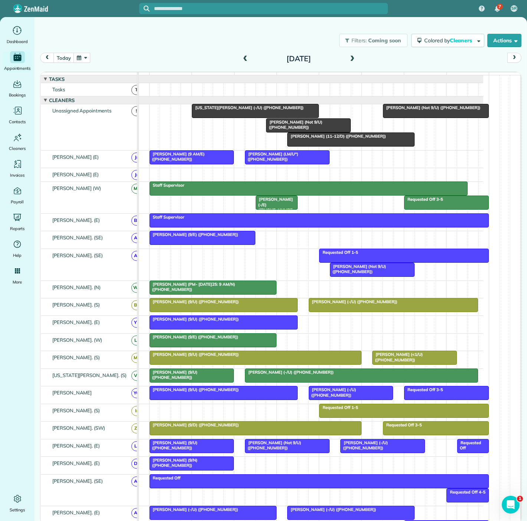
click at [160, 161] on span "[PERSON_NAME] (9 AM/E) ([PHONE_NUMBER])" at bounding box center [177, 156] width 56 height 10
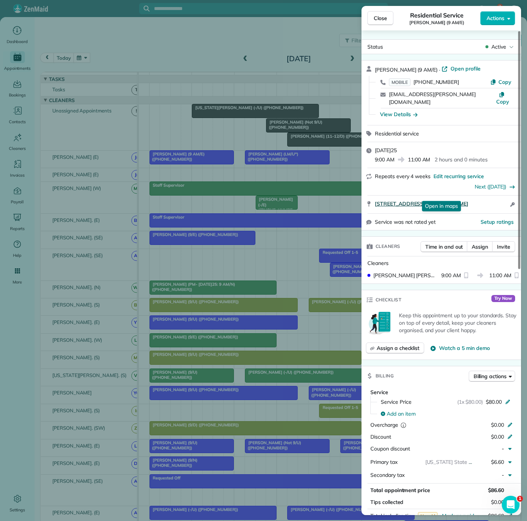
drag, startPoint x: 371, startPoint y: 200, endPoint x: 483, endPoint y: 195, distance: 111.5
click at [483, 196] on div "[STREET_ADDRESS][PERSON_NAME] Open in maps Open in maps Open access information" at bounding box center [442, 205] width 160 height 18
click at [253, 171] on div "Close Residential Service [PERSON_NAME] (9 AM/E) Actions Status Active [PERSON_…" at bounding box center [263, 260] width 527 height 521
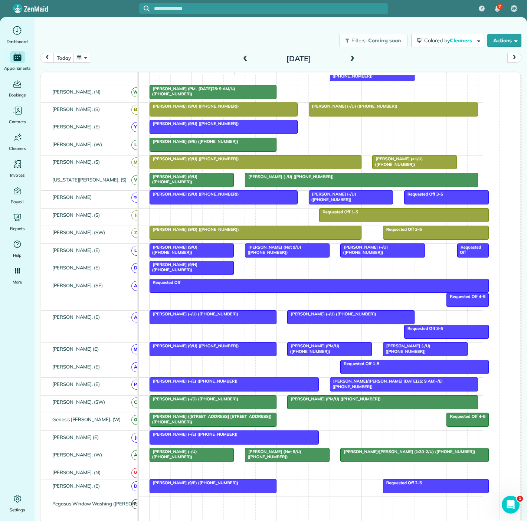
scroll to position [206, 0]
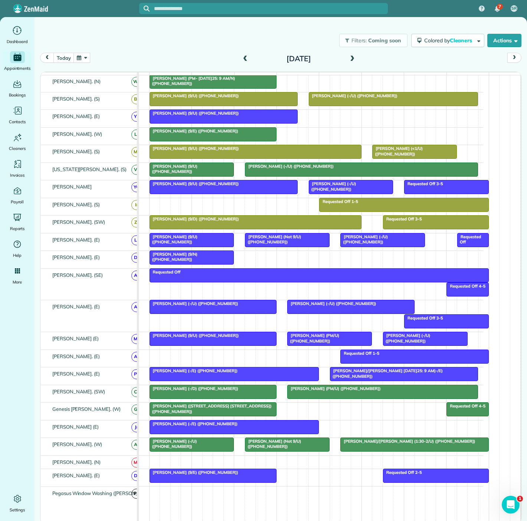
click at [176, 264] on div at bounding box center [192, 257] width 84 height 13
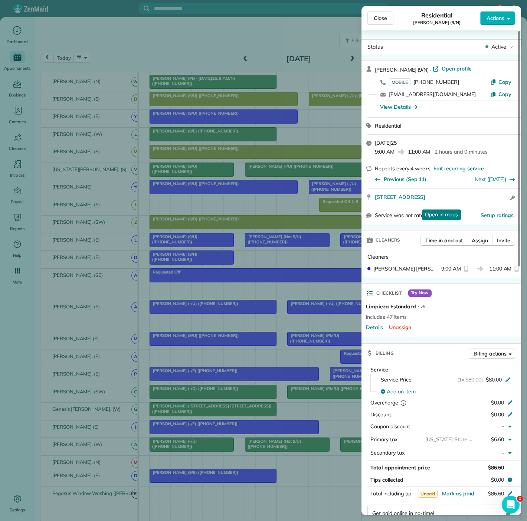
drag, startPoint x: 462, startPoint y: 208, endPoint x: 374, endPoint y: 192, distance: 89.5
click at [374, 192] on div "[PERSON_NAME] (9/N) · Open profile MOBILE [PHONE_NUMBER] Copy [EMAIL_ADDRESS][D…" at bounding box center [442, 142] width 160 height 164
click at [426, 261] on div "Cleaners" at bounding box center [443, 257] width 151 height 8
drag, startPoint x: 371, startPoint y: 192, endPoint x: 455, endPoint y: 200, distance: 84.3
click at [455, 200] on div "[STREET_ADDRESS] Open in maps Open in maps Open access information" at bounding box center [442, 198] width 160 height 18
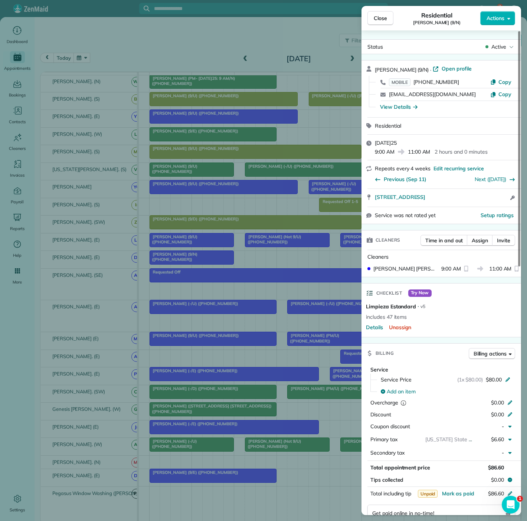
click at [286, 141] on div "Close Residential [PERSON_NAME] (9/N) Actions Status Active [PERSON_NAME] (9/N)…" at bounding box center [263, 260] width 527 height 521
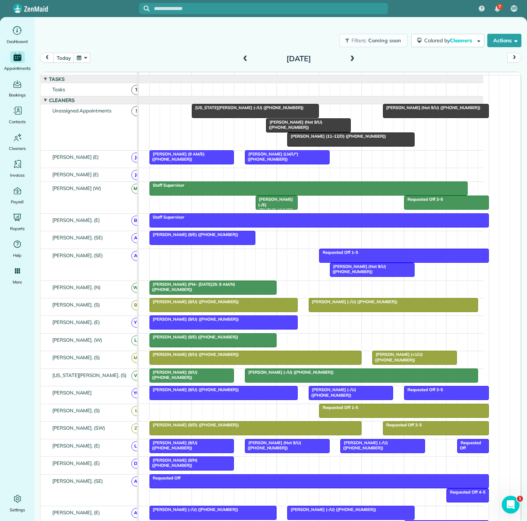
click at [326, 146] on div at bounding box center [351, 139] width 126 height 13
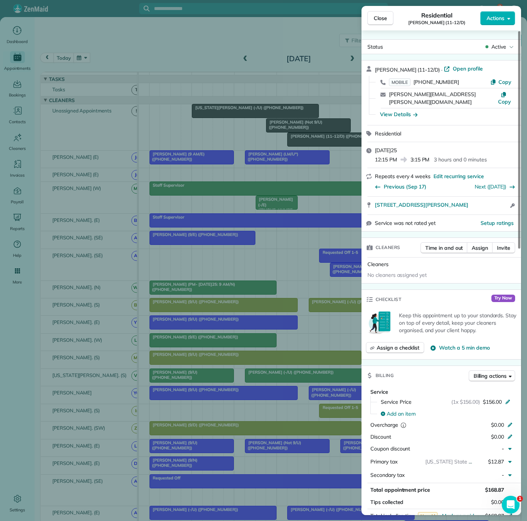
click at [326, 146] on div "Close Residential [PERSON_NAME] (11-12/D) Actions Status Active [PERSON_NAME] (…" at bounding box center [263, 260] width 527 height 521
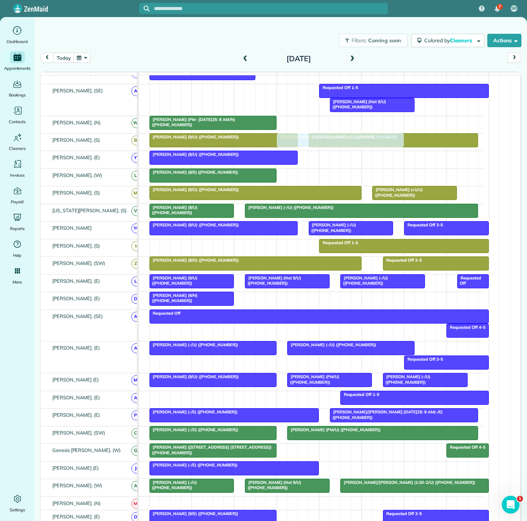
scroll to position [202, 0]
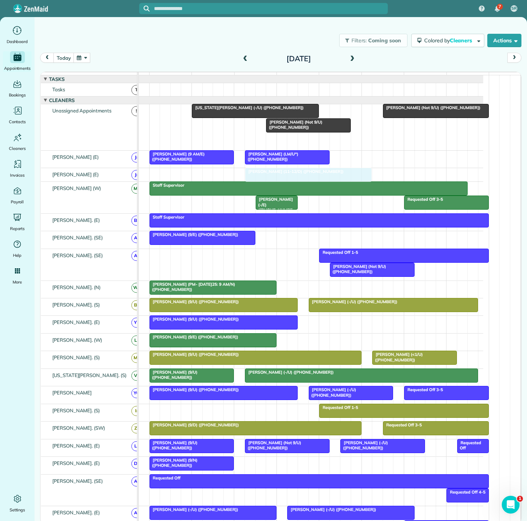
drag, startPoint x: 326, startPoint y: 146, endPoint x: 285, endPoint y: 179, distance: 52.5
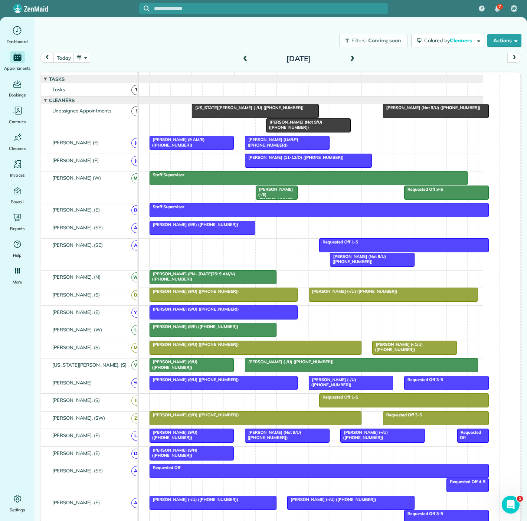
click at [249, 110] on span "[US_STATE][PERSON_NAME] (-/U) ([PHONE_NUMBER])" at bounding box center [248, 107] width 112 height 5
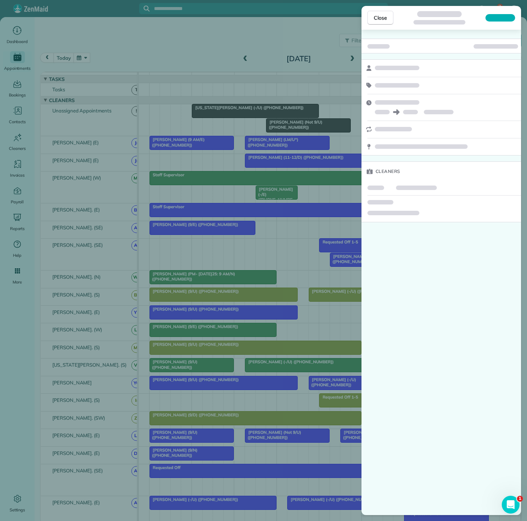
click at [249, 118] on div "Close Cleaners" at bounding box center [263, 260] width 527 height 521
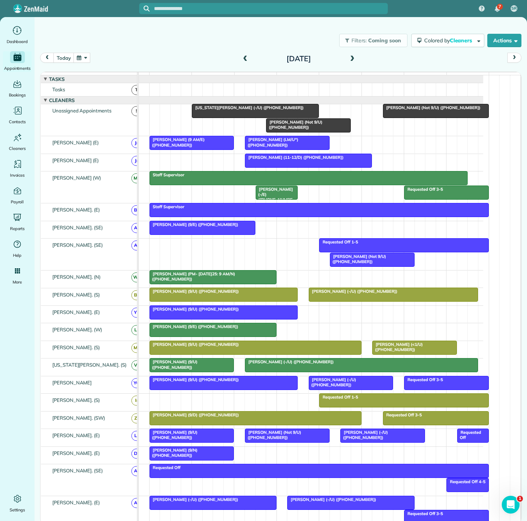
click at [278, 167] on div at bounding box center [308, 160] width 126 height 13
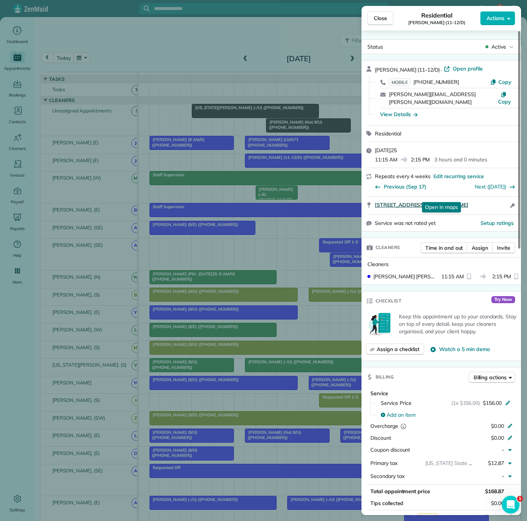
drag, startPoint x: 369, startPoint y: 202, endPoint x: 496, endPoint y: 196, distance: 127.1
click at [496, 197] on div "[STREET_ADDRESS][PERSON_NAME] Open in maps Open in maps Open access information" at bounding box center [442, 206] width 160 height 18
click at [257, 151] on div "Close Residential [PERSON_NAME] (11-12/D) Actions Status Active [PERSON_NAME] (…" at bounding box center [263, 260] width 527 height 521
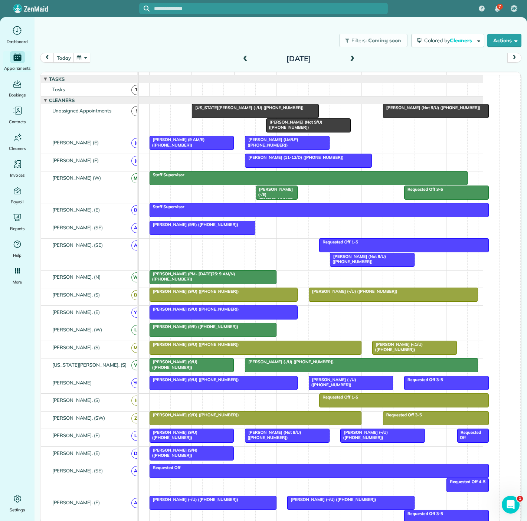
click at [258, 118] on div at bounding box center [255, 110] width 126 height 13
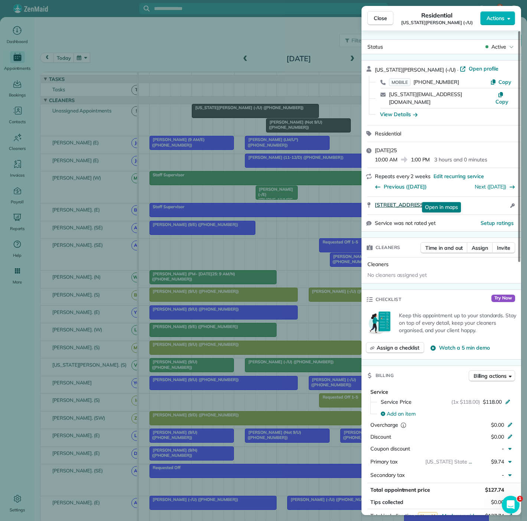
drag, startPoint x: 371, startPoint y: 195, endPoint x: 472, endPoint y: 193, distance: 100.6
click at [473, 197] on div "[STREET_ADDRESS] Open in maps Open in maps Open access information" at bounding box center [442, 206] width 160 height 18
click at [155, 120] on div "Close Residential [US_STATE][PERSON_NAME] (-/U) Actions Status Active [US_STATE…" at bounding box center [263, 260] width 527 height 521
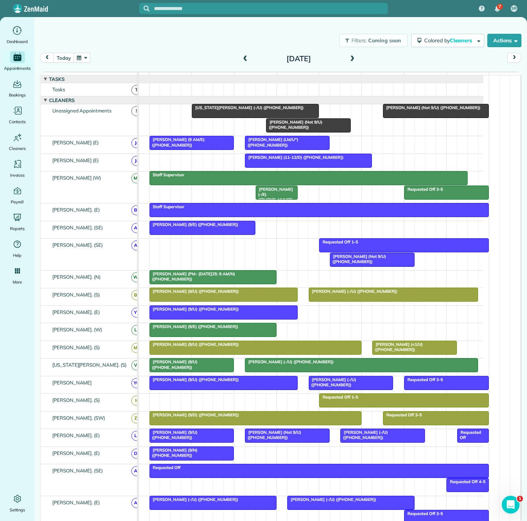
click at [220, 118] on div at bounding box center [255, 110] width 126 height 13
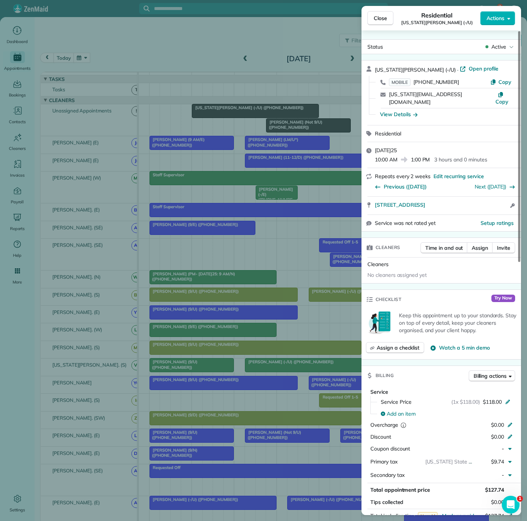
click at [286, 135] on div "Close Residential [US_STATE][PERSON_NAME] (-/U) Actions Status Active [US_STATE…" at bounding box center [263, 260] width 527 height 521
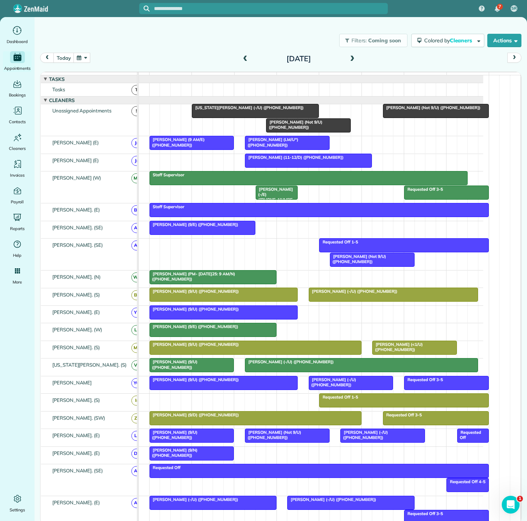
click at [286, 132] on div at bounding box center [309, 125] width 84 height 13
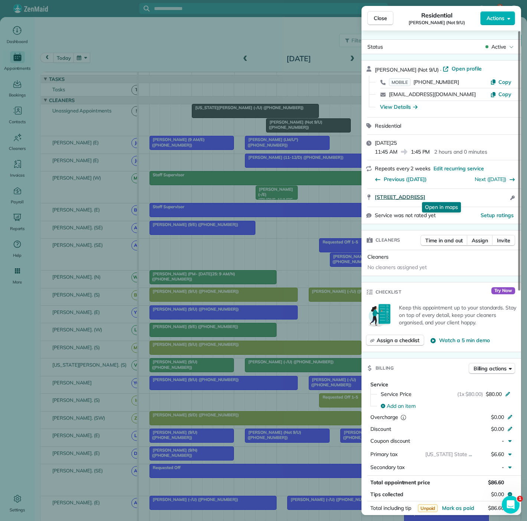
drag, startPoint x: 374, startPoint y: 200, endPoint x: 485, endPoint y: 196, distance: 111.1
click at [485, 196] on div "[STREET_ADDRESS] Open in maps Open in maps Open access information" at bounding box center [442, 198] width 160 height 18
click at [189, 124] on div "Close Residential [PERSON_NAME] (Not 9/U) Actions Status Active [PERSON_NAME] (…" at bounding box center [263, 260] width 527 height 521
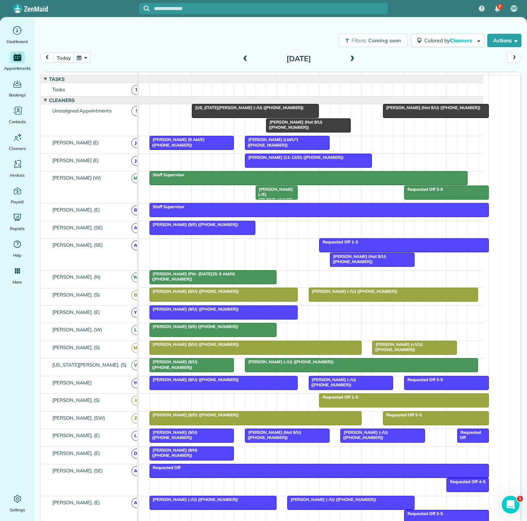
click at [409, 110] on span "[PERSON_NAME] (Not 9/U) ([PHONE_NUMBER])" at bounding box center [432, 107] width 98 height 5
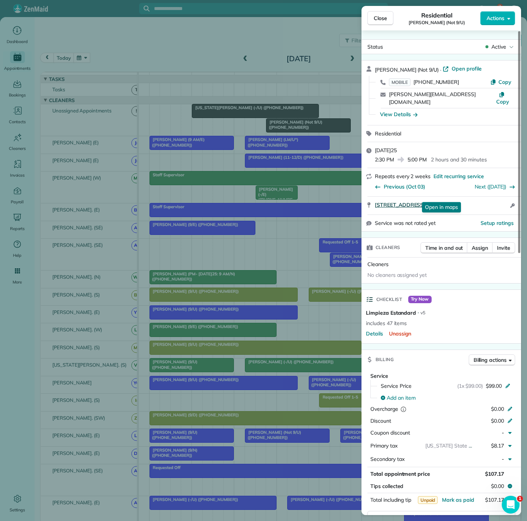
drag, startPoint x: 371, startPoint y: 198, endPoint x: 486, endPoint y: 198, distance: 114.7
click at [486, 198] on div "[STREET_ADDRESS] Open in maps Open in maps Open access information" at bounding box center [442, 206] width 160 height 18
click at [194, 123] on div "Close Residential [PERSON_NAME] (Not 9/U) Actions Status Active [PERSON_NAME] (…" at bounding box center [263, 260] width 527 height 521
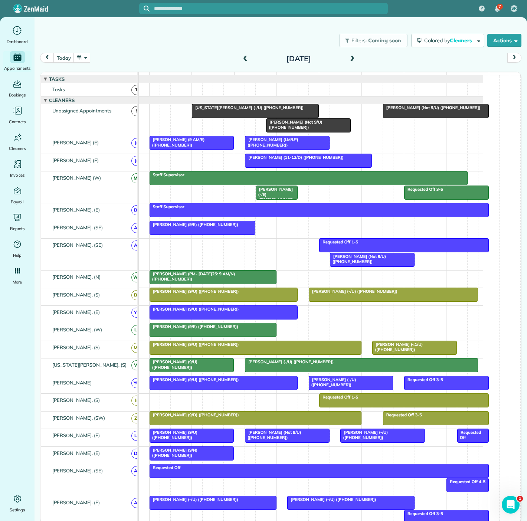
click at [268, 142] on div at bounding box center [287, 142] width 84 height 13
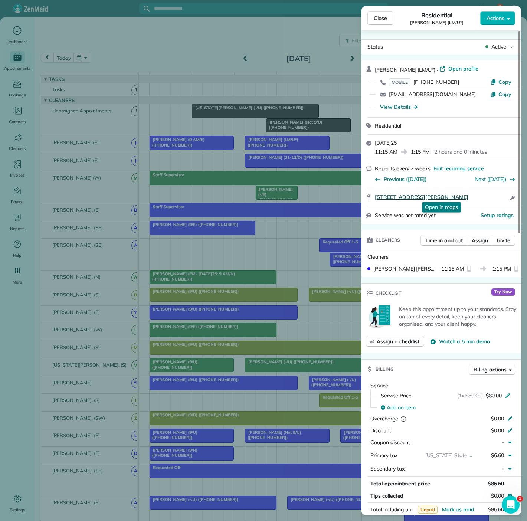
drag, startPoint x: 379, startPoint y: 196, endPoint x: 492, endPoint y: 196, distance: 113.2
click at [492, 196] on div "[STREET_ADDRESS][PERSON_NAME] Open in maps Open in maps Open access information" at bounding box center [442, 198] width 160 height 18
click at [257, 155] on div "Close Residential [PERSON_NAME] (LM/U*) Actions Status Active [PERSON_NAME] (LM…" at bounding box center [263, 260] width 527 height 521
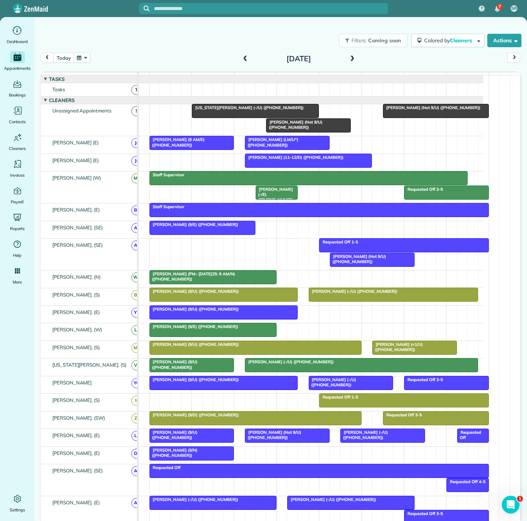
click at [281, 165] on div at bounding box center [308, 160] width 126 height 13
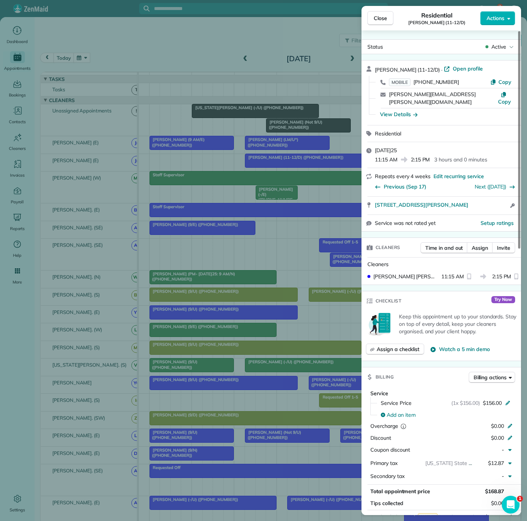
click at [271, 164] on div "Close Residential [PERSON_NAME] (11-12/D) Actions Status Active [PERSON_NAME] (…" at bounding box center [263, 260] width 527 height 521
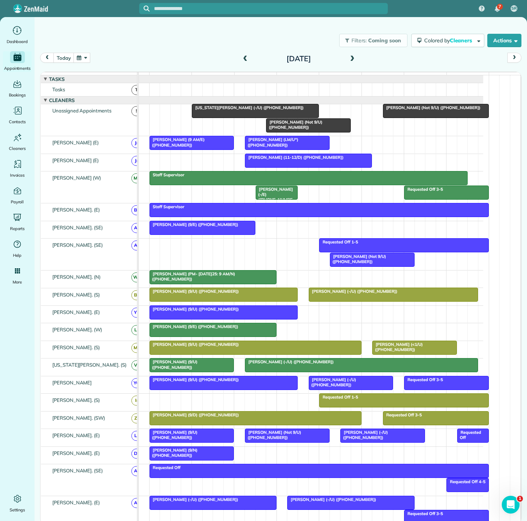
click at [227, 110] on span "[US_STATE][PERSON_NAME] (-/U) ([PHONE_NUMBER])" at bounding box center [248, 107] width 112 height 5
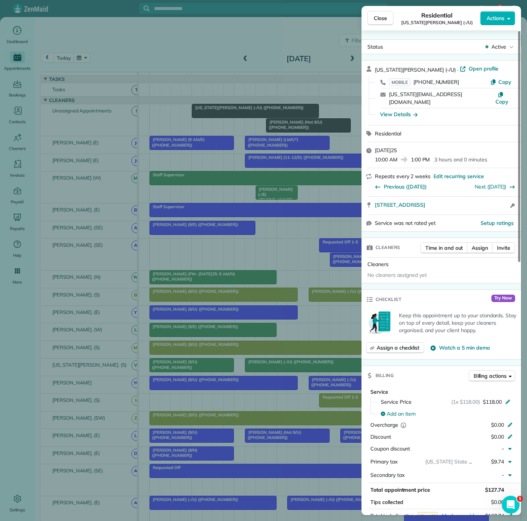
drag, startPoint x: 370, startPoint y: 199, endPoint x: 482, endPoint y: 200, distance: 111.4
click at [482, 200] on div "[STREET_ADDRESS] Open access information" at bounding box center [442, 206] width 160 height 18
drag, startPoint x: 81, startPoint y: 147, endPoint x: 233, endPoint y: 160, distance: 152.0
click at [81, 147] on div "Close Residential [US_STATE][PERSON_NAME] (-/U) Actions Status Active [US_STATE…" at bounding box center [263, 260] width 527 height 521
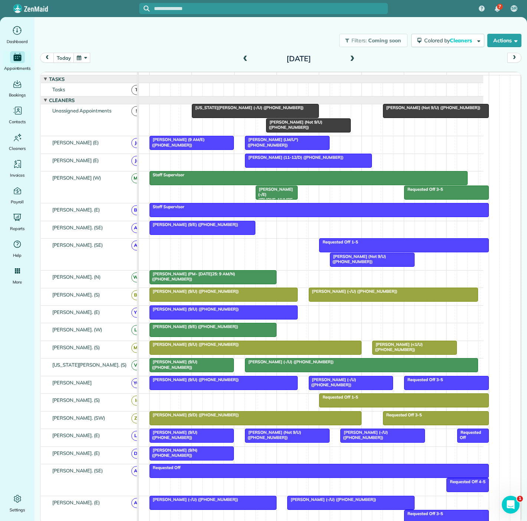
click at [268, 167] on div at bounding box center [308, 160] width 126 height 13
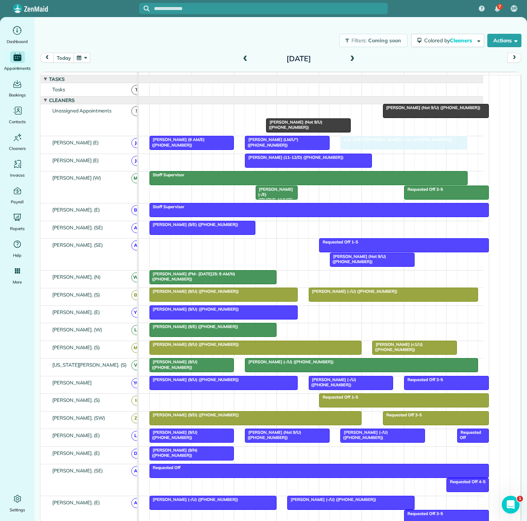
drag, startPoint x: 226, startPoint y: 114, endPoint x: 376, endPoint y: 151, distance: 154.4
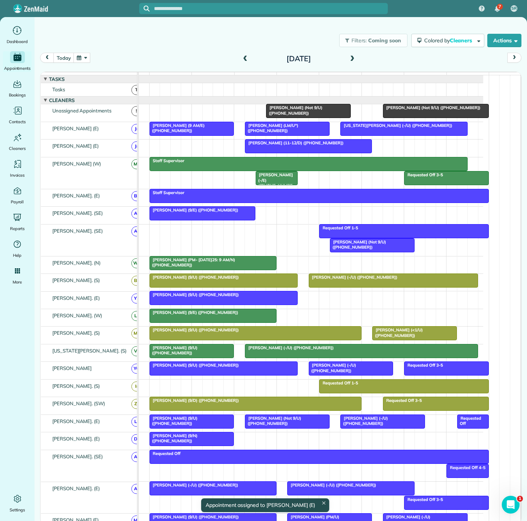
click at [238, 304] on div at bounding box center [223, 297] width 147 height 13
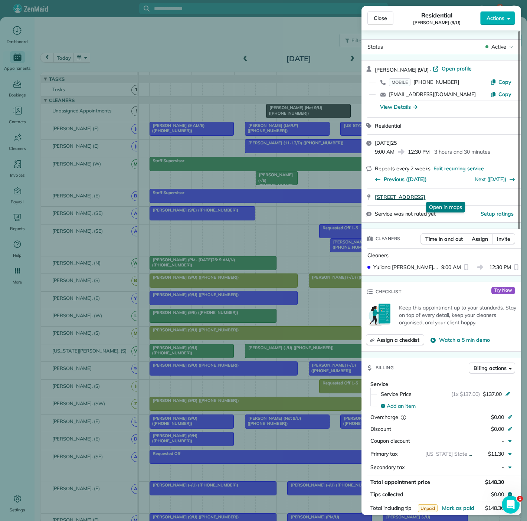
drag, startPoint x: 372, startPoint y: 198, endPoint x: 506, endPoint y: 198, distance: 134.4
click at [506, 198] on div "[STREET_ADDRESS] Open in maps Open in maps" at bounding box center [442, 197] width 160 height 16
click at [248, 294] on div "Close Residential [PERSON_NAME] (9/U) Actions Status Active [PERSON_NAME] (9/U)…" at bounding box center [263, 260] width 527 height 521
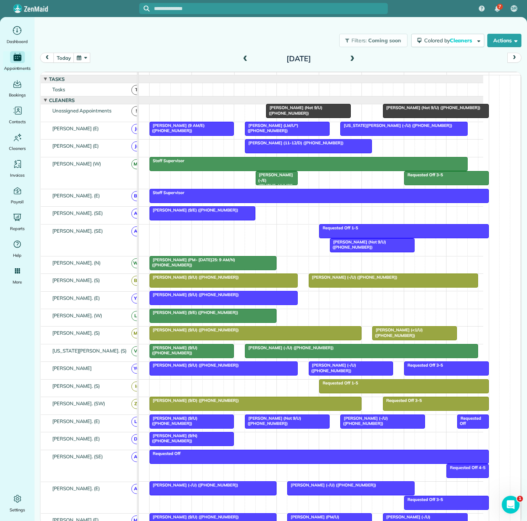
click at [291, 114] on span "[PERSON_NAME] (Not 9/U) ([PHONE_NUMBER])" at bounding box center [294, 110] width 56 height 10
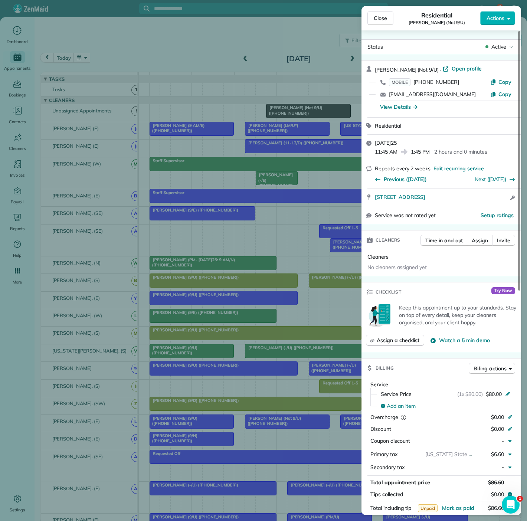
click at [276, 167] on div "Close Residential [PERSON_NAME] (Not 9/U) Actions Status Active [PERSON_NAME] (…" at bounding box center [263, 260] width 527 height 521
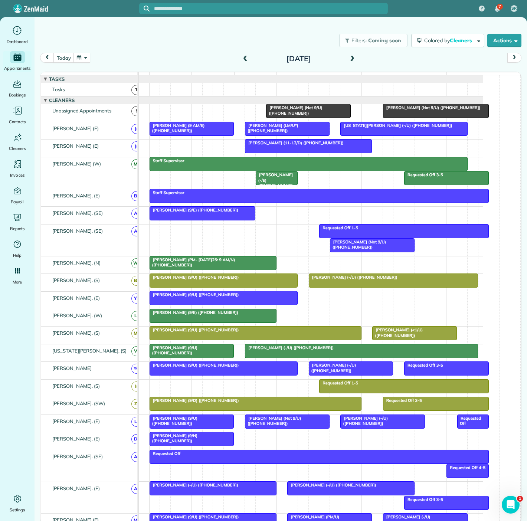
click at [282, 146] on span "[PERSON_NAME] (11-12/D) ([PHONE_NUMBER])" at bounding box center [294, 142] width 99 height 5
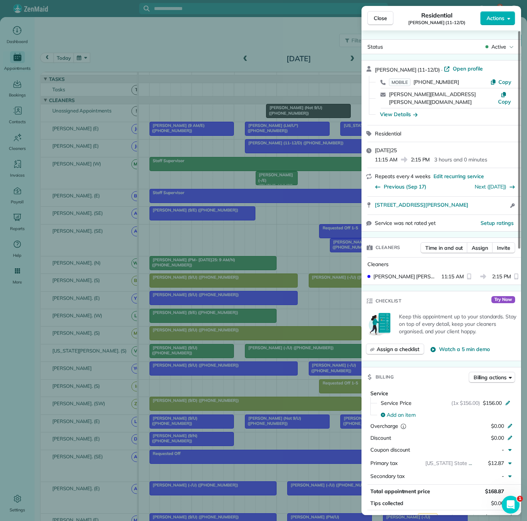
click at [271, 151] on div "Close Residential [PERSON_NAME] (11-12/D) Actions Status Active [PERSON_NAME] (…" at bounding box center [263, 260] width 527 height 521
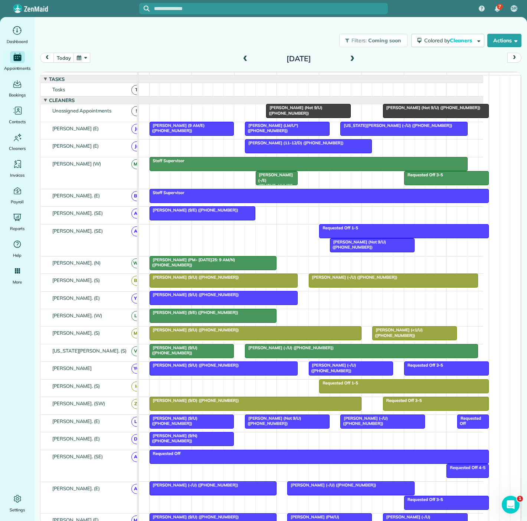
click at [373, 250] on div at bounding box center [372, 245] width 84 height 13
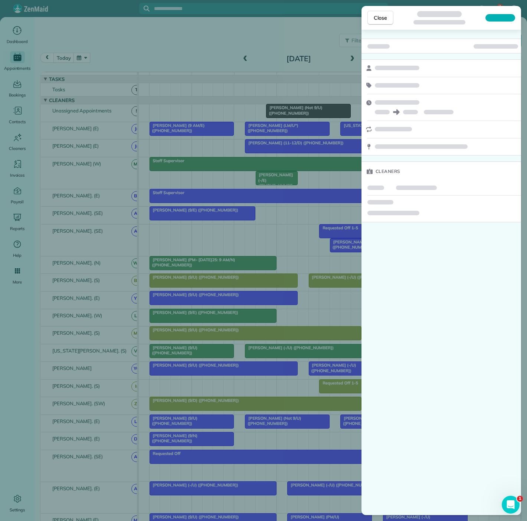
click at [310, 253] on div "Close Cleaners" at bounding box center [263, 260] width 527 height 521
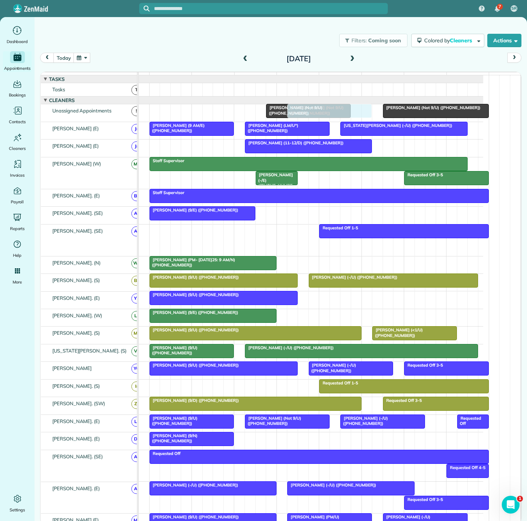
drag, startPoint x: 357, startPoint y: 253, endPoint x: 313, endPoint y: 117, distance: 143.3
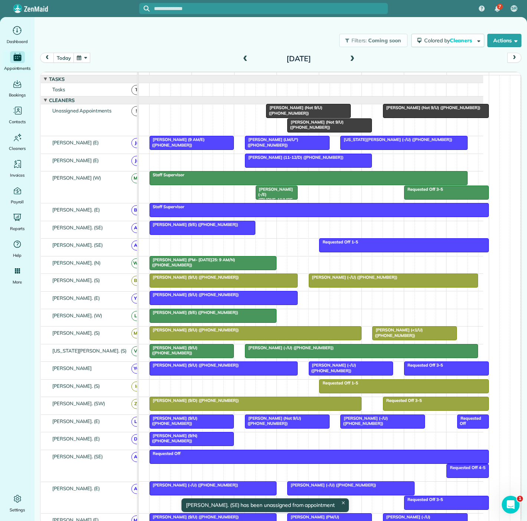
click at [311, 131] on div at bounding box center [330, 125] width 84 height 13
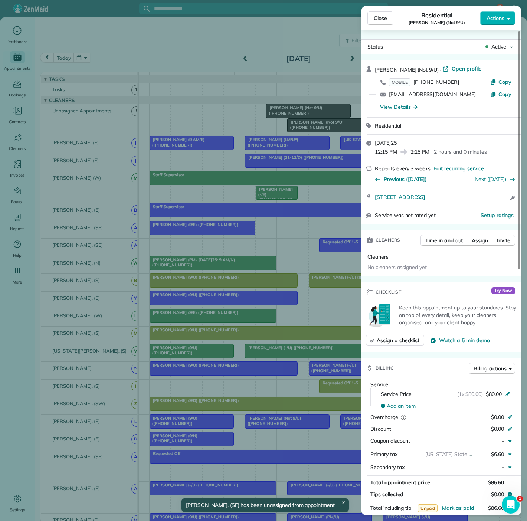
click at [308, 131] on div "Close Residential [PERSON_NAME] (Not 9/U) Actions Status Active [PERSON_NAME] (…" at bounding box center [263, 260] width 527 height 521
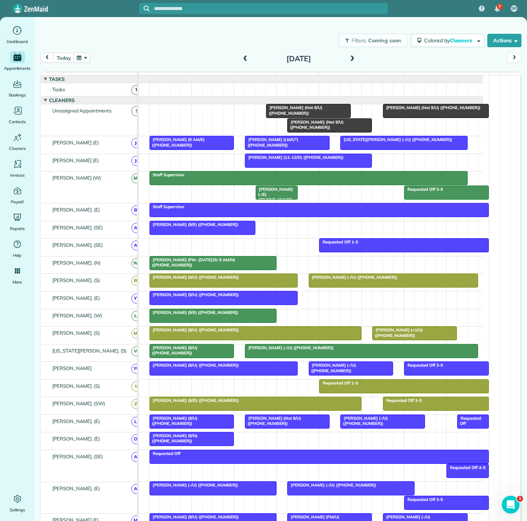
click at [222, 305] on div at bounding box center [223, 297] width 147 height 13
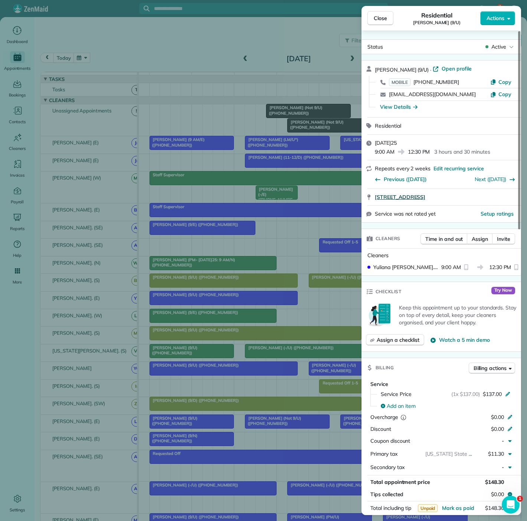
drag, startPoint x: 370, startPoint y: 197, endPoint x: 464, endPoint y: 192, distance: 94.4
click at [503, 201] on div "[STREET_ADDRESS]" at bounding box center [442, 197] width 160 height 16
click at [143, 157] on div "Close Residential [PERSON_NAME] (9/U) Actions Status Active [PERSON_NAME] (9/U)…" at bounding box center [263, 260] width 527 height 521
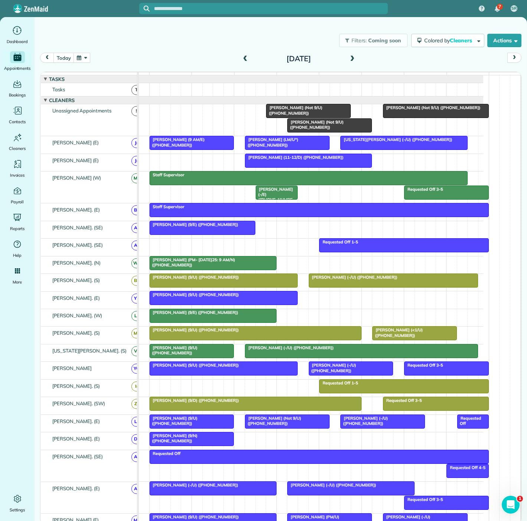
click at [296, 130] on span "[PERSON_NAME] (Not 9/U) ([PHONE_NUMBER])" at bounding box center [315, 125] width 56 height 10
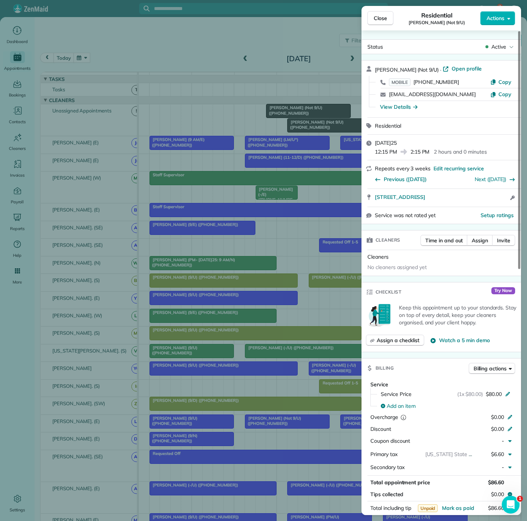
drag, startPoint x: 370, startPoint y: 201, endPoint x: 487, endPoint y: 201, distance: 117.3
click at [487, 201] on div "[STREET_ADDRESS] Open access information" at bounding box center [442, 198] width 160 height 18
click at [169, 164] on div "Close Residential [PERSON_NAME] (Not 9/U) Actions Status Active [PERSON_NAME] (…" at bounding box center [263, 260] width 527 height 521
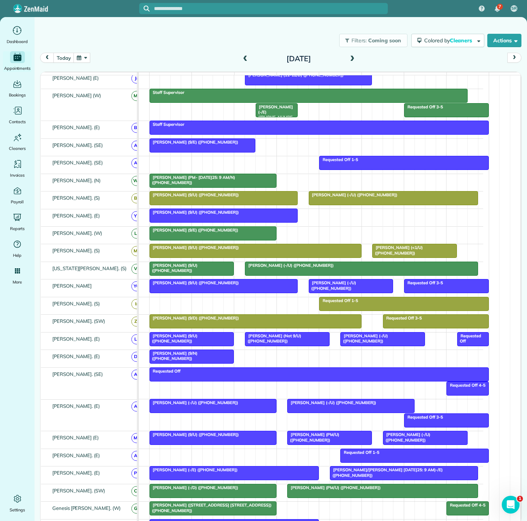
scroll to position [58, 0]
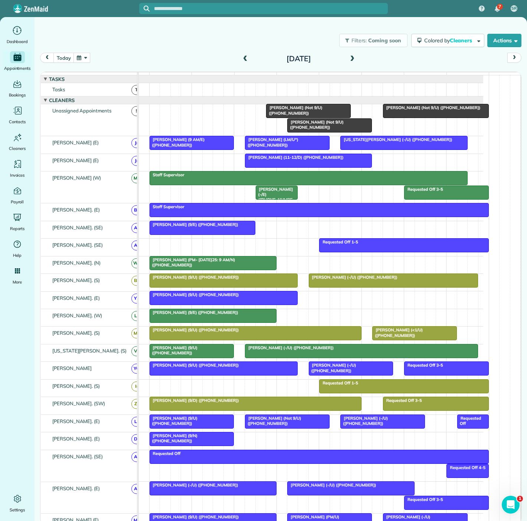
click at [294, 166] on div at bounding box center [308, 160] width 126 height 13
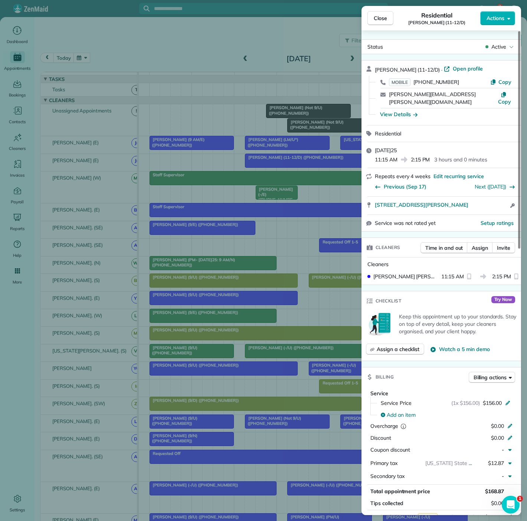
click at [294, 166] on div "Close Residential [PERSON_NAME] (11-12/D) Actions Status Active [PERSON_NAME] (…" at bounding box center [263, 260] width 527 height 521
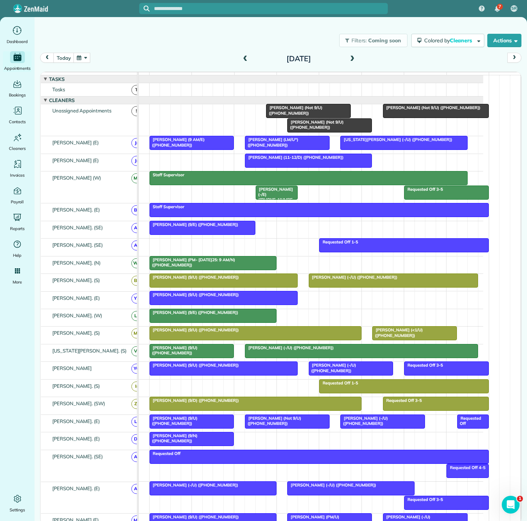
click at [303, 128] on span "[PERSON_NAME] (Not 9/U) ([PHONE_NUMBER])" at bounding box center [315, 125] width 56 height 10
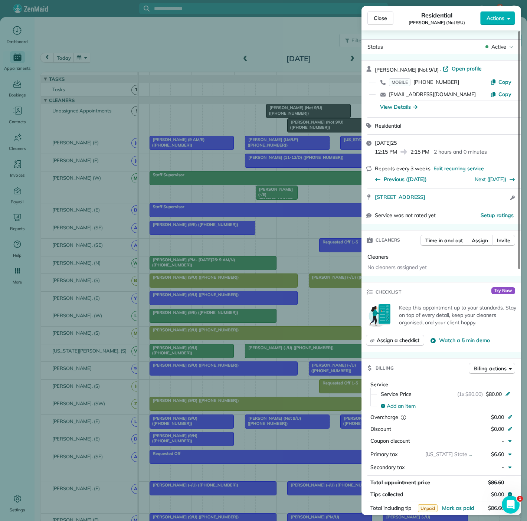
click at [303, 128] on div "Close Residential [PERSON_NAME] (Not 9/U) Actions Status Active [PERSON_NAME] (…" at bounding box center [263, 260] width 527 height 521
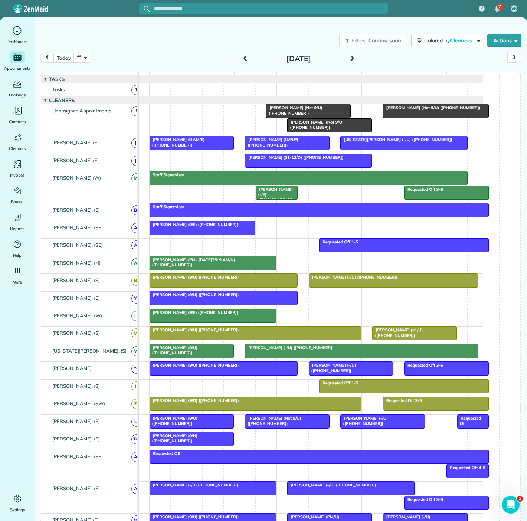
click at [297, 117] on div at bounding box center [309, 110] width 84 height 13
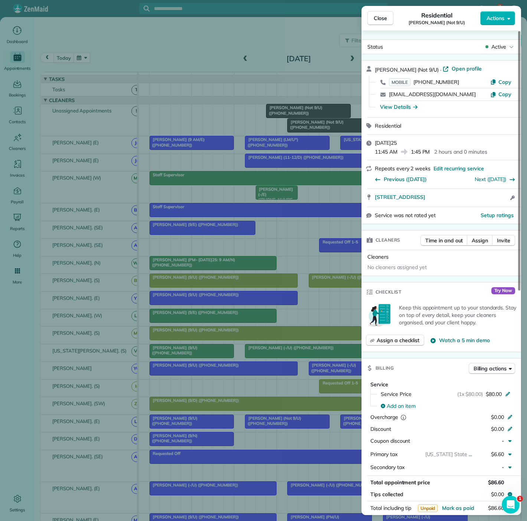
click at [297, 117] on div "Close Residential [PERSON_NAME] (Not 9/U) Actions Status Active [PERSON_NAME] (…" at bounding box center [263, 260] width 527 height 521
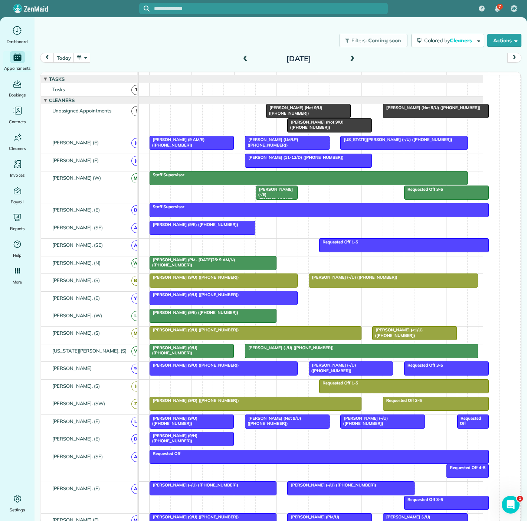
click at [279, 160] on span "[PERSON_NAME] (11-12/D) ([PHONE_NUMBER])" at bounding box center [294, 157] width 99 height 5
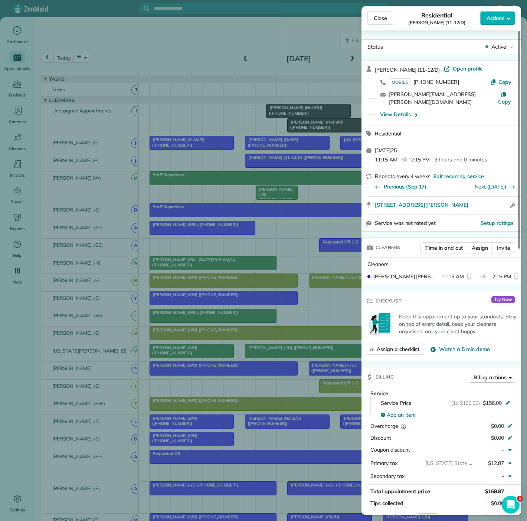
drag, startPoint x: 379, startPoint y: 198, endPoint x: 504, endPoint y: 201, distance: 124.8
click at [504, 201] on div "[STREET_ADDRESS][PERSON_NAME] Open access information" at bounding box center [442, 206] width 160 height 18
drag, startPoint x: 245, startPoint y: 108, endPoint x: 300, endPoint y: 114, distance: 55.7
click at [245, 108] on div "Close Residential [PERSON_NAME] (11-12/D) Actions Status Active [PERSON_NAME] (…" at bounding box center [263, 260] width 527 height 521
click at [300, 114] on div at bounding box center [263, 260] width 527 height 521
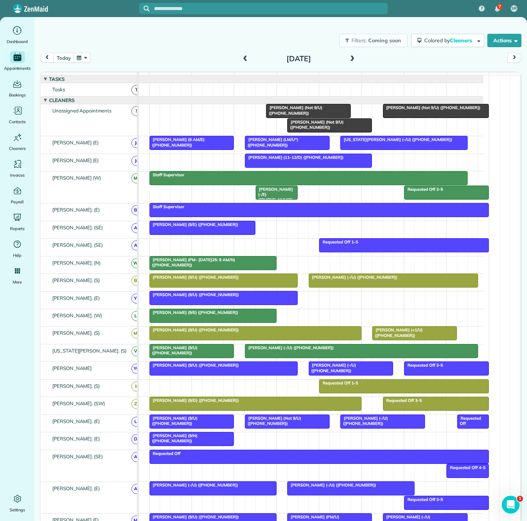
click at [300, 114] on span "[PERSON_NAME] (Not 9/U) ([PHONE_NUMBER])" at bounding box center [294, 110] width 56 height 10
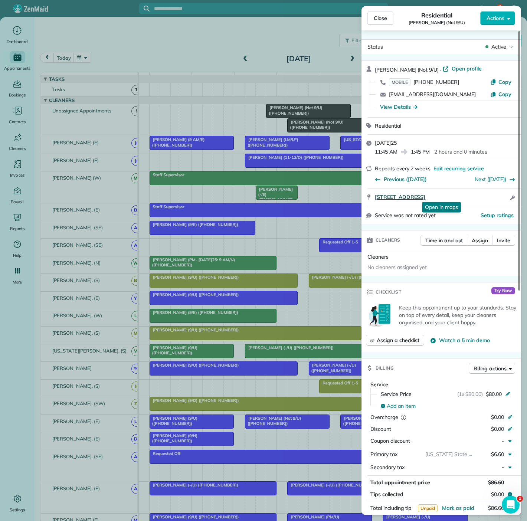
drag, startPoint x: 457, startPoint y: 201, endPoint x: 492, endPoint y: 198, distance: 35.4
click at [492, 198] on div "[STREET_ADDRESS] Open in maps Open in maps Open access information" at bounding box center [442, 198] width 160 height 18
click at [221, 120] on div "Close Residential [PERSON_NAME] (Not 9/U) Actions Status Active [PERSON_NAME] (…" at bounding box center [263, 260] width 527 height 521
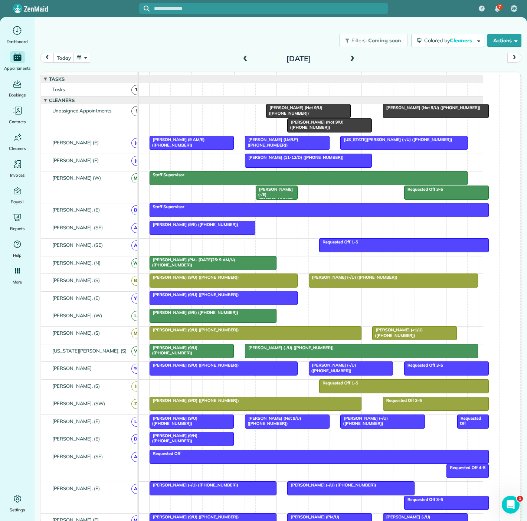
click at [323, 116] on div at bounding box center [309, 110] width 84 height 13
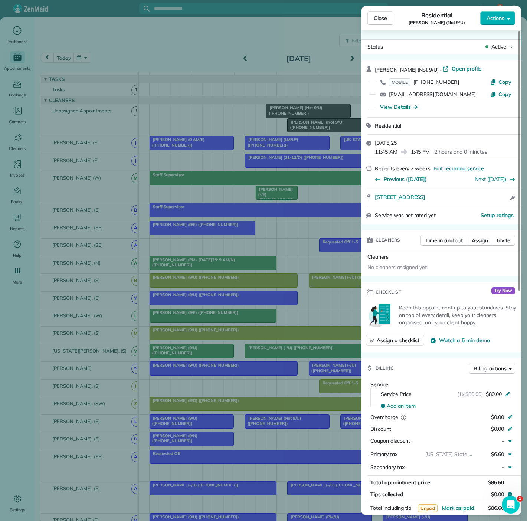
click at [245, 118] on div "Close Residential [PERSON_NAME] (Not 9/U) Actions Status Active [PERSON_NAME] (…" at bounding box center [263, 260] width 527 height 521
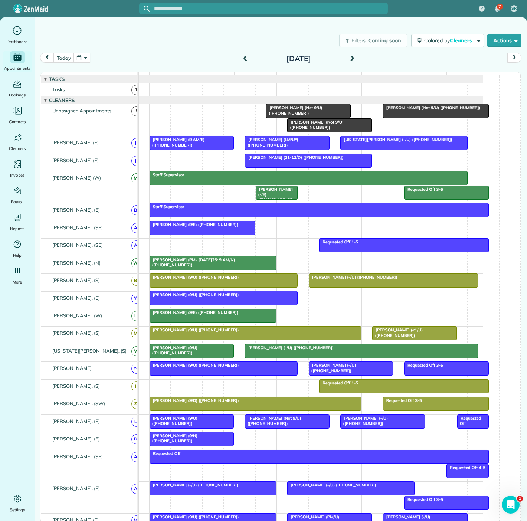
click at [304, 126] on span "[PERSON_NAME] (Not 9/U) ([PHONE_NUMBER])" at bounding box center [315, 125] width 56 height 10
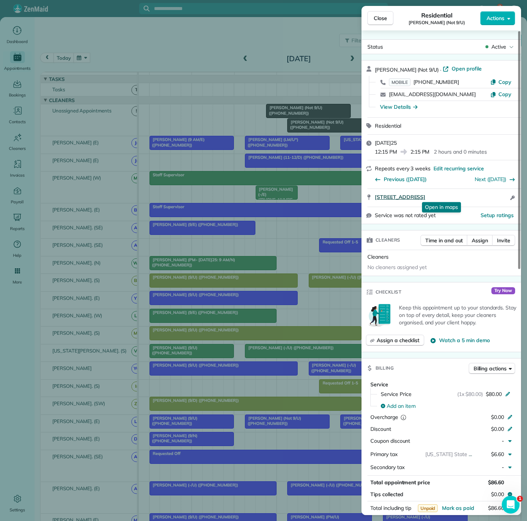
drag, startPoint x: 371, startPoint y: 200, endPoint x: 483, endPoint y: 198, distance: 112.1
click at [483, 198] on div "[STREET_ADDRESS] Open in maps Open in maps Open access information" at bounding box center [442, 198] width 160 height 18
click at [323, 119] on div "Close Residential [PERSON_NAME] (Not 9/U) Actions Status Active [PERSON_NAME] (…" at bounding box center [263, 260] width 527 height 521
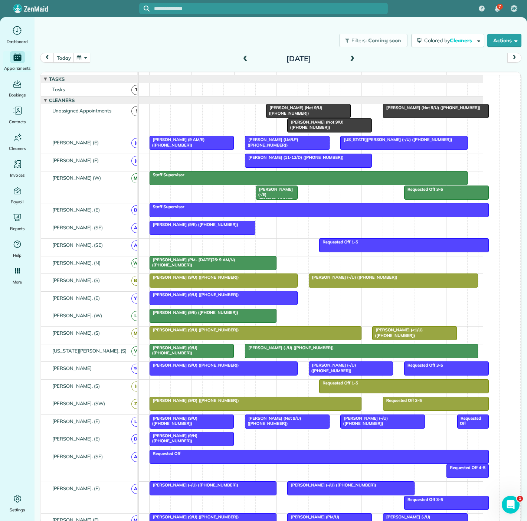
click at [306, 131] on div at bounding box center [330, 125] width 84 height 13
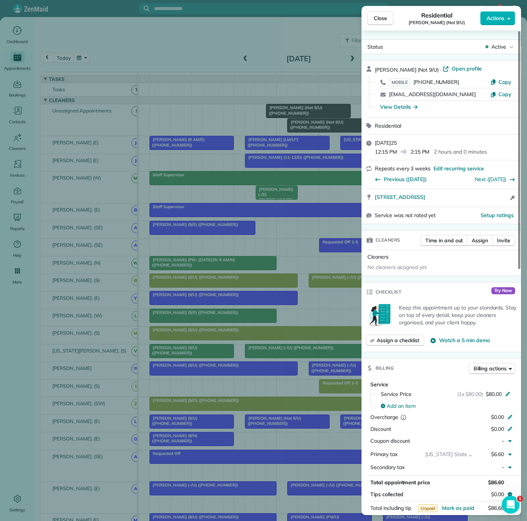
click at [306, 131] on div "Close Residential [PERSON_NAME] (Not 9/U) Actions Status Active [PERSON_NAME] (…" at bounding box center [263, 260] width 527 height 521
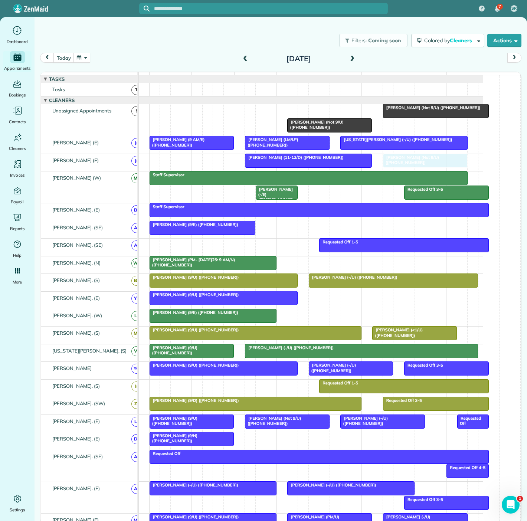
drag, startPoint x: 284, startPoint y: 116, endPoint x: 399, endPoint y: 159, distance: 123.1
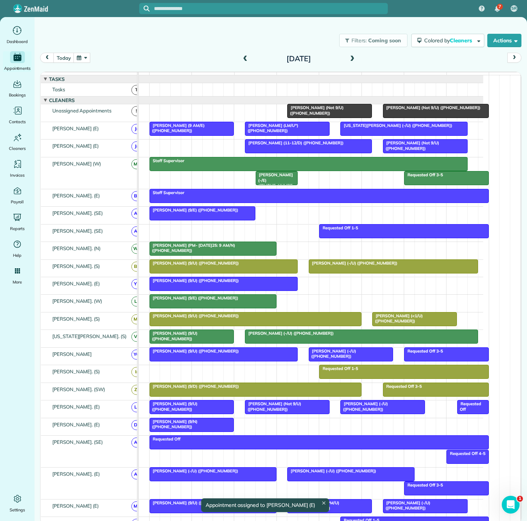
click at [410, 110] on span "[PERSON_NAME] (Not 9/U) ([PHONE_NUMBER])" at bounding box center [432, 107] width 98 height 5
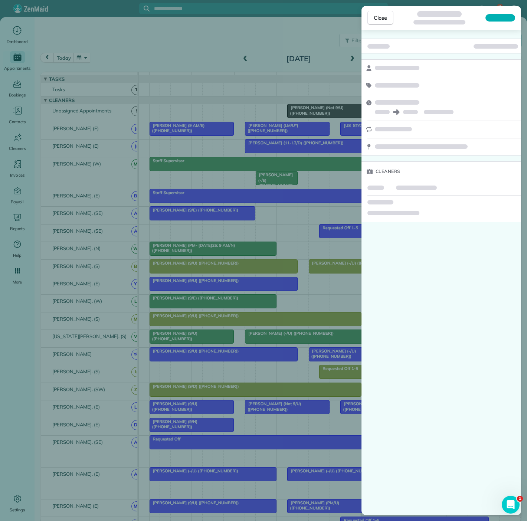
click at [289, 157] on div "Close Cleaners" at bounding box center [263, 260] width 527 height 521
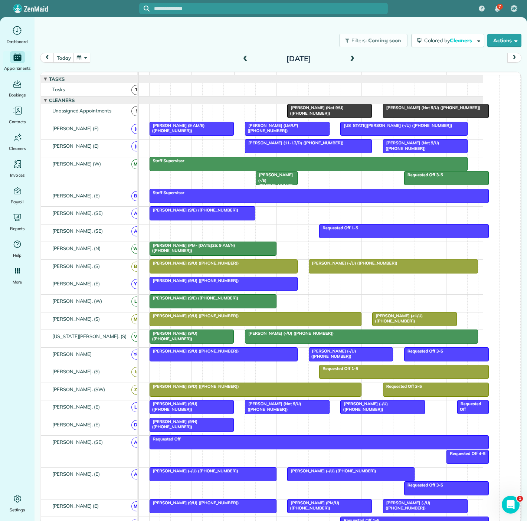
click at [202, 251] on span "[PERSON_NAME] (PM- [DATE]25: 9 AM/N) ([PHONE_NUMBER])" at bounding box center [192, 248] width 86 height 10
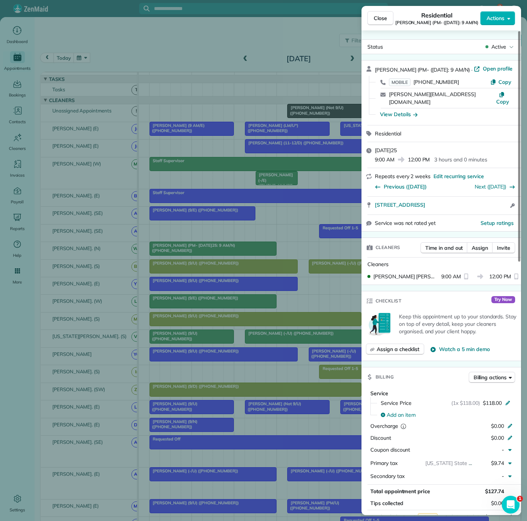
click at [202, 251] on div "Close Residential [PERSON_NAME] (PM- ([DATE]: 9 AM/N) Actions Status Active [PE…" at bounding box center [263, 260] width 527 height 521
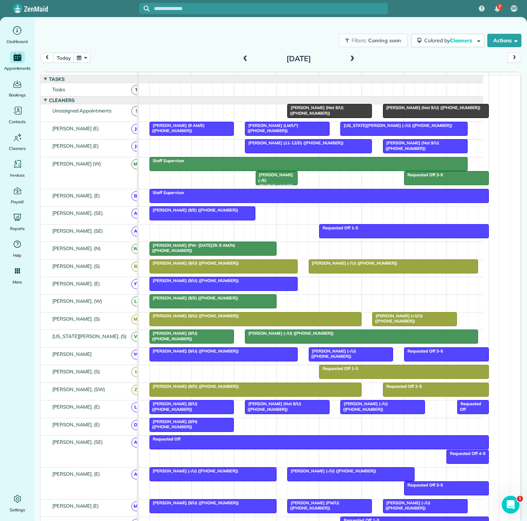
click at [202, 283] on span "[PERSON_NAME] (9/U) ([PHONE_NUMBER])" at bounding box center [194, 280] width 90 height 5
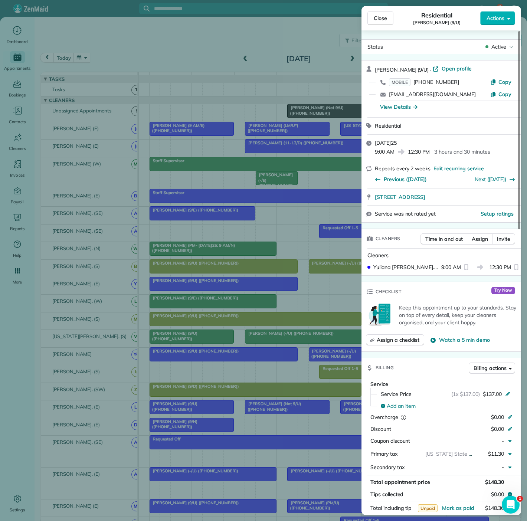
click at [202, 284] on div "Close Residential [PERSON_NAME] (9/U) Actions Status Active [PERSON_NAME] (9/U)…" at bounding box center [263, 260] width 527 height 521
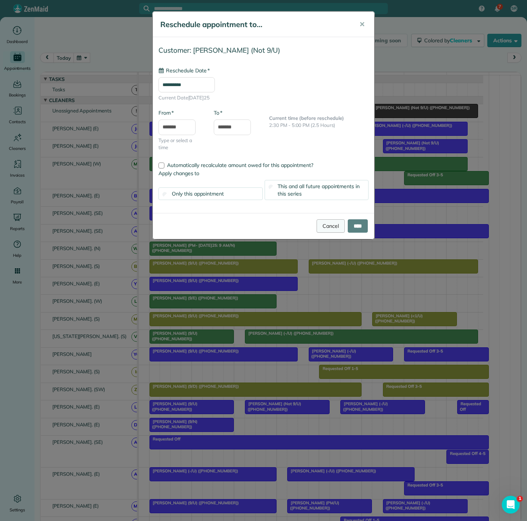
click at [321, 225] on link "Cancel" at bounding box center [331, 225] width 28 height 13
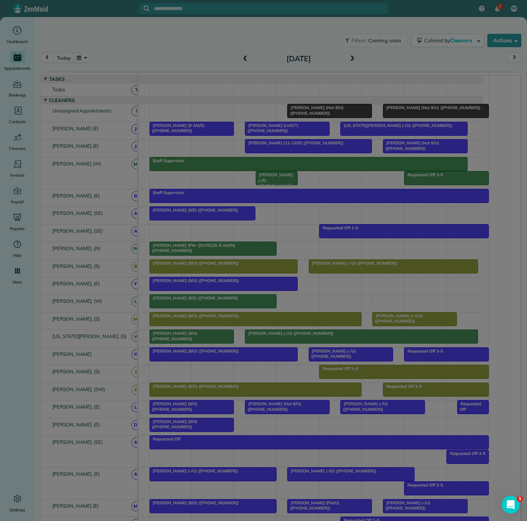
type input "**********"
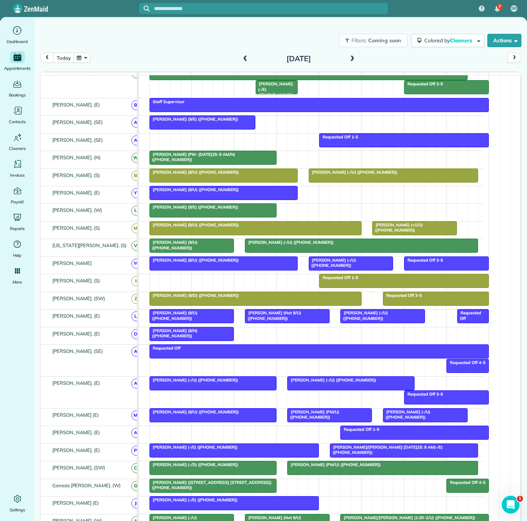
scroll to position [41, 0]
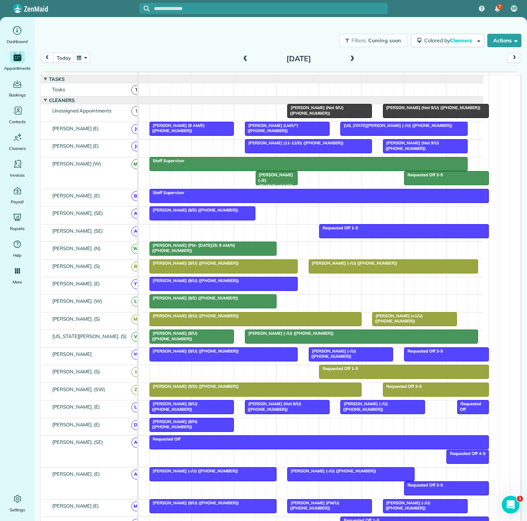
click at [338, 110] on span "[PERSON_NAME] (Not 9/U) ([PHONE_NUMBER])" at bounding box center [315, 110] width 56 height 10
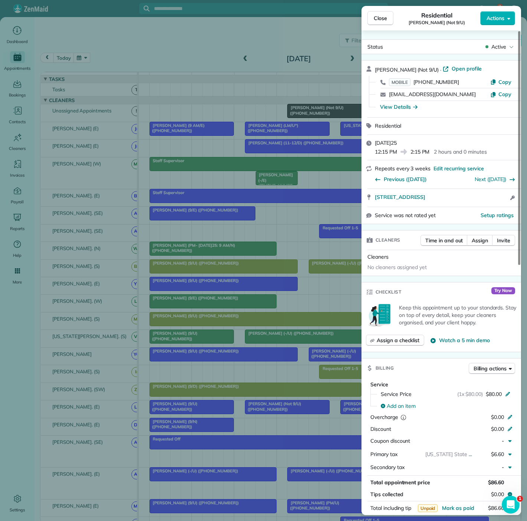
click at [338, 113] on div "Close Residential [PERSON_NAME] (Not 9/U) Actions Status Active [PERSON_NAME] (…" at bounding box center [263, 260] width 527 height 521
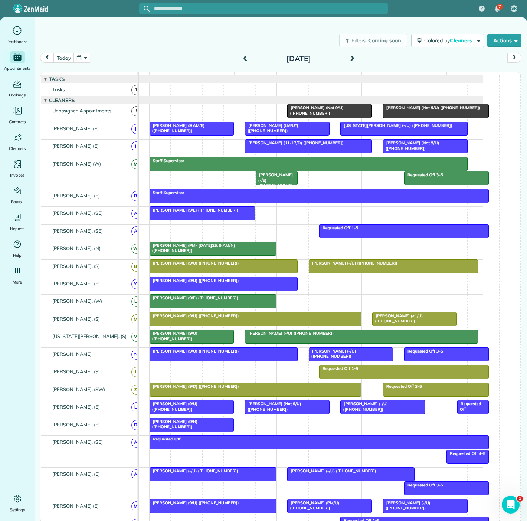
click at [401, 110] on span "[PERSON_NAME] (Not 9/U) ([PHONE_NUMBER])" at bounding box center [432, 107] width 98 height 5
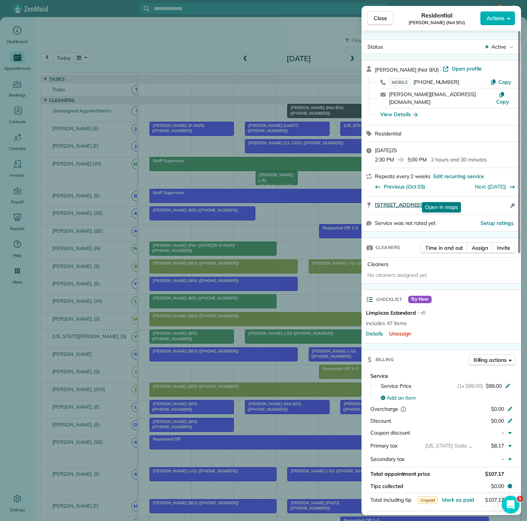
drag, startPoint x: 374, startPoint y: 196, endPoint x: 483, endPoint y: 195, distance: 109.5
click at [483, 197] on div "[STREET_ADDRESS] Open in maps Open in maps Open access information" at bounding box center [442, 206] width 160 height 18
click at [268, 103] on div "Close Residential [PERSON_NAME] (Not 9/U) Actions Status Active [PERSON_NAME] (…" at bounding box center [263, 260] width 527 height 521
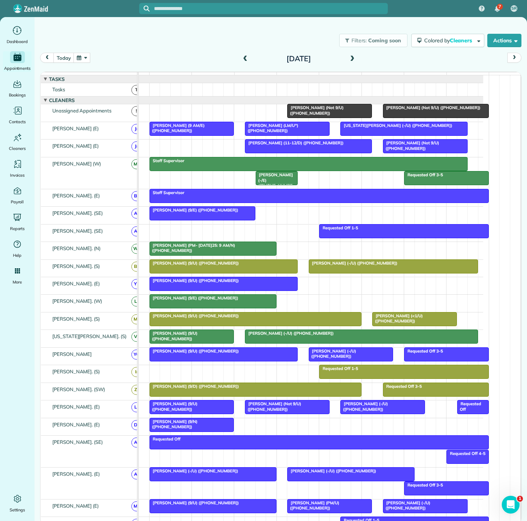
click at [394, 118] on div at bounding box center [435, 110] width 105 height 13
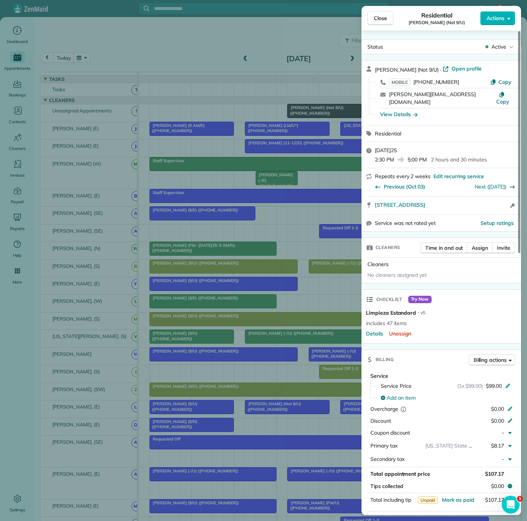
click at [342, 120] on div "Close Residential [PERSON_NAME] (Not 9/U) Actions Status Active [PERSON_NAME] (…" at bounding box center [263, 260] width 527 height 521
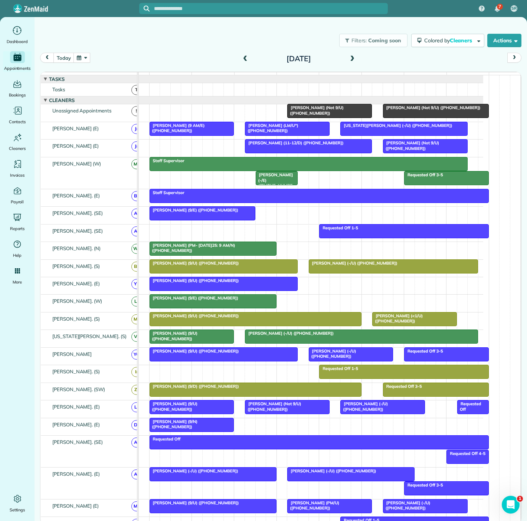
click at [317, 117] on div at bounding box center [330, 110] width 84 height 13
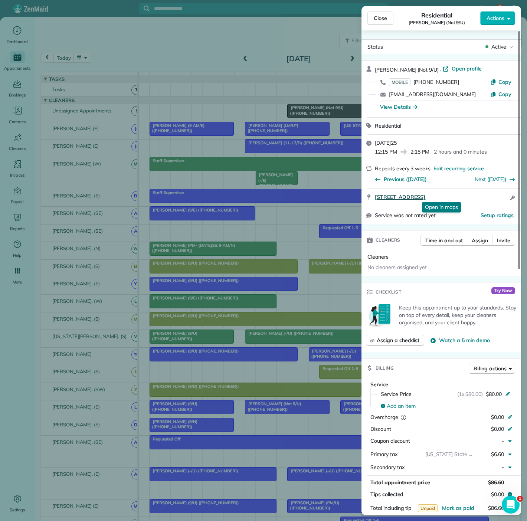
drag, startPoint x: 454, startPoint y: 199, endPoint x: 492, endPoint y: 199, distance: 38.6
click at [492, 199] on div "[STREET_ADDRESS] Open in maps Open in maps Open access information" at bounding box center [442, 198] width 160 height 18
click at [291, 112] on div "Close Residential [PERSON_NAME] (Not 9/U) Actions Status Active [PERSON_NAME] (…" at bounding box center [263, 260] width 527 height 521
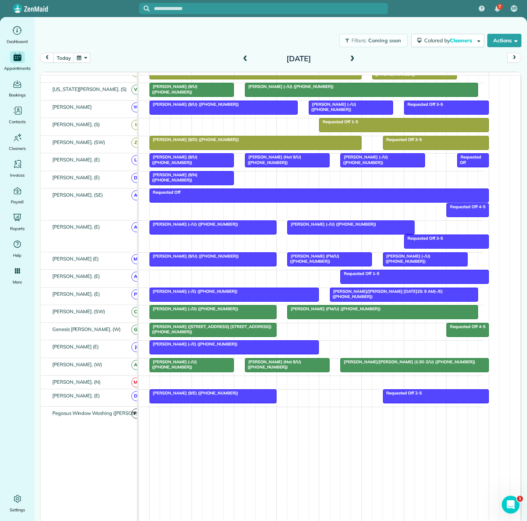
scroll to position [165, 0]
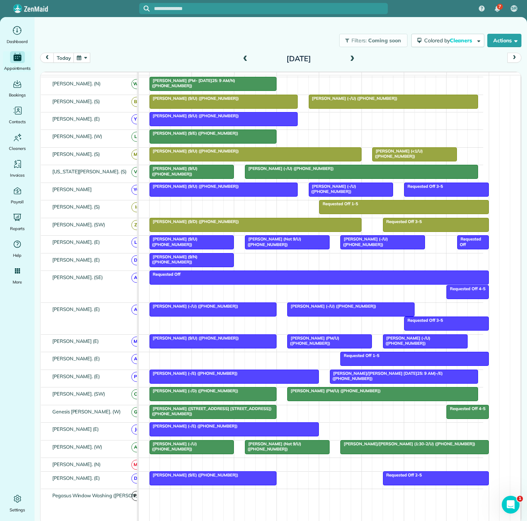
click at [234, 414] on span "[PERSON_NAME] ([STREET_ADDRESS] [STREET_ADDRESS]) ([PHONE_NUMBER])" at bounding box center [210, 411] width 123 height 10
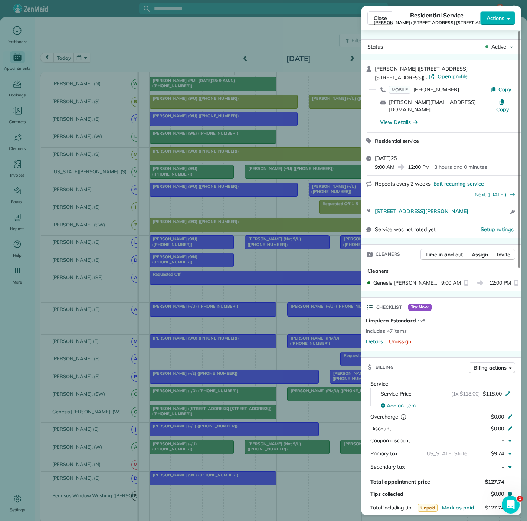
click at [234, 414] on div "Close Residential Service [PERSON_NAME] ([STREET_ADDRESS] [STREET_ADDRESS] -/E)…" at bounding box center [263, 260] width 527 height 521
